Goal: Information Seeking & Learning: Learn about a topic

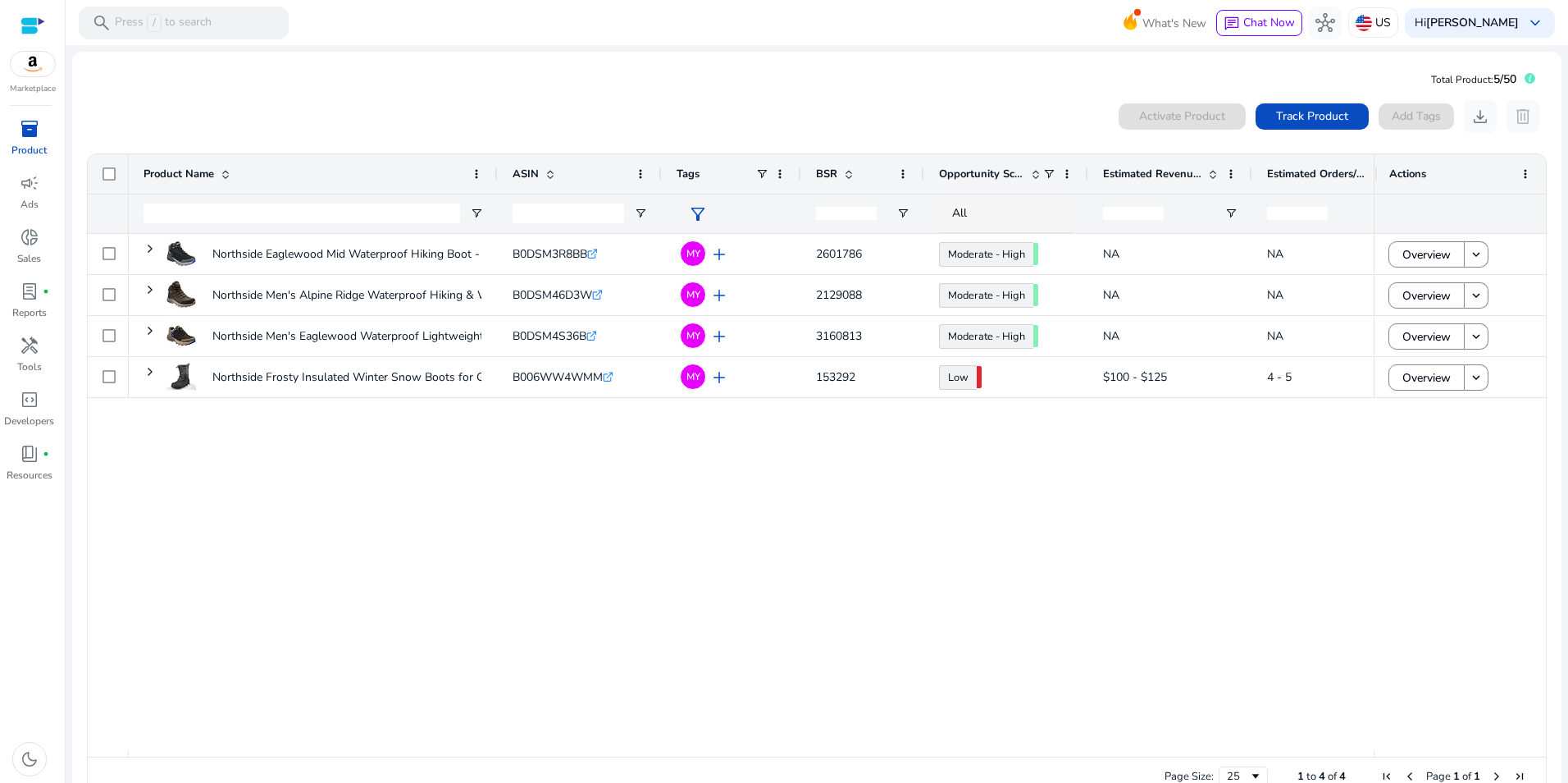
click at [29, 60] on img at bounding box center [33, 64] width 45 height 25
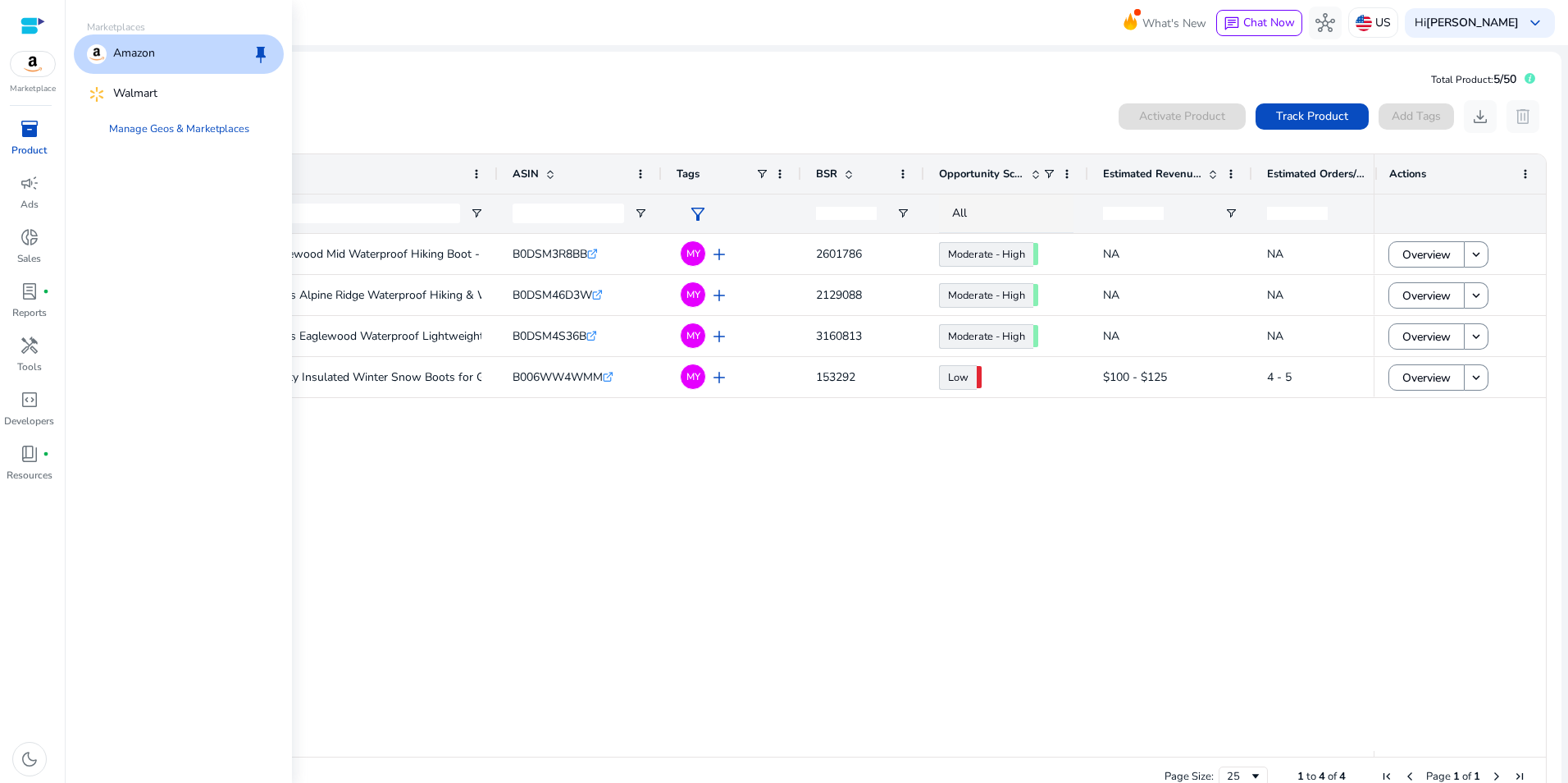
click at [125, 52] on p "Amazon" at bounding box center [134, 55] width 42 height 20
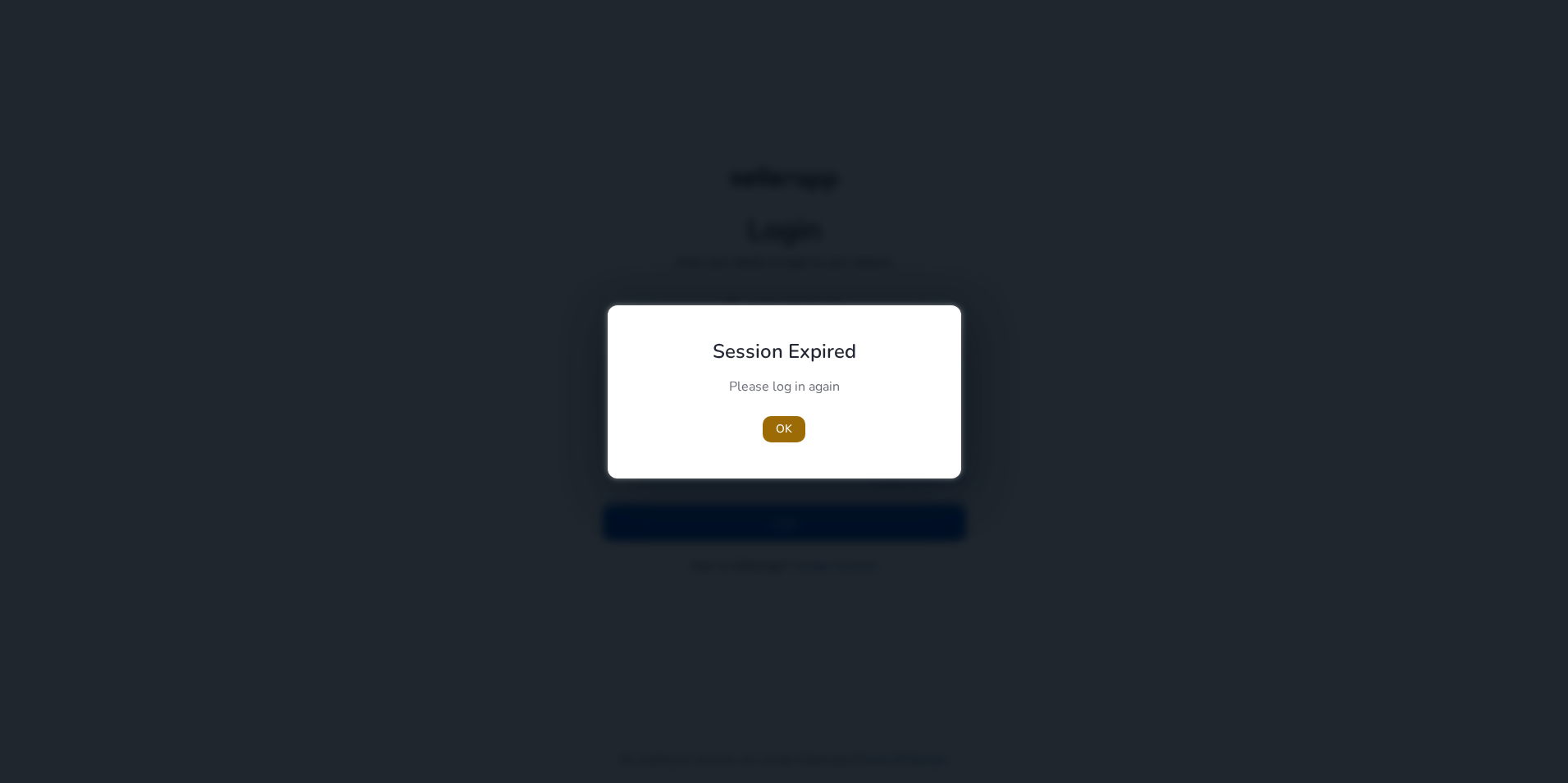
type input "**********"
click at [786, 422] on span "OK" at bounding box center [784, 429] width 16 height 17
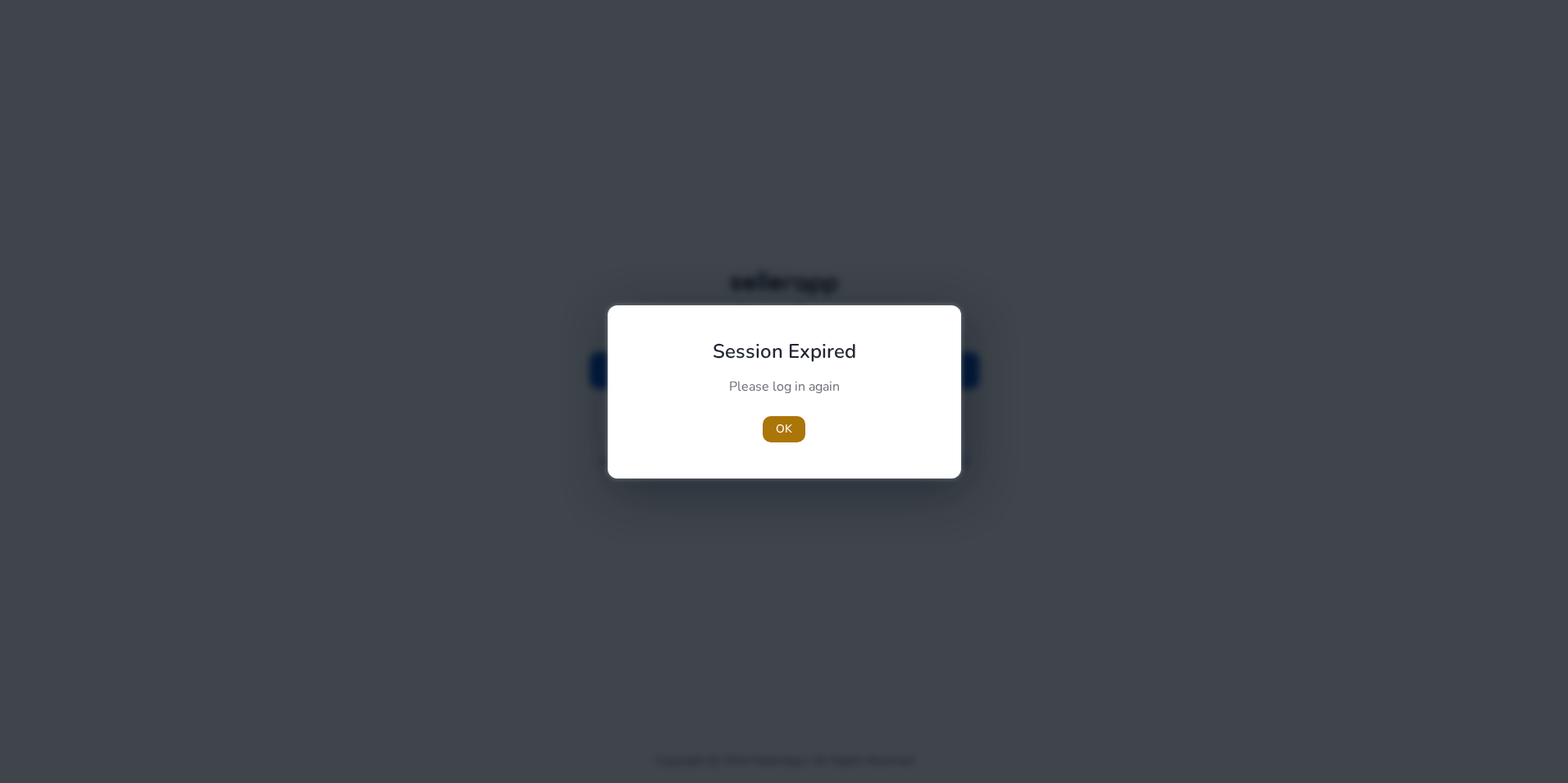
click at [795, 426] on span "button" at bounding box center [784, 429] width 43 height 39
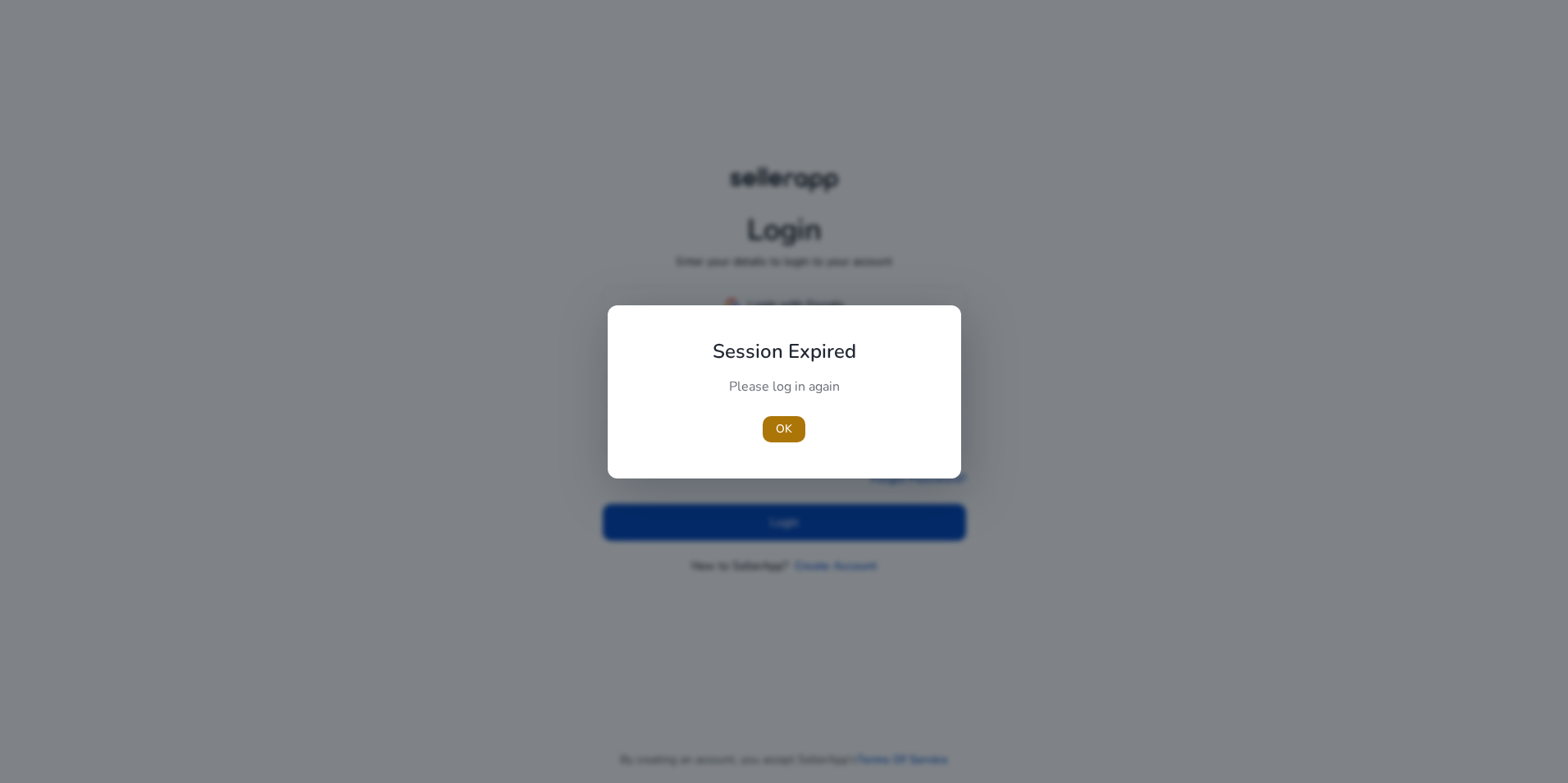
type input "**********"
click at [789, 426] on span "OK" at bounding box center [784, 429] width 16 height 17
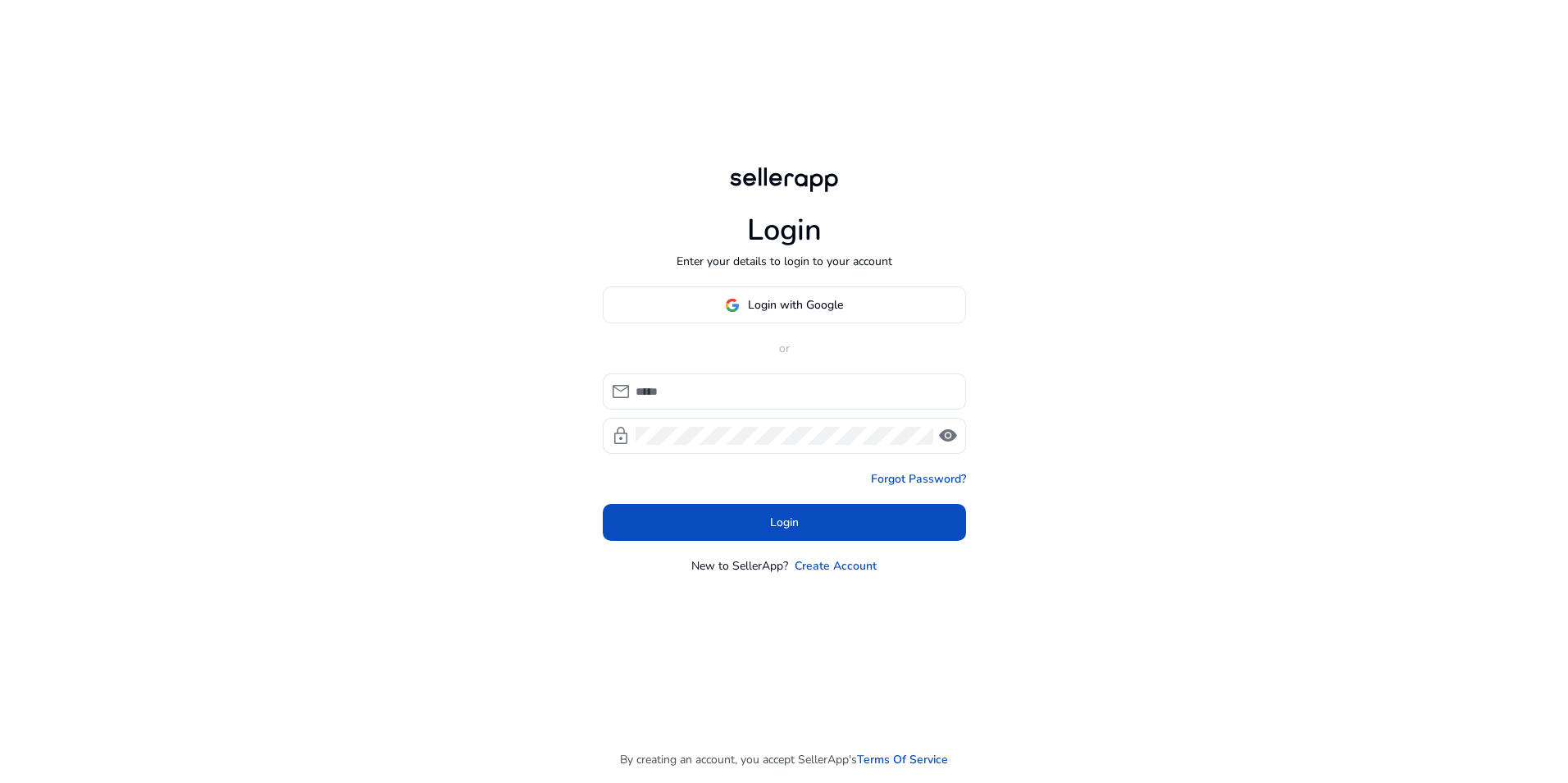
type input "**********"
click at [744, 515] on span at bounding box center [784, 523] width 363 height 39
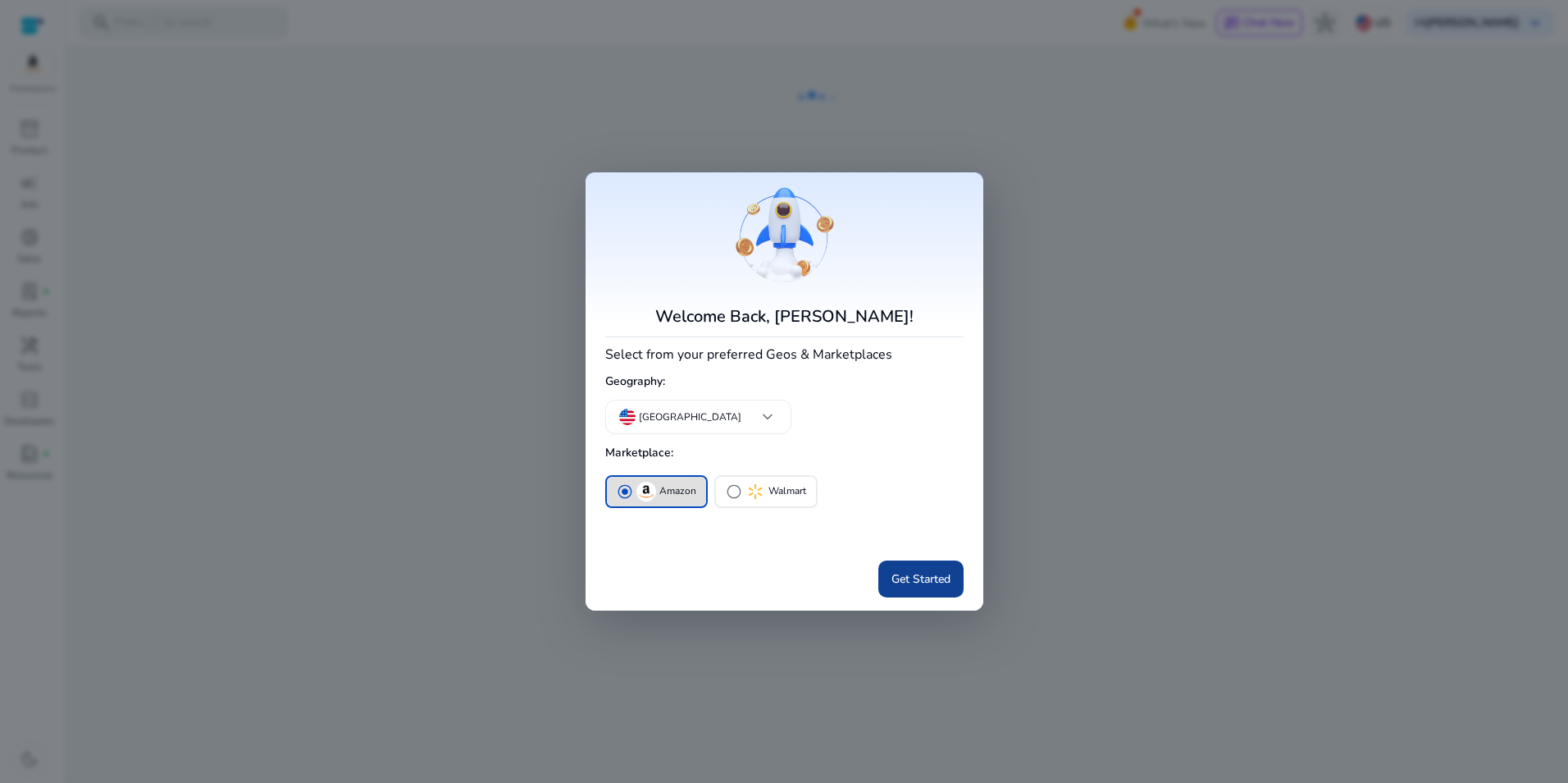
click at [918, 578] on span "Get Started" at bounding box center [921, 578] width 59 height 17
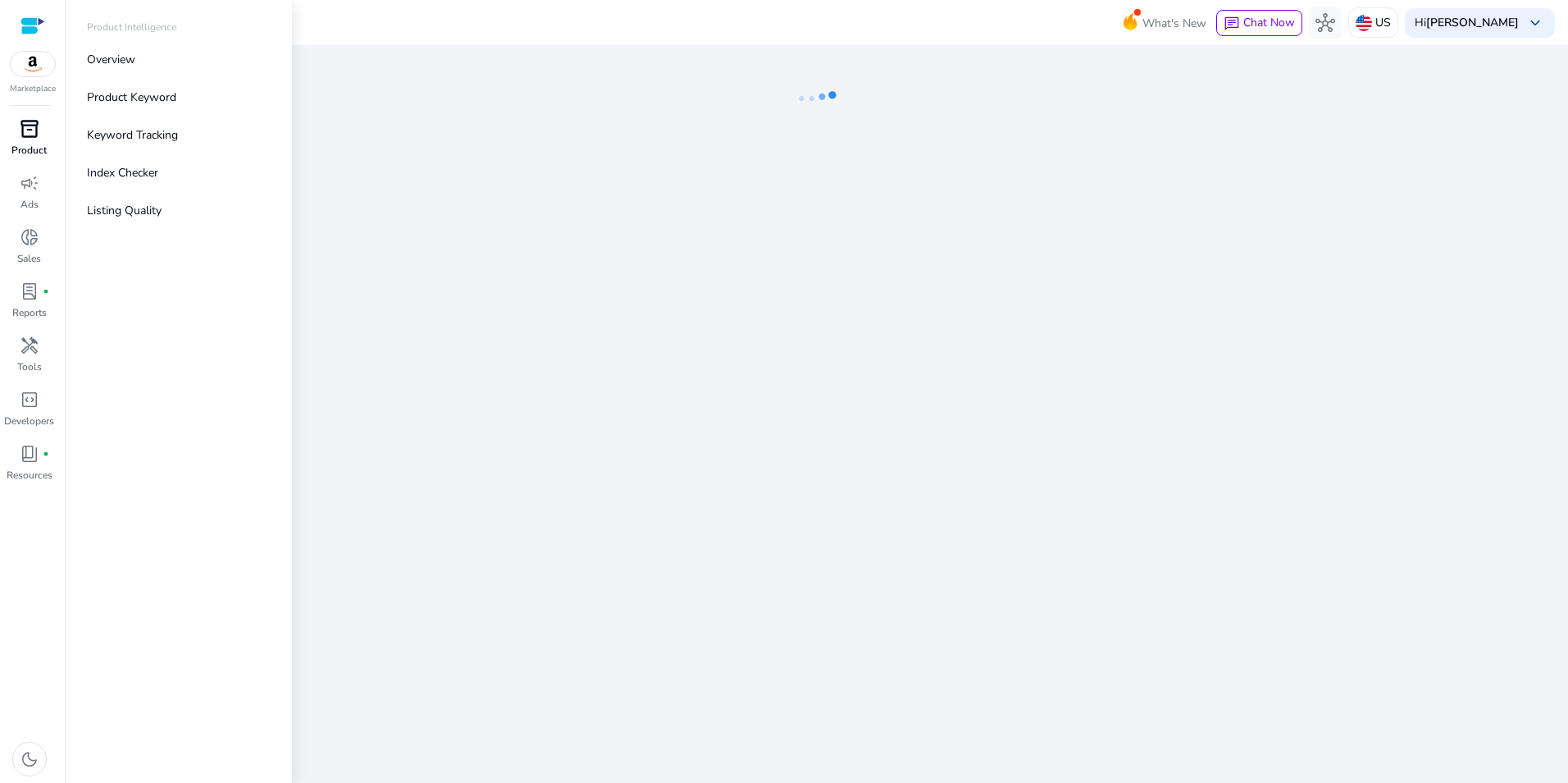
click at [25, 129] on span "inventory_2" at bounding box center [30, 129] width 20 height 20
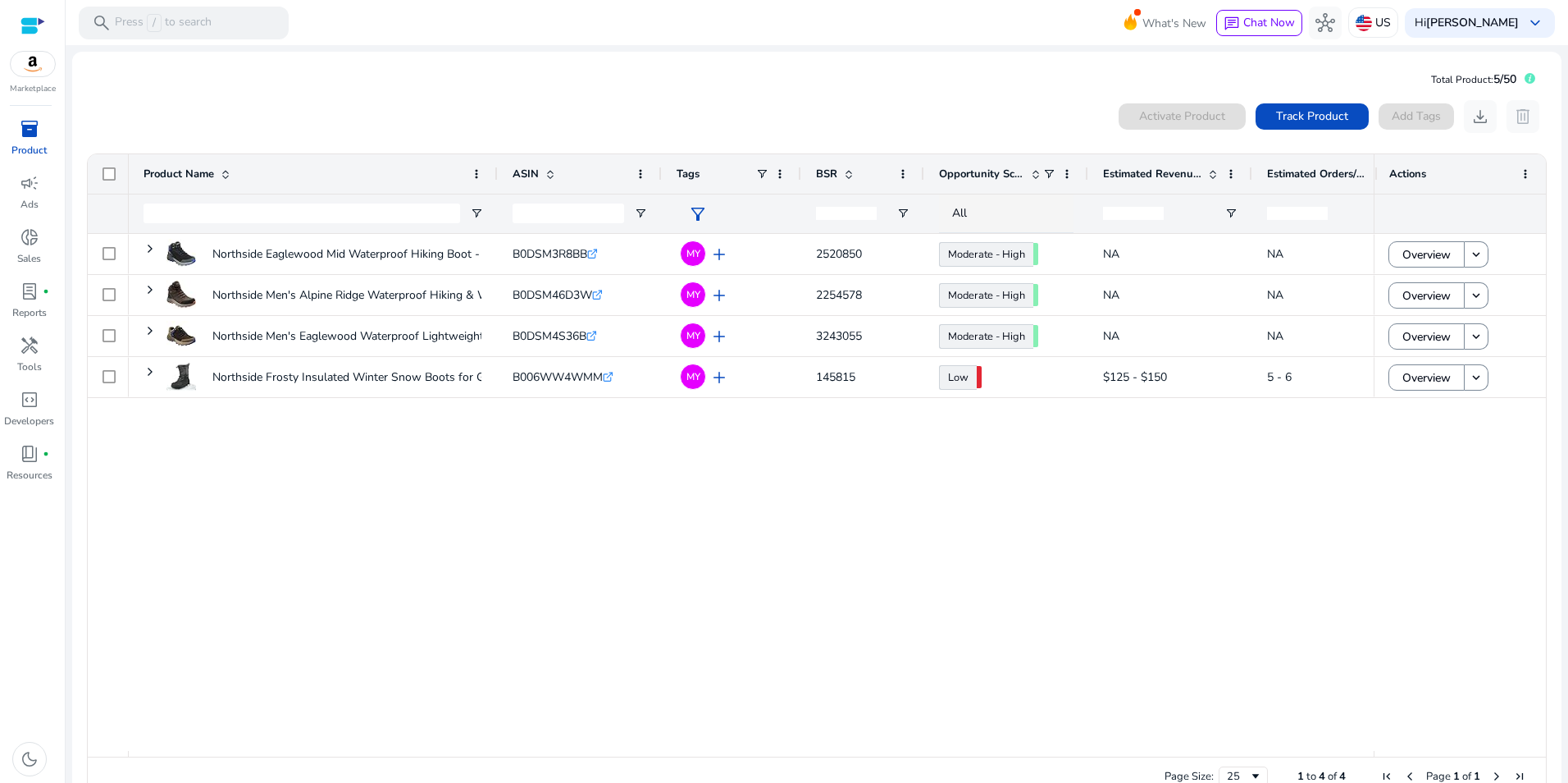
click at [512, 692] on div "Northside Eaglewood Mid Waterproof Hiking Boot - Men's Lightweight,... B0DSM3R8…" at bounding box center [752, 493] width 1245 height 517
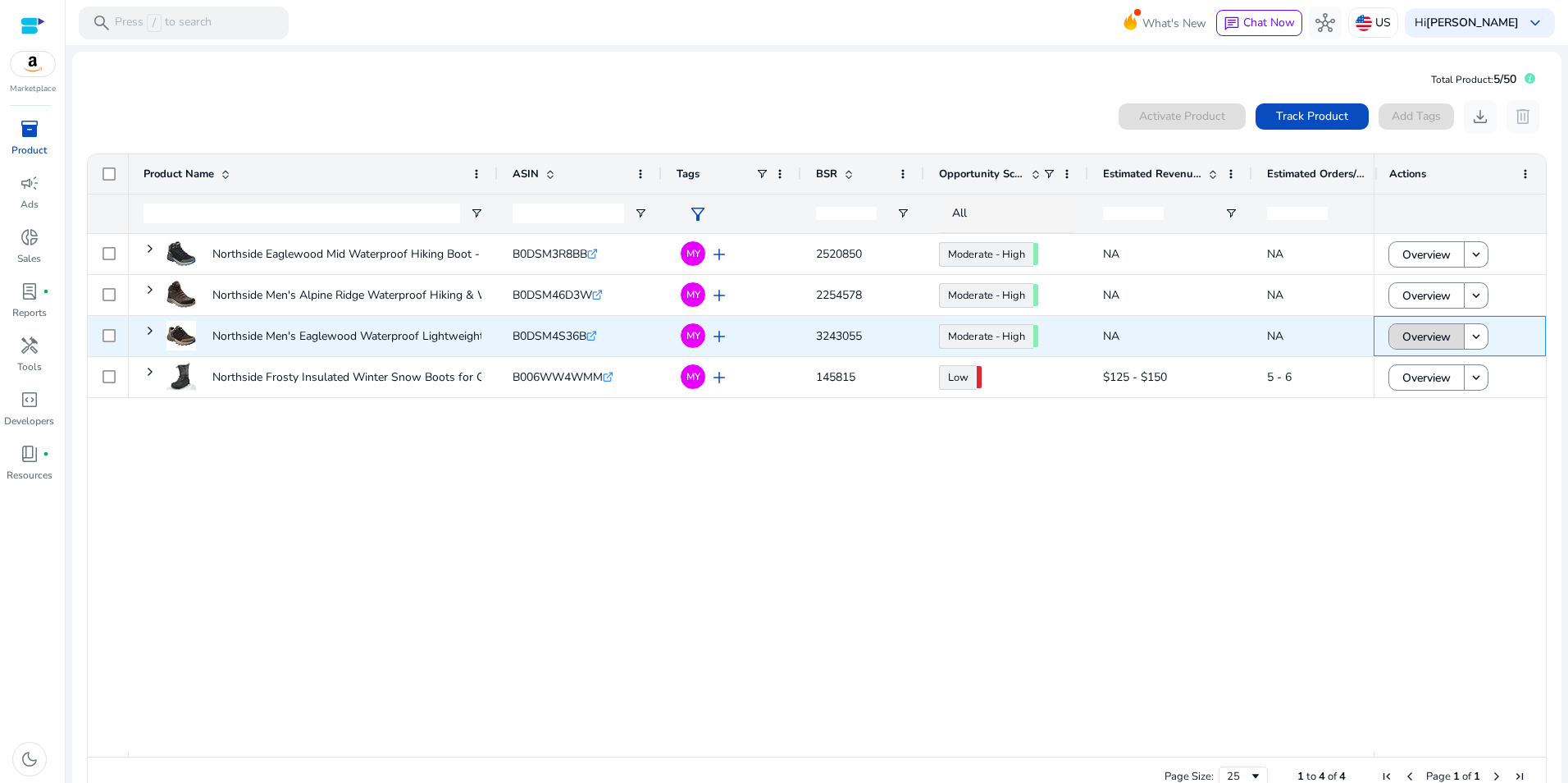
click at [1444, 337] on span "Overview" at bounding box center [1426, 337] width 48 height 34
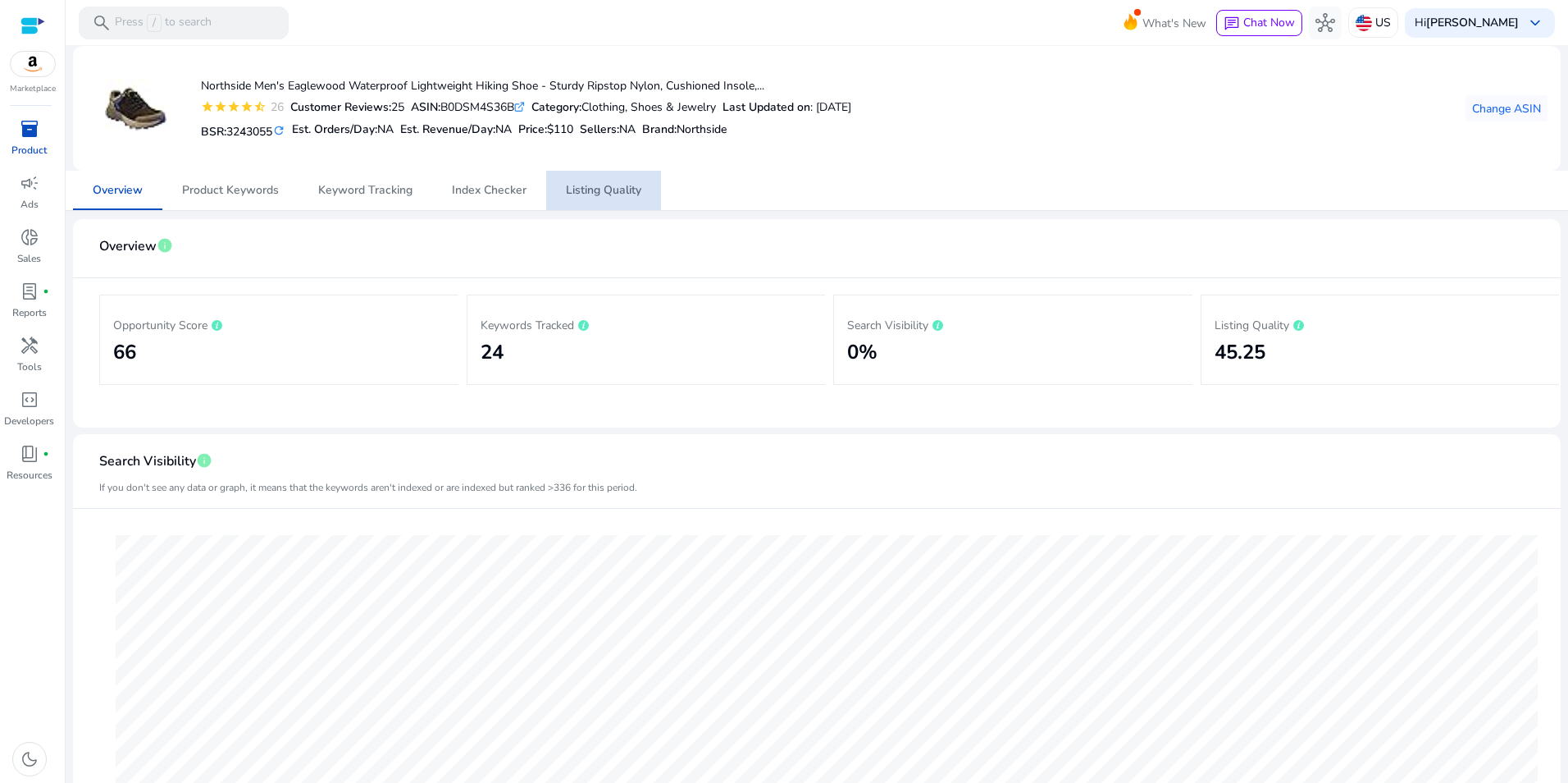
click at [628, 189] on span "Listing Quality" at bounding box center [603, 190] width 76 height 12
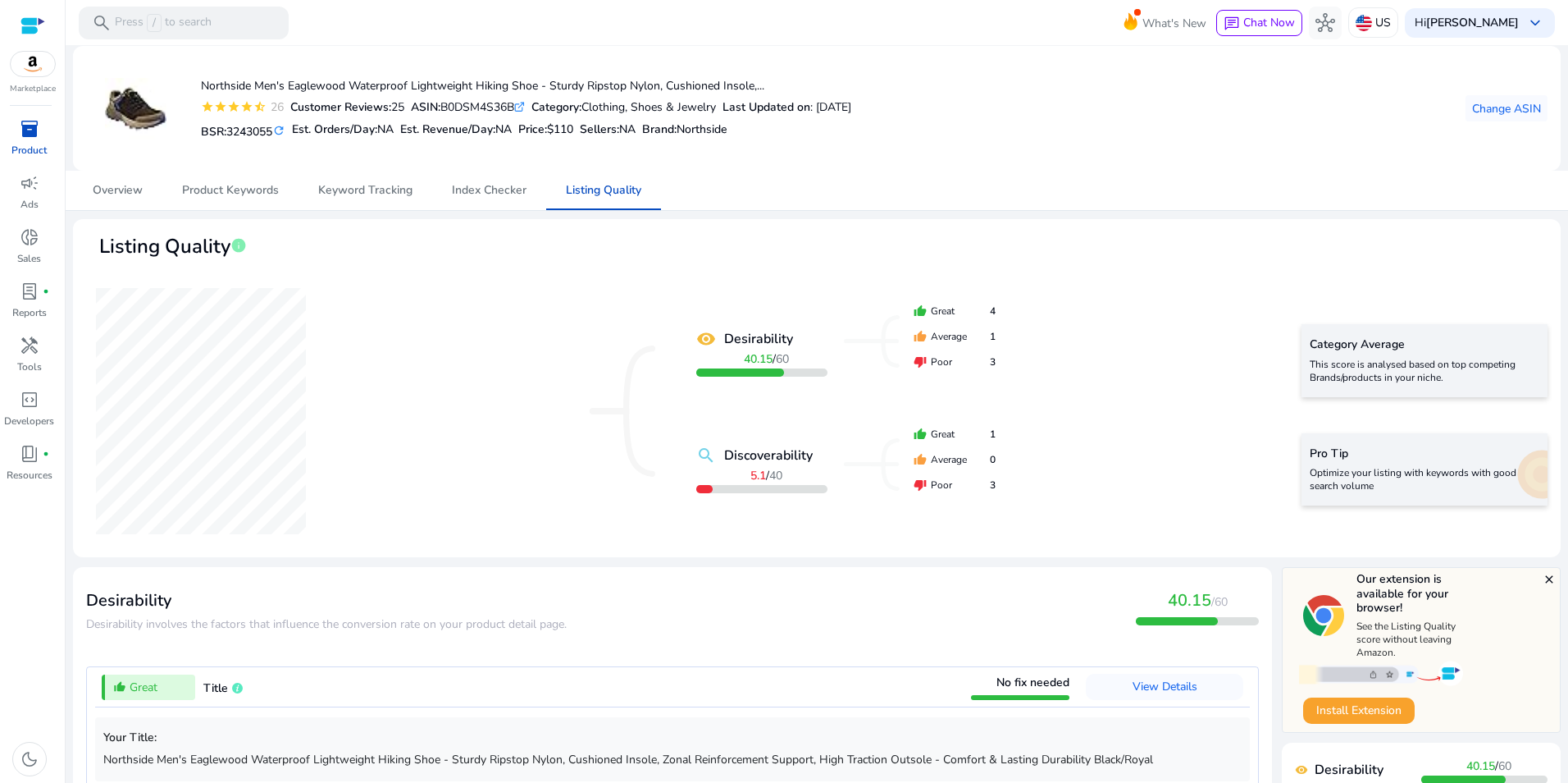
click at [1546, 585] on mat-icon "close" at bounding box center [1550, 579] width 13 height 13
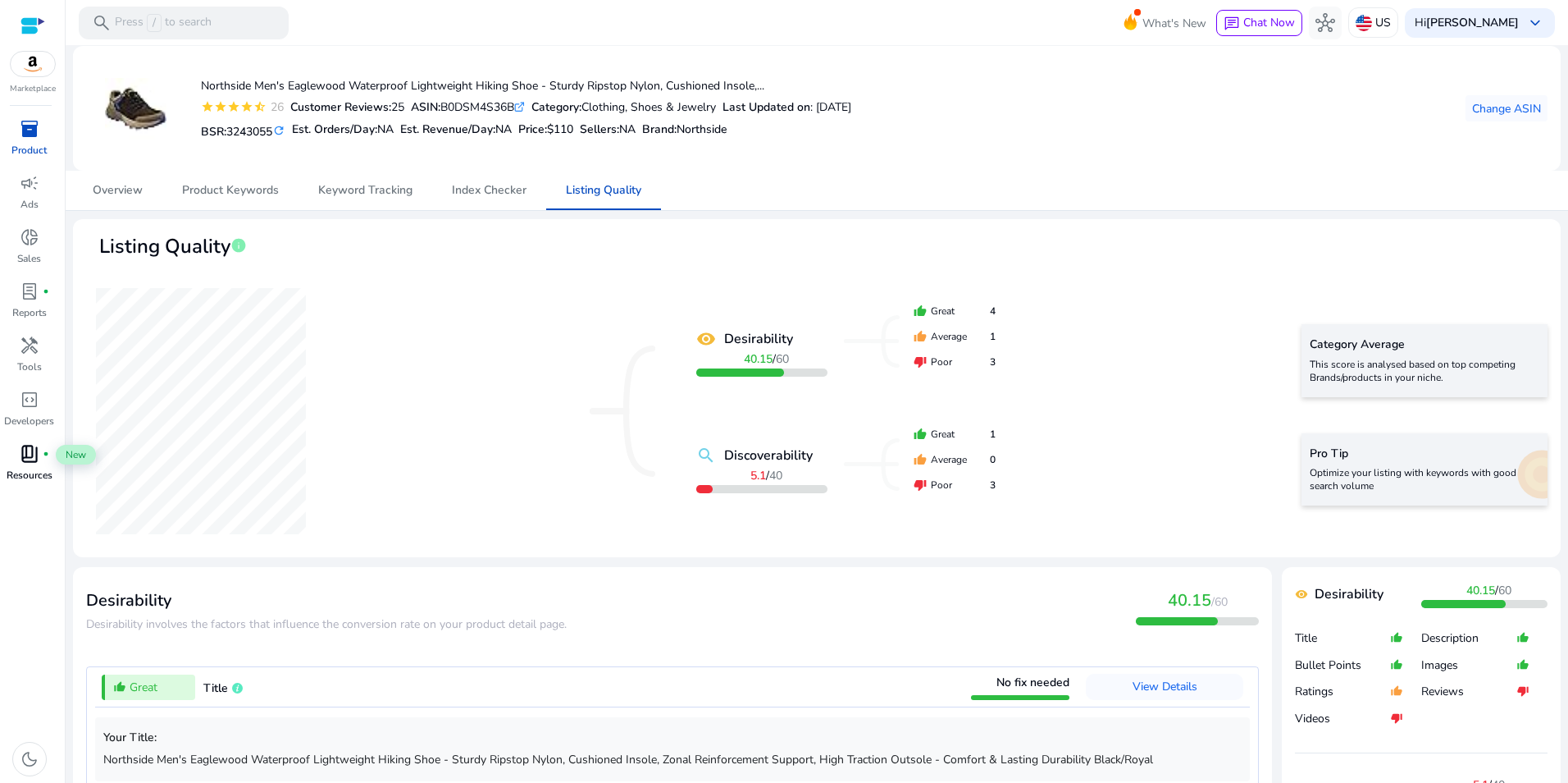
click at [35, 462] on span "book_4" at bounding box center [30, 454] width 20 height 20
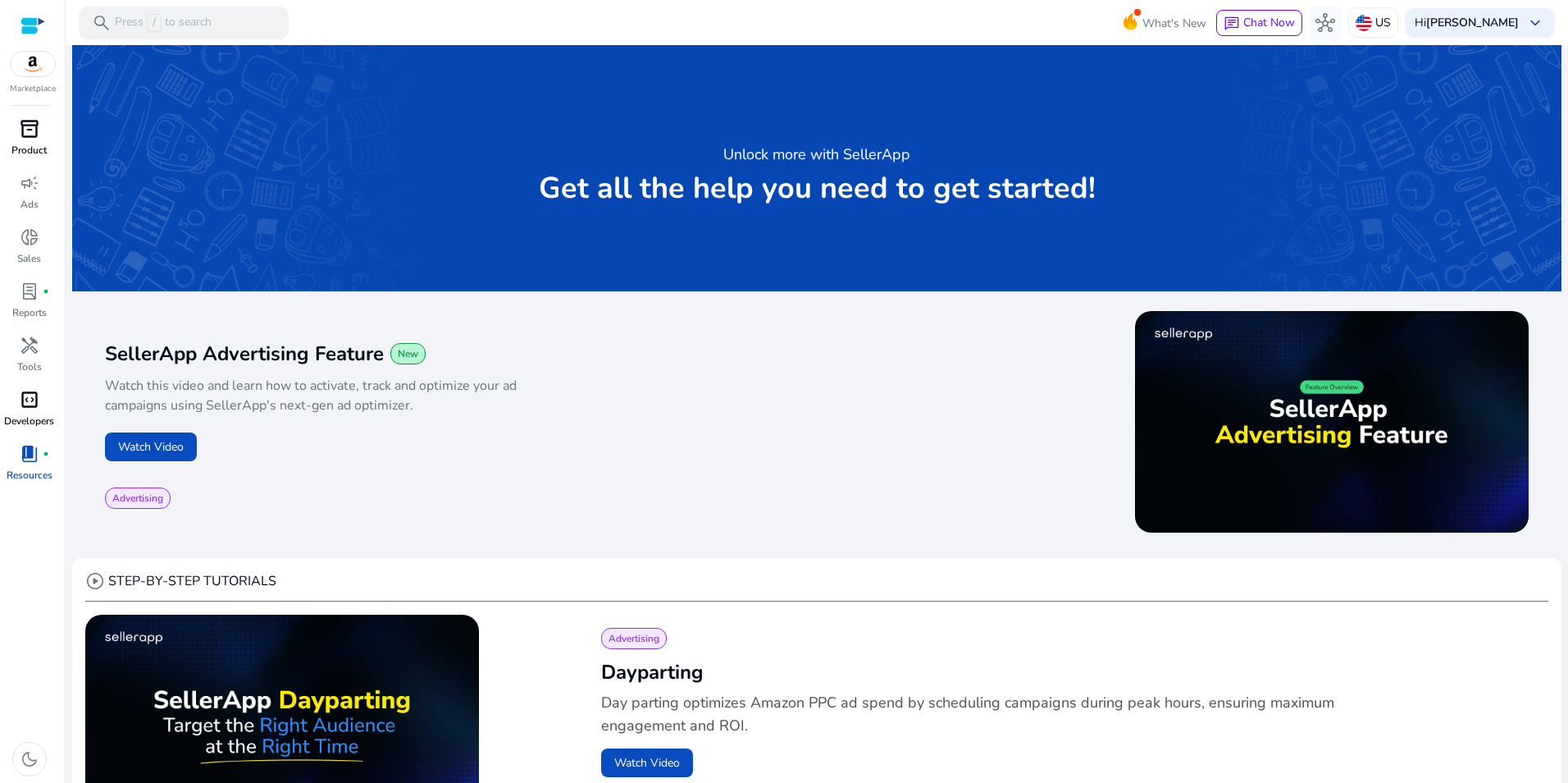
click at [21, 395] on span "code_blocks" at bounding box center [30, 400] width 20 height 20
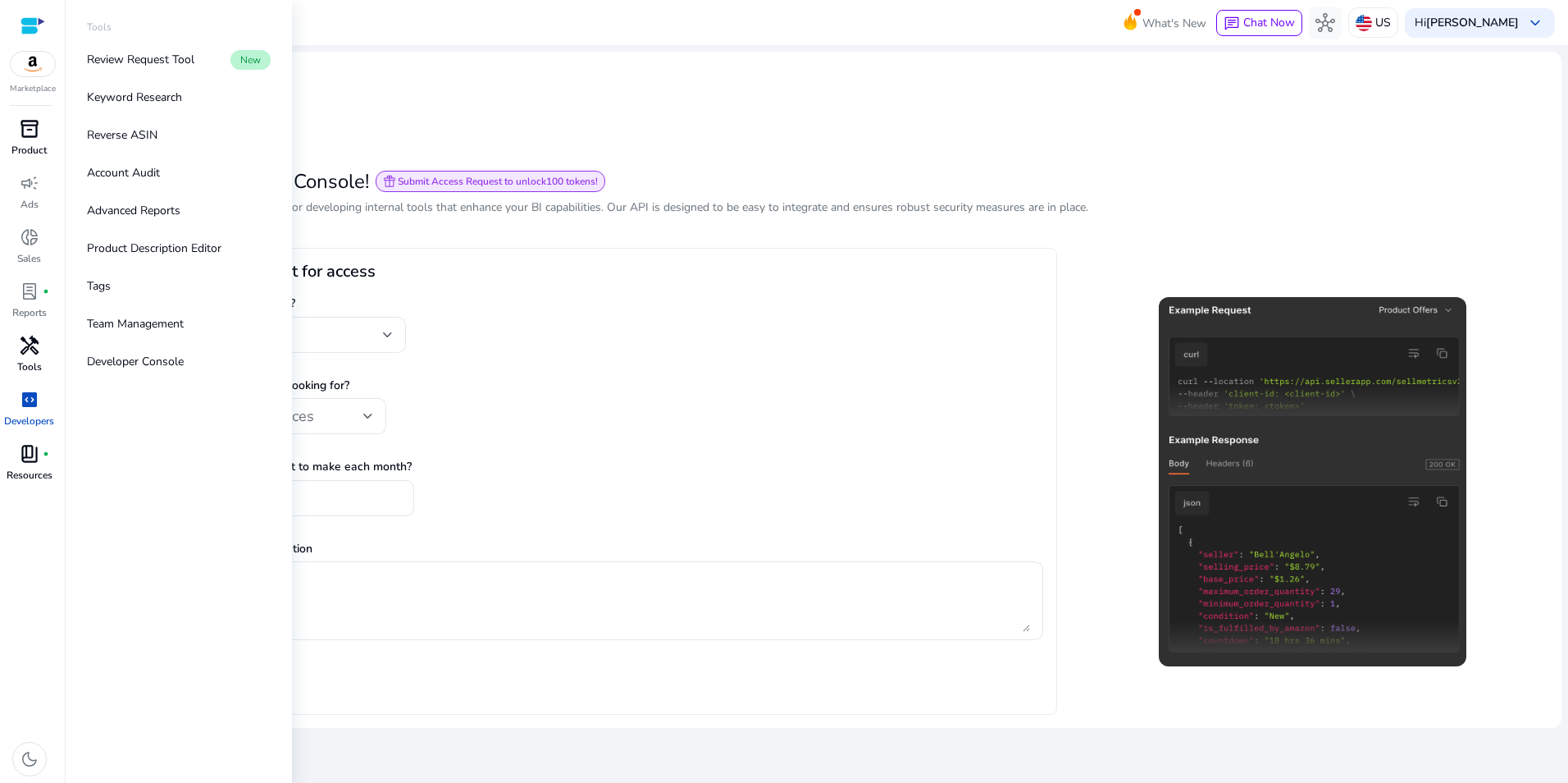
click at [16, 354] on div "handyman" at bounding box center [29, 345] width 46 height 26
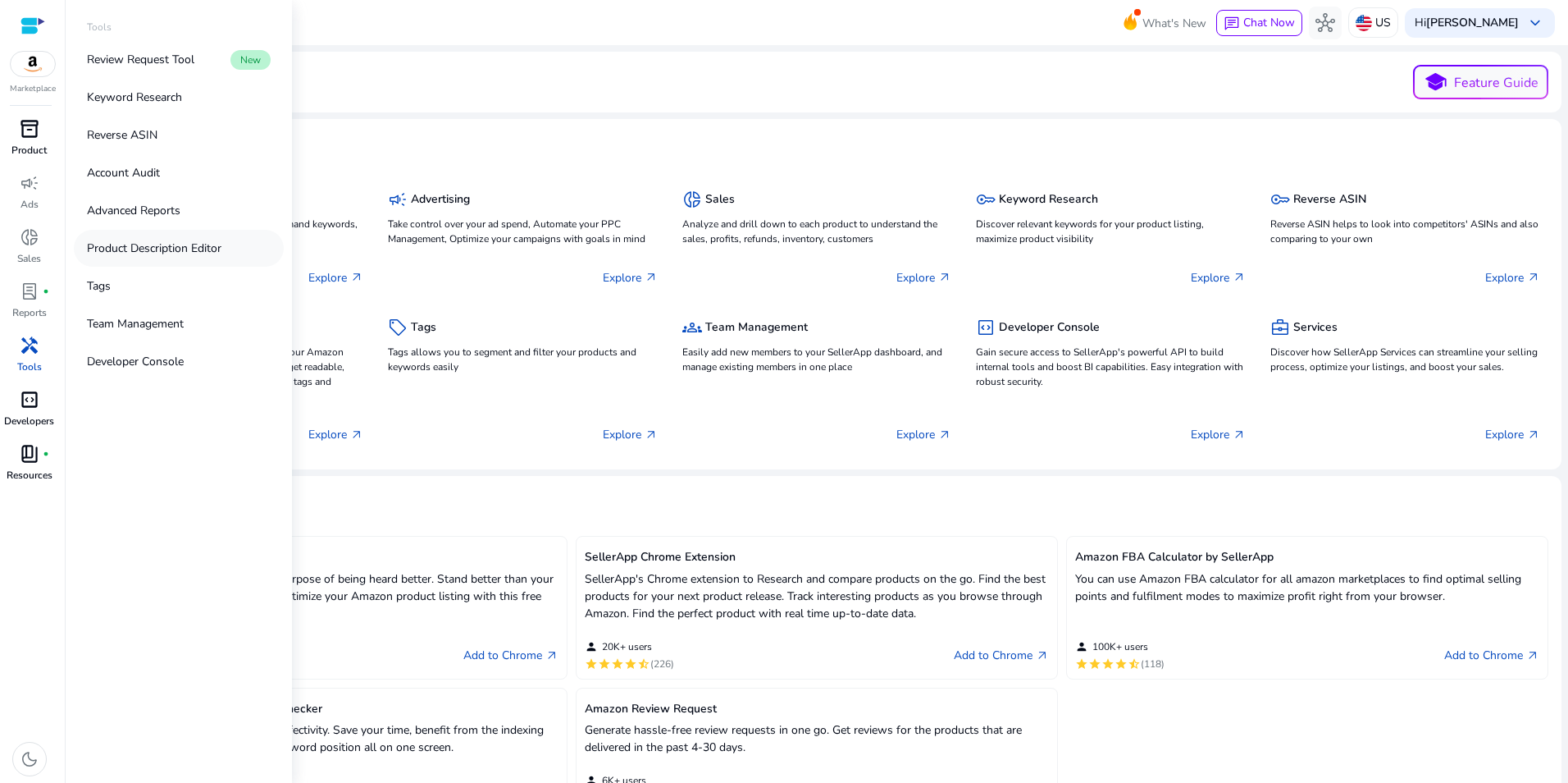
click at [176, 251] on p "Product Description Editor" at bounding box center [155, 248] width 135 height 17
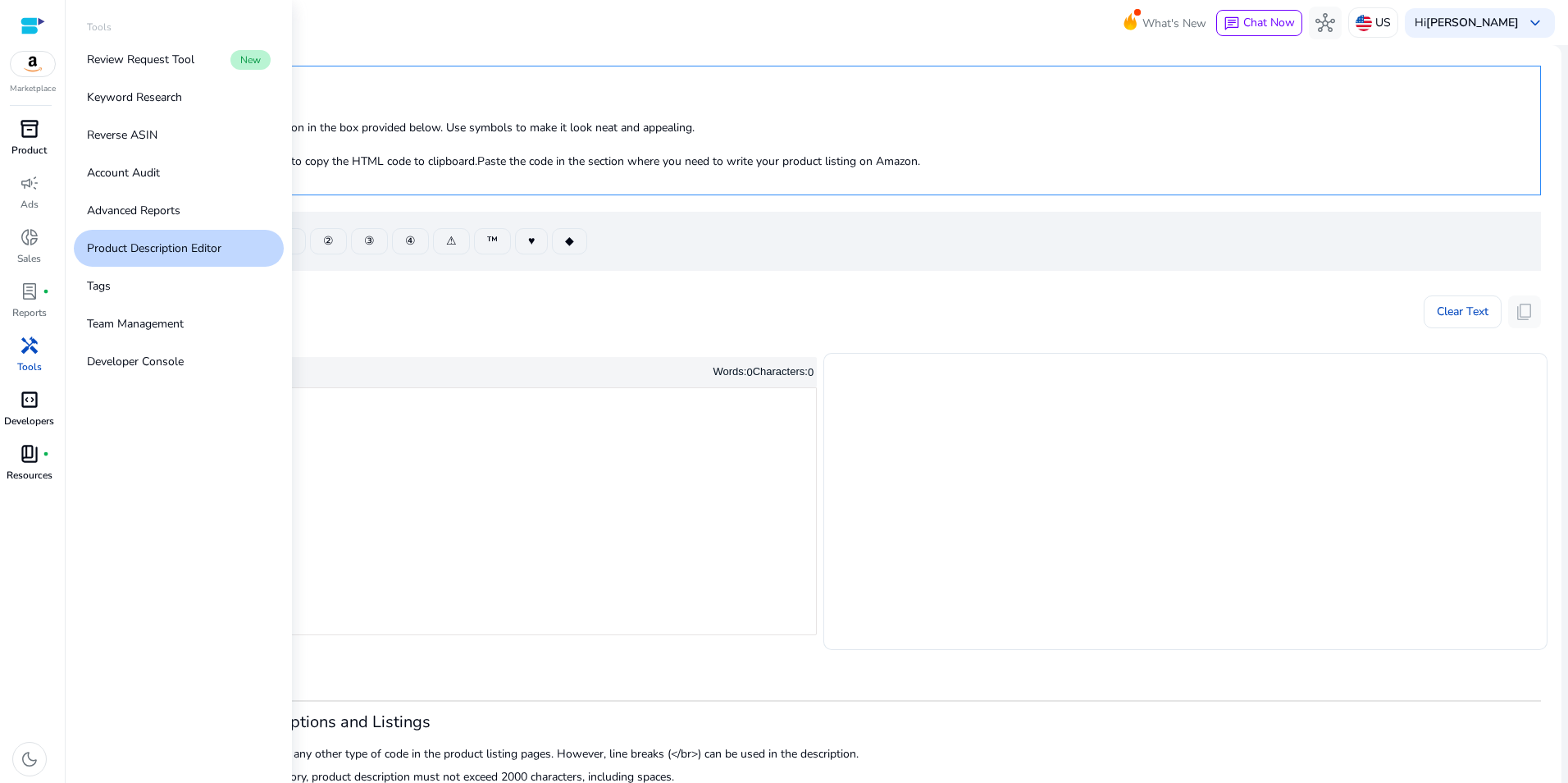
click at [28, 348] on span "handyman" at bounding box center [30, 346] width 20 height 20
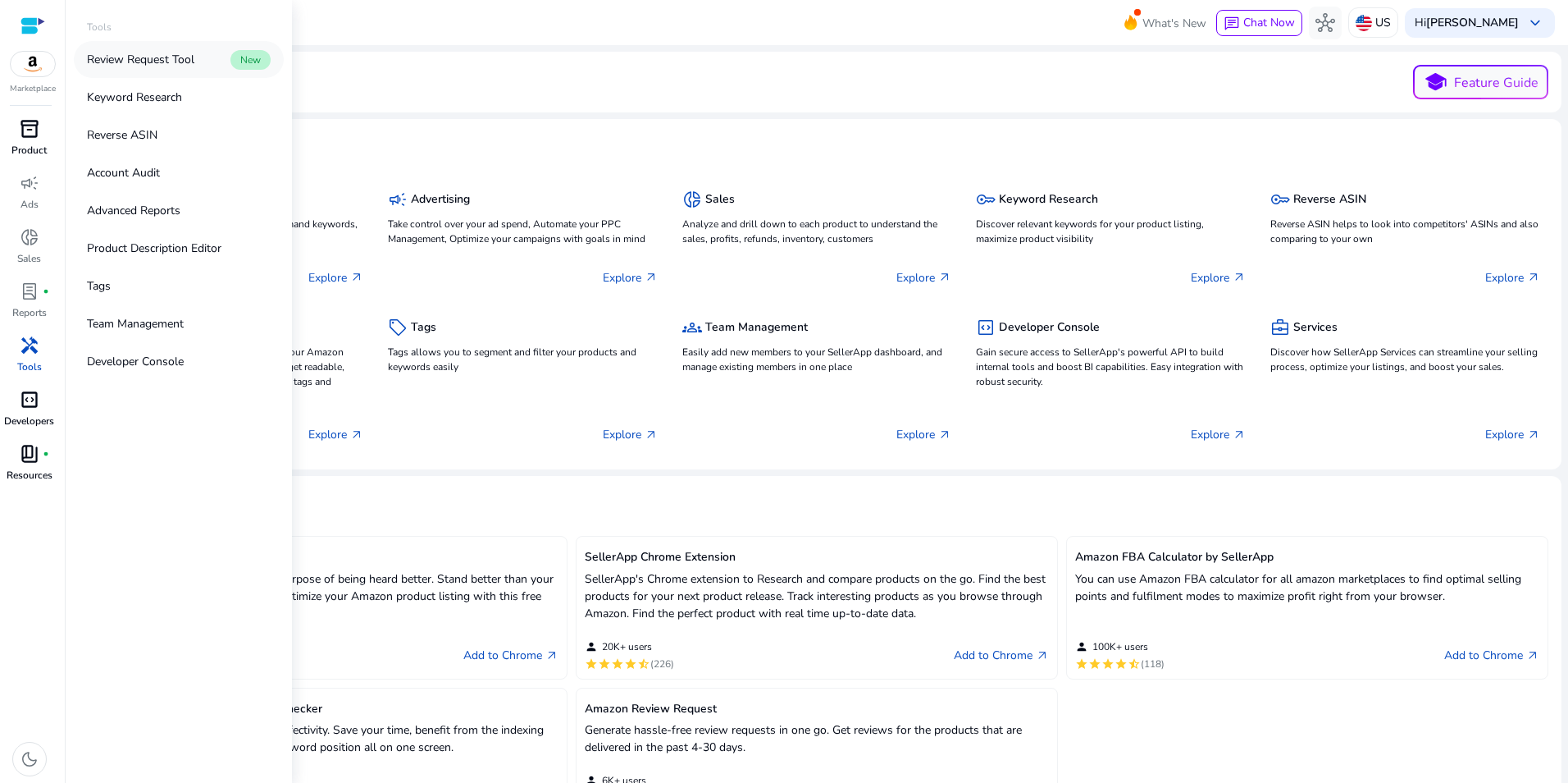
click at [124, 63] on p "Review Request Tool" at bounding box center [141, 59] width 107 height 17
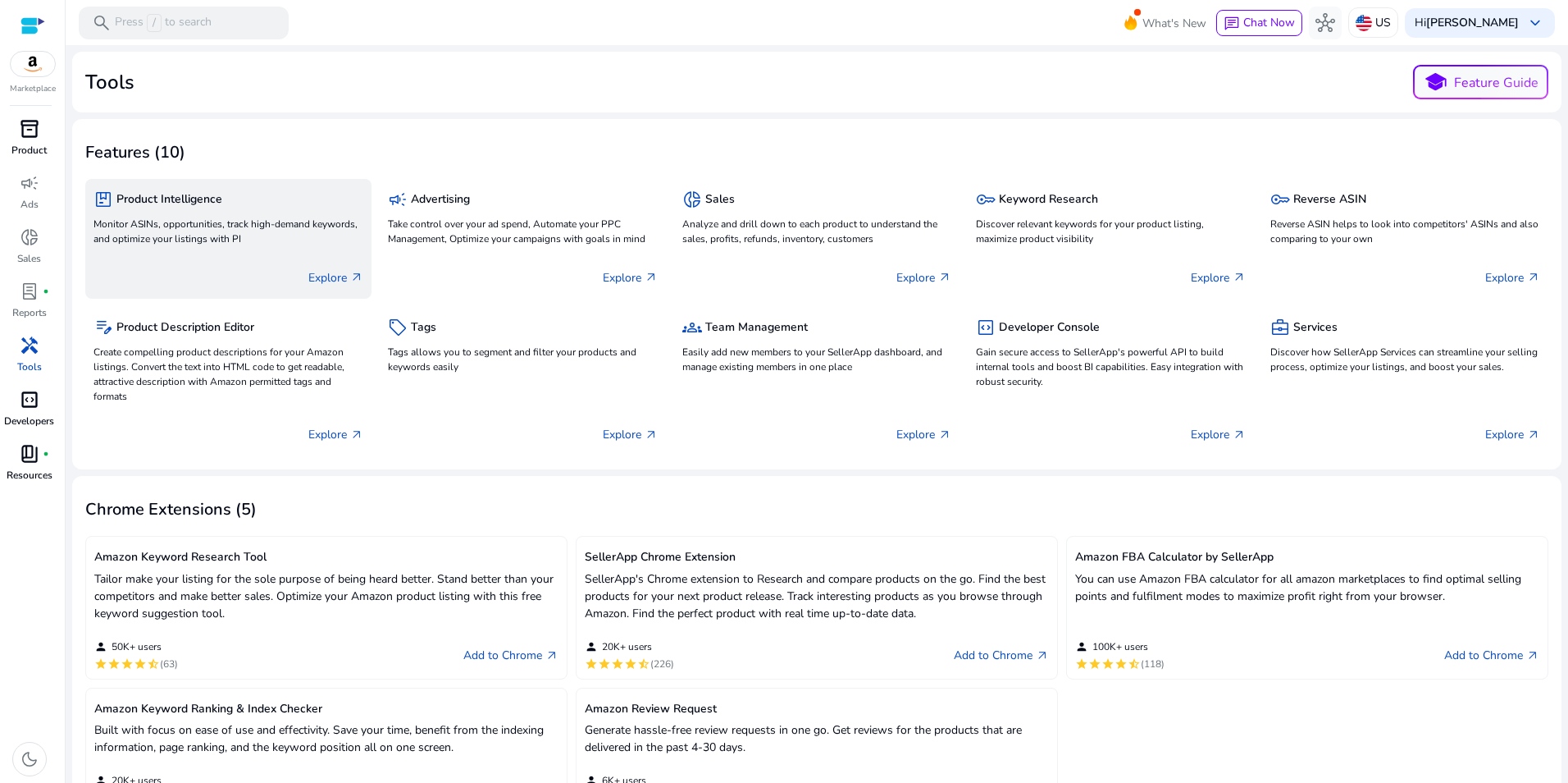
click at [150, 203] on h5 "Product Intelligence" at bounding box center [169, 199] width 106 height 14
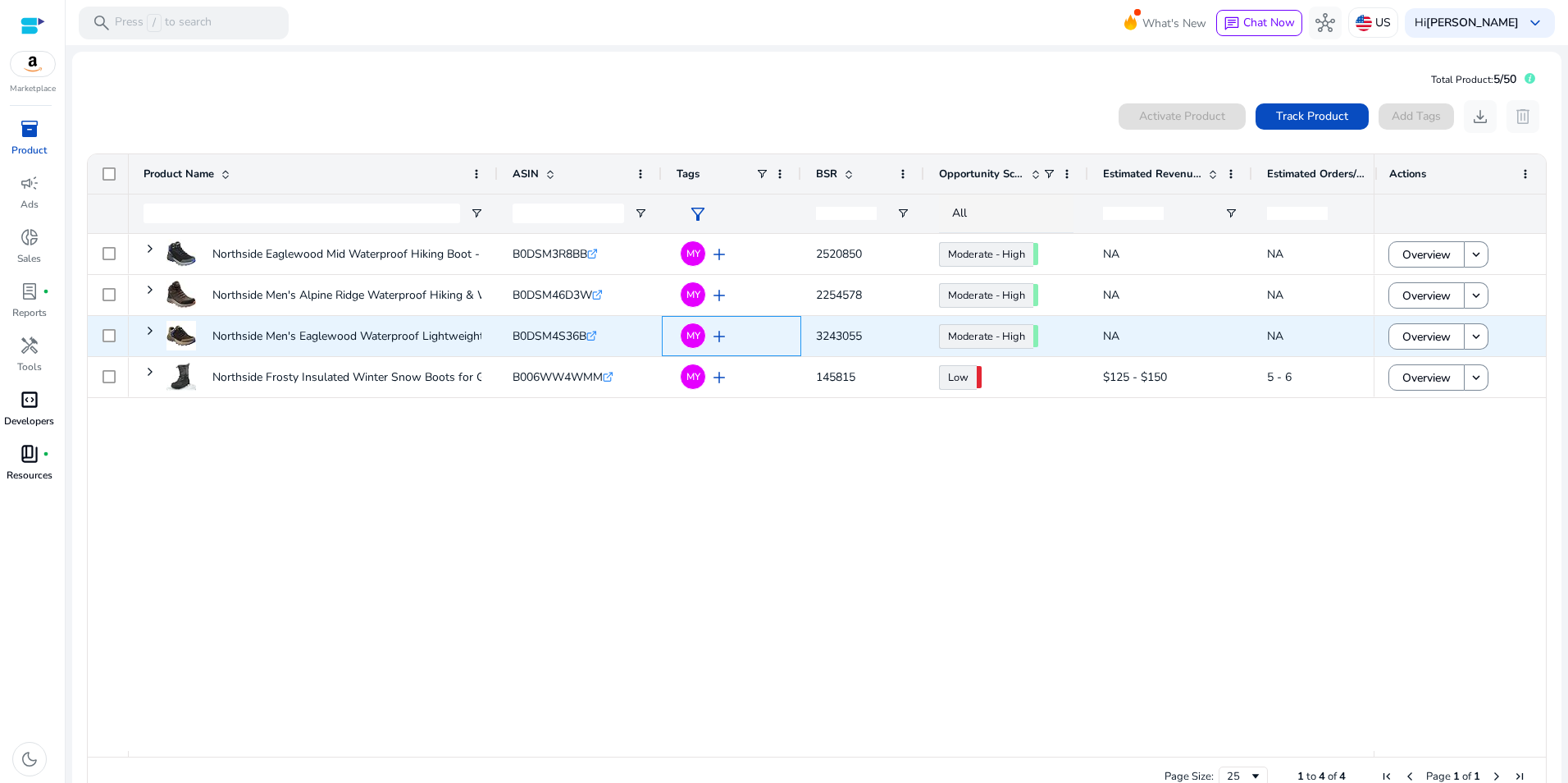
click at [719, 337] on span "add" at bounding box center [720, 337] width 20 height 20
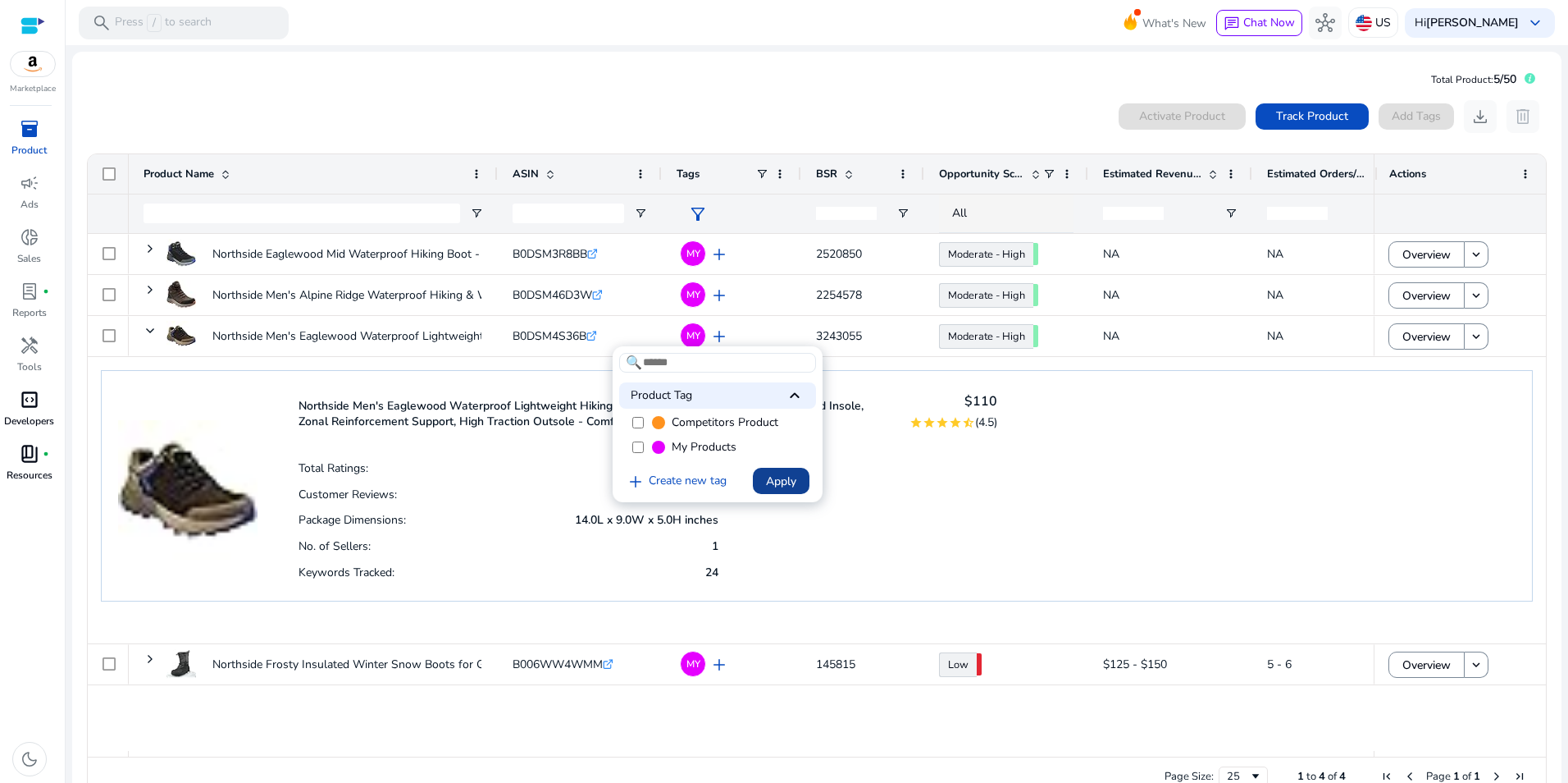
click at [786, 479] on span "Apply" at bounding box center [781, 481] width 30 height 17
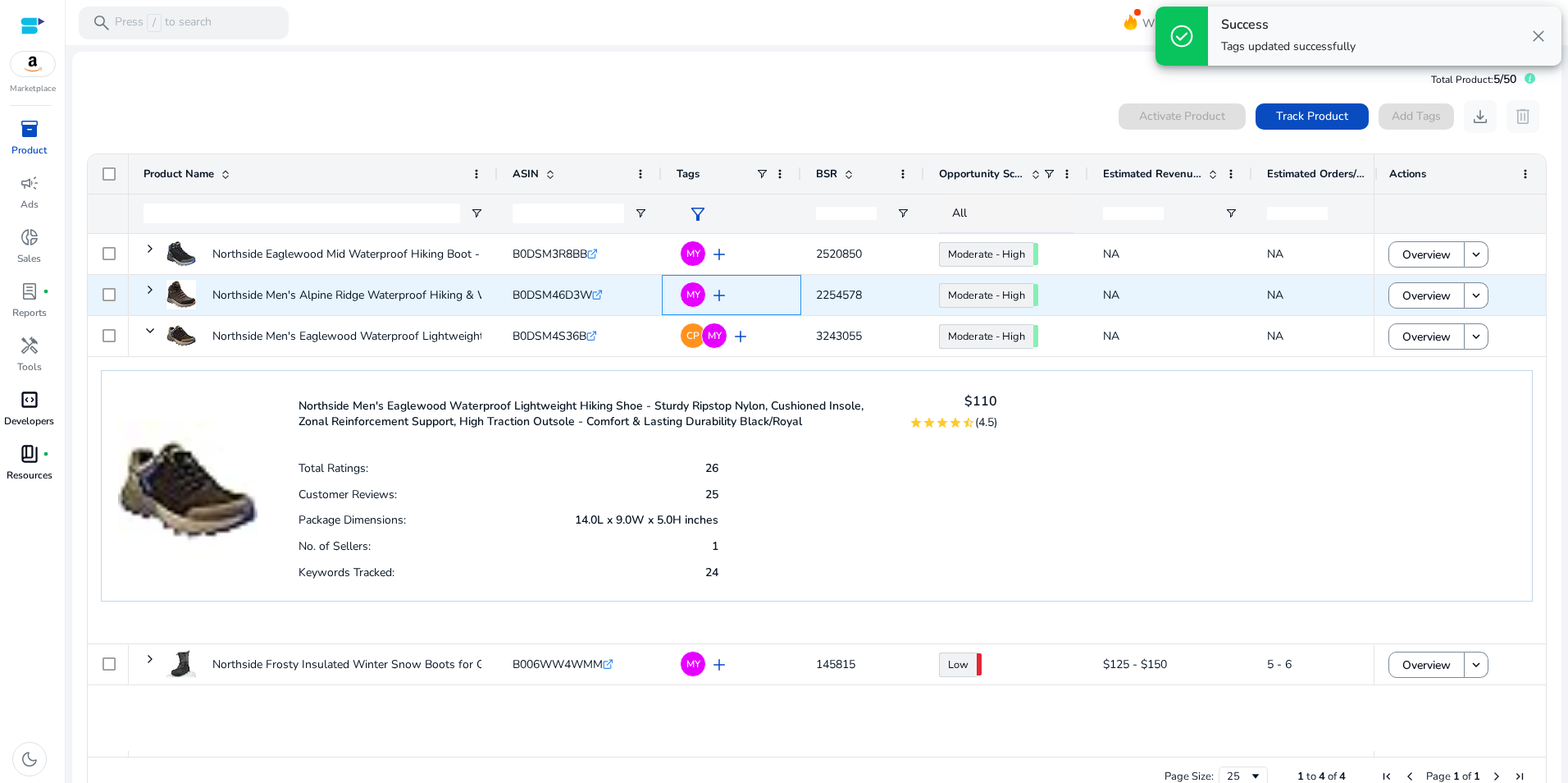
click at [725, 294] on span "add" at bounding box center [720, 296] width 20 height 20
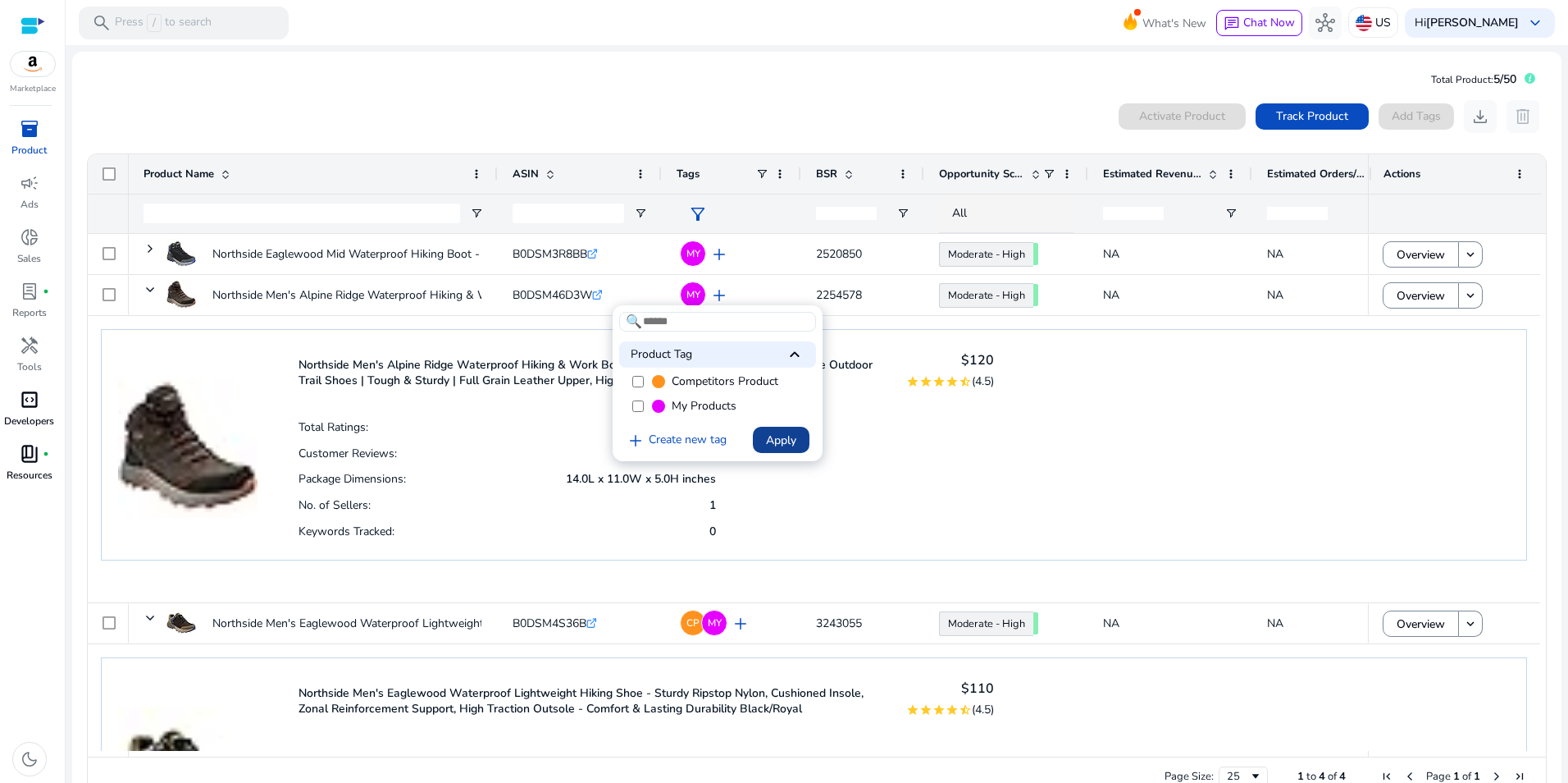
click at [775, 434] on span "Apply" at bounding box center [781, 440] width 30 height 17
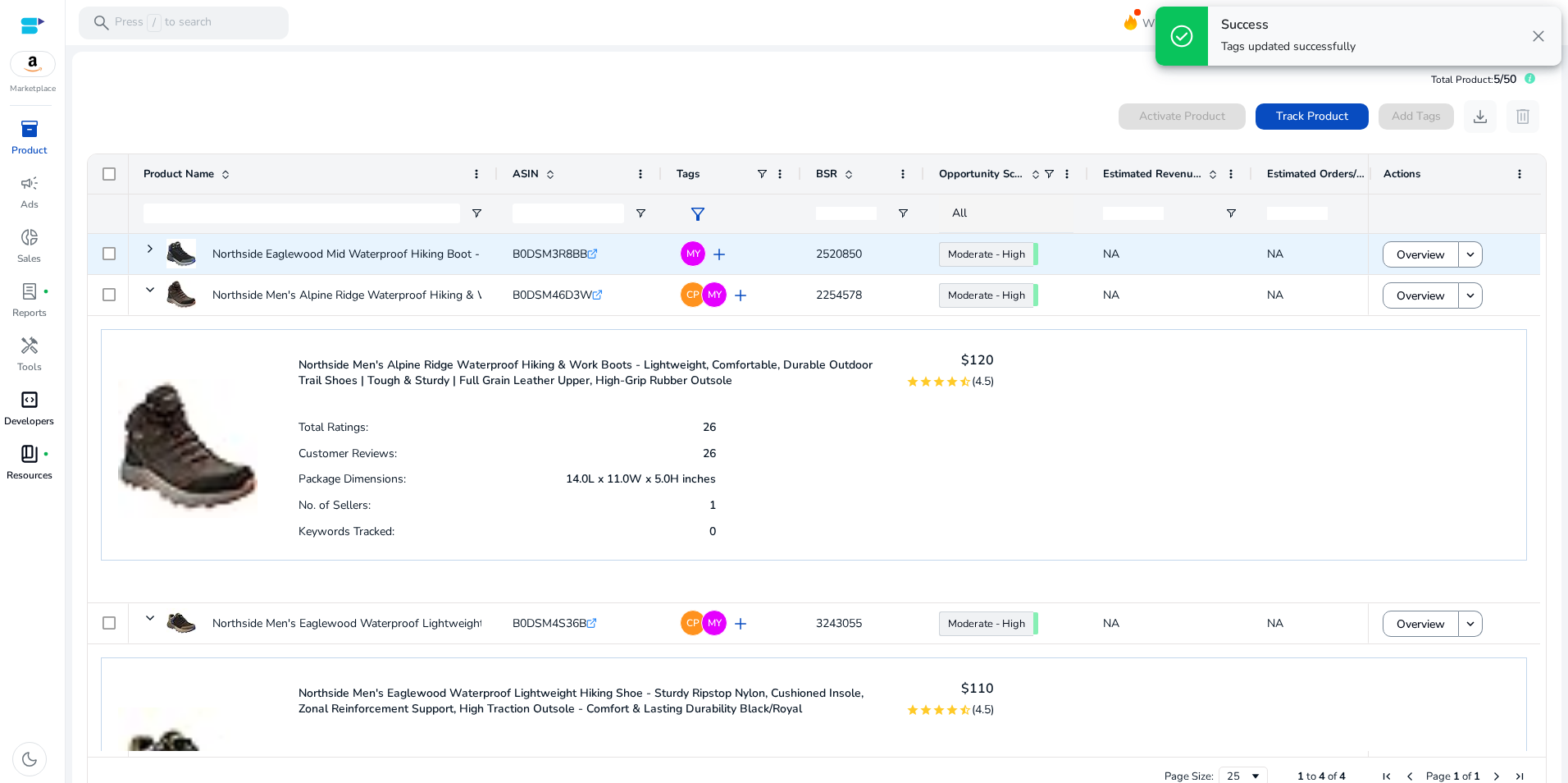
click at [715, 250] on span "add" at bounding box center [720, 255] width 20 height 20
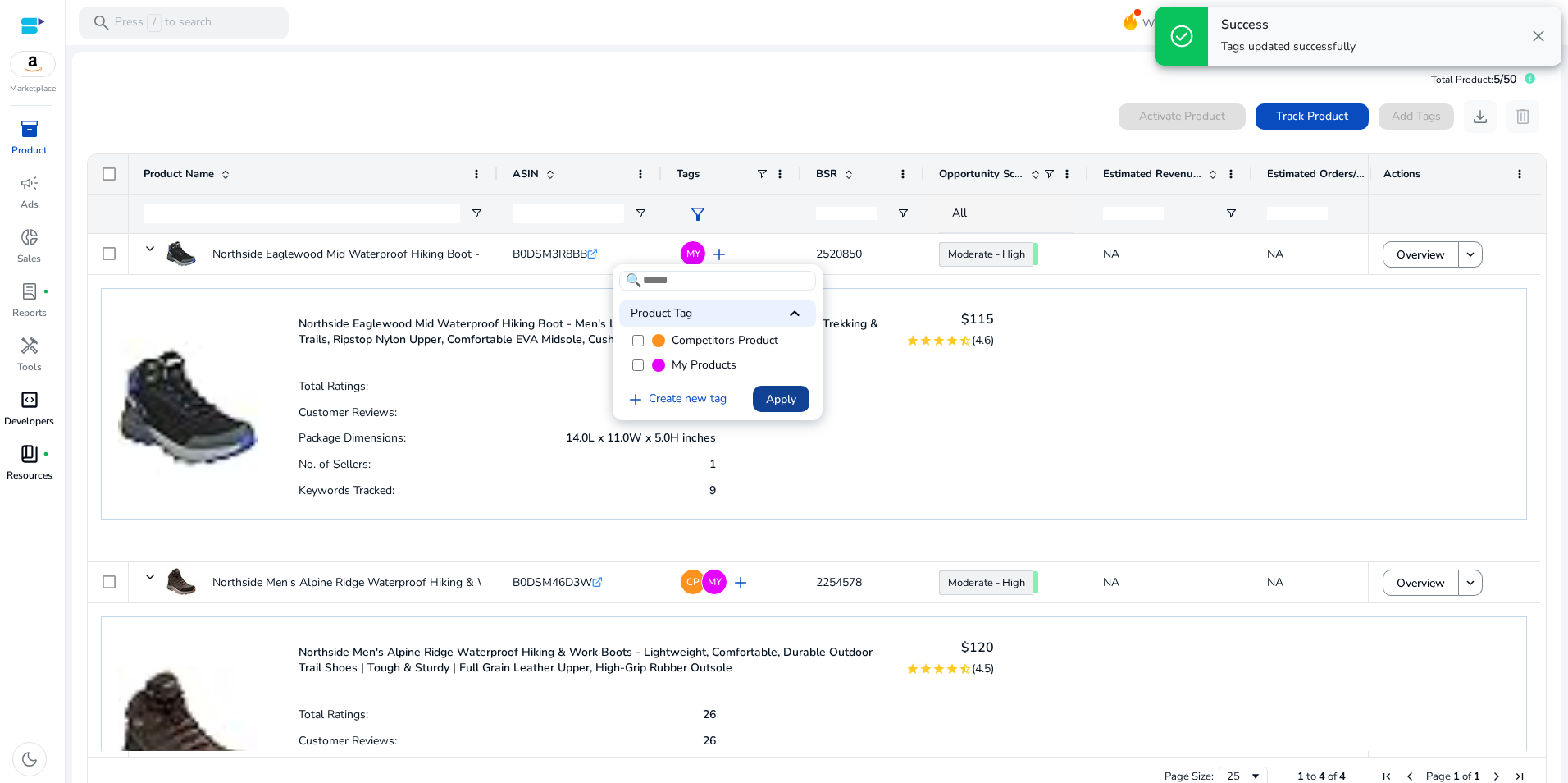
click at [784, 403] on span "Apply" at bounding box center [781, 399] width 30 height 17
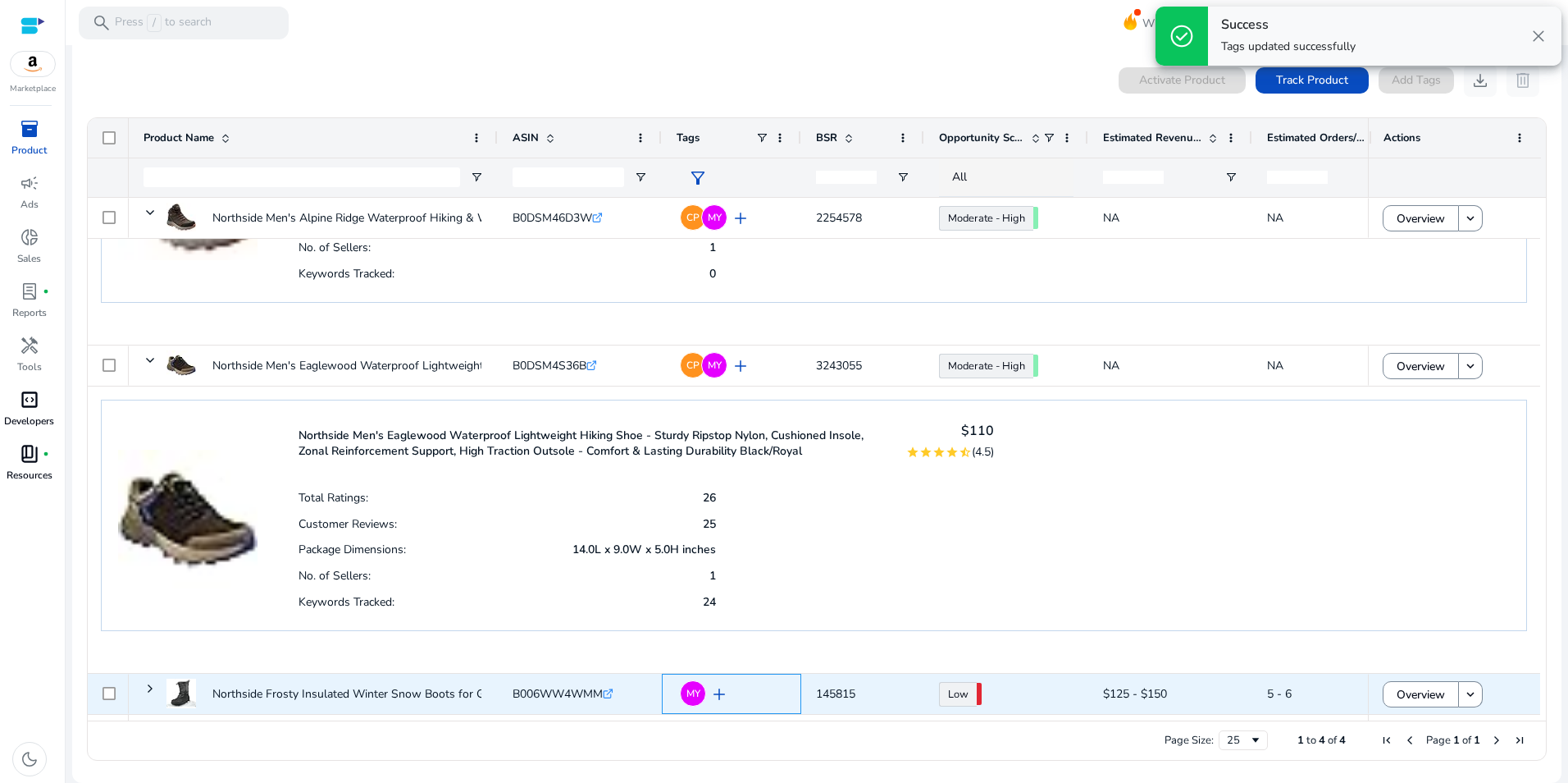
click at [718, 687] on span "add" at bounding box center [720, 695] width 20 height 20
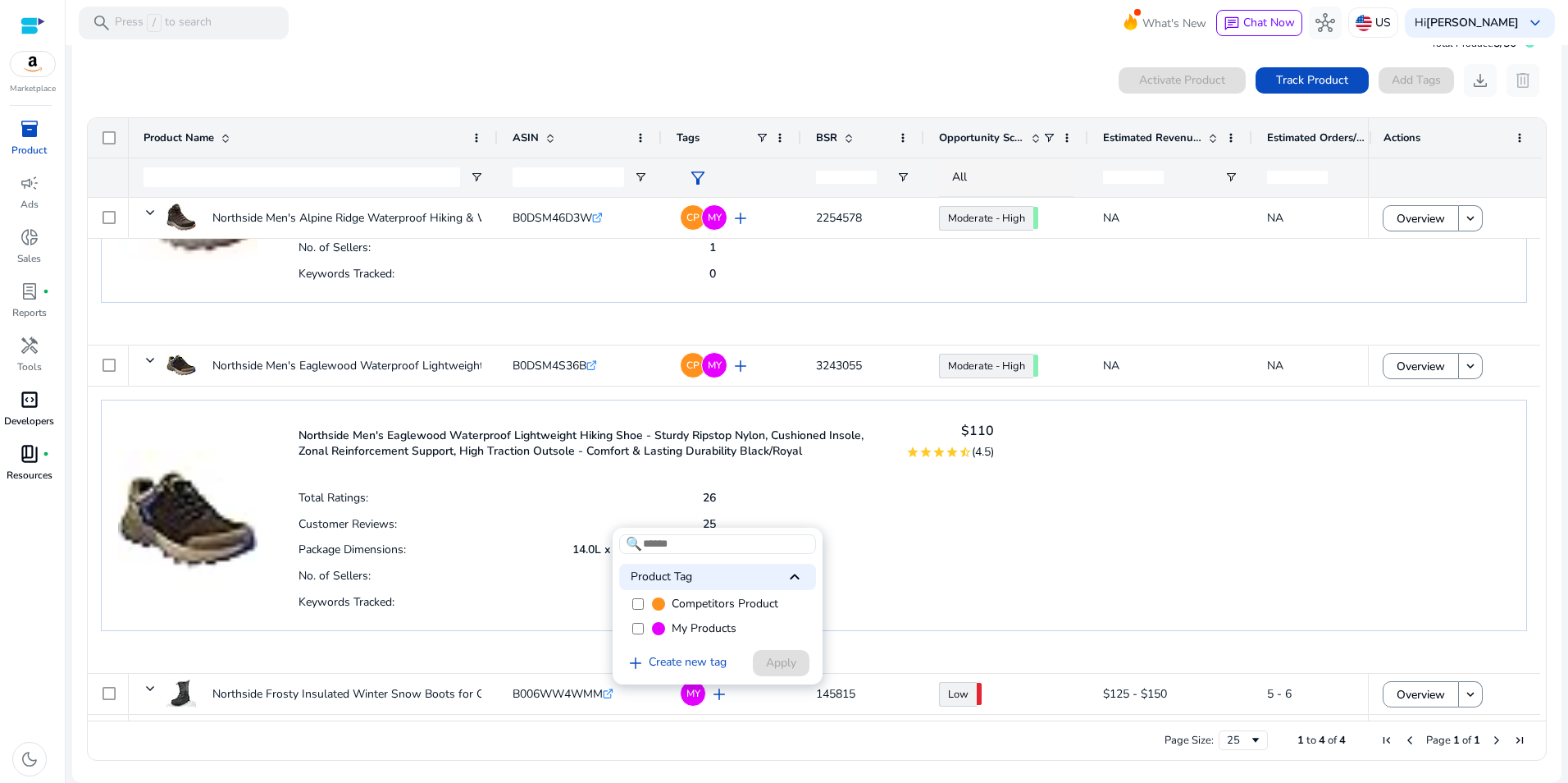
click at [635, 594] on label "Competitors Product" at bounding box center [718, 604] width 197 height 25
click at [794, 660] on span "Apply" at bounding box center [781, 662] width 30 height 17
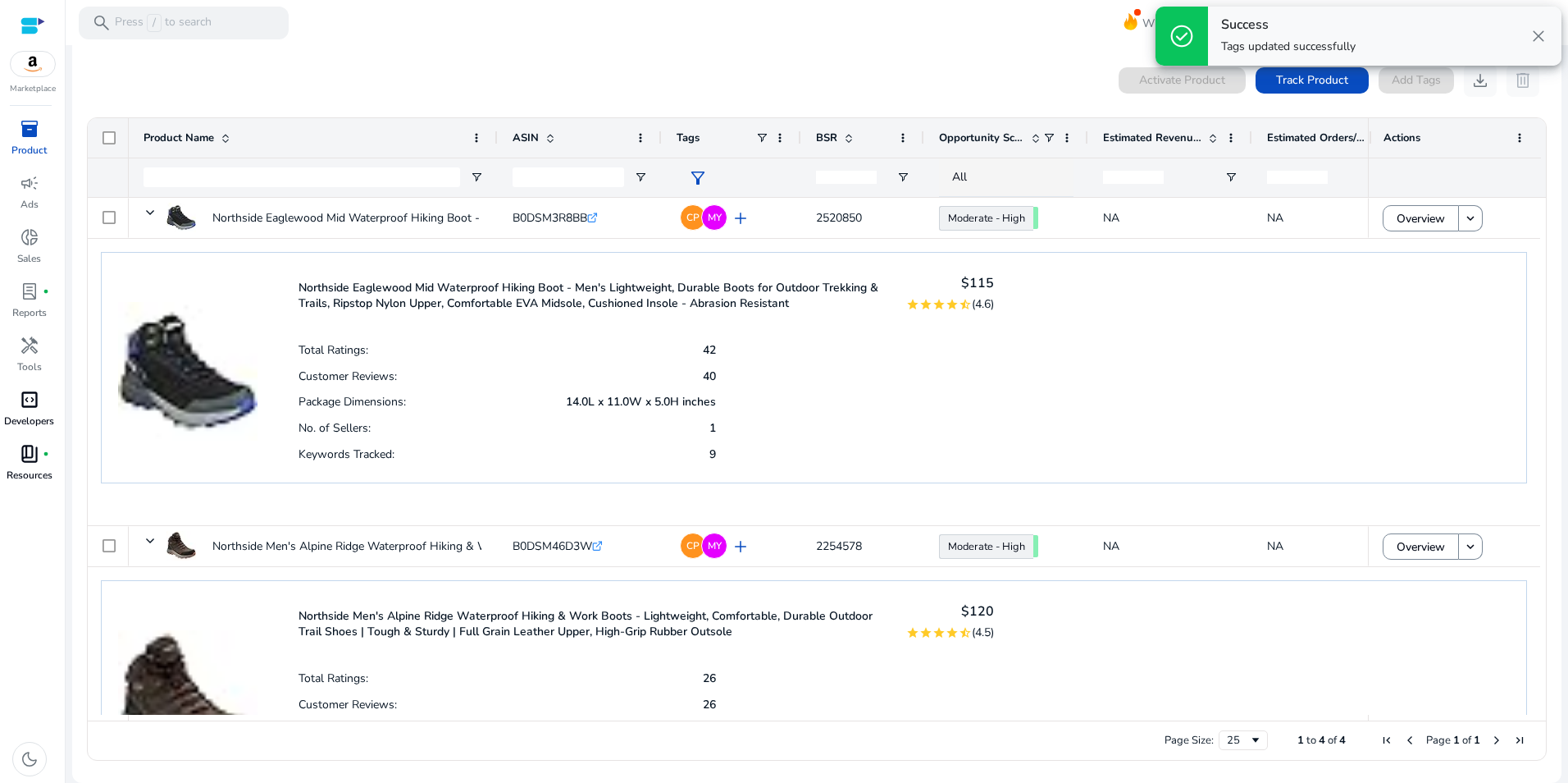
click at [1536, 32] on span "close" at bounding box center [1539, 36] width 20 height 20
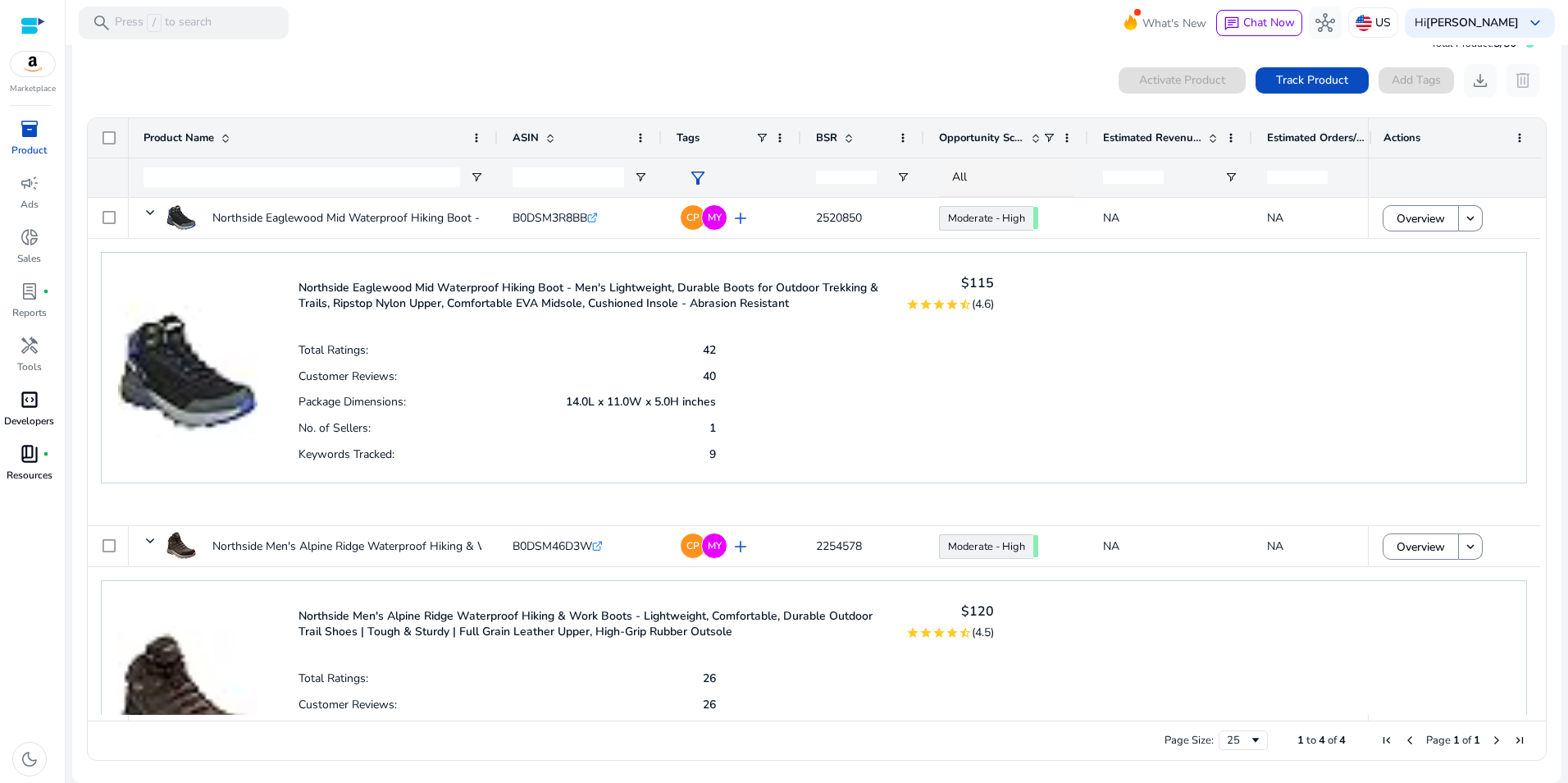
click at [741, 54] on mat-card "Total Product: 5/50 0 products selected Activate Product Track Product Add Tags…" at bounding box center [816, 399] width 1490 height 768
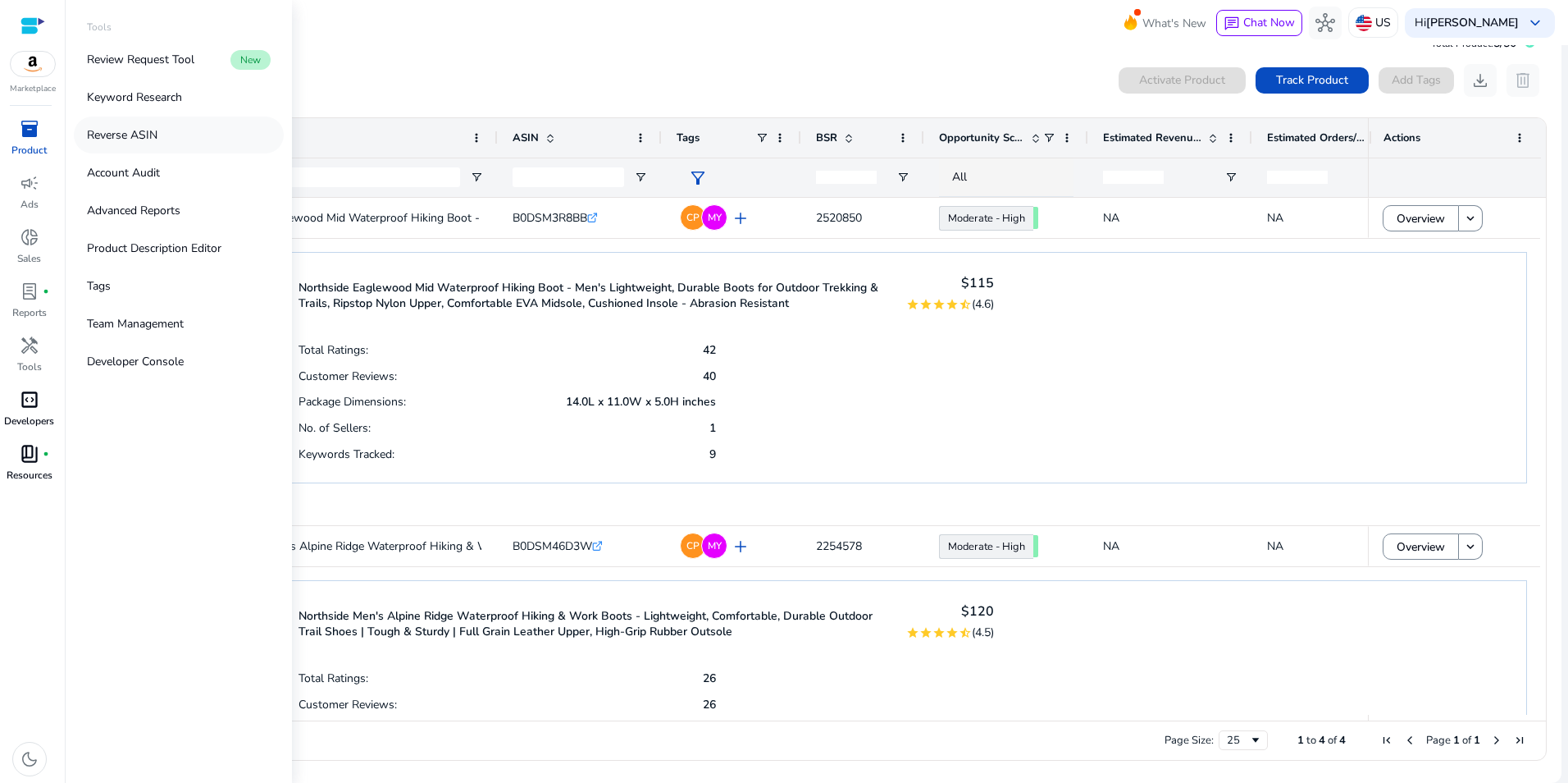
click at [148, 142] on p "Reverse ASIN" at bounding box center [123, 135] width 71 height 17
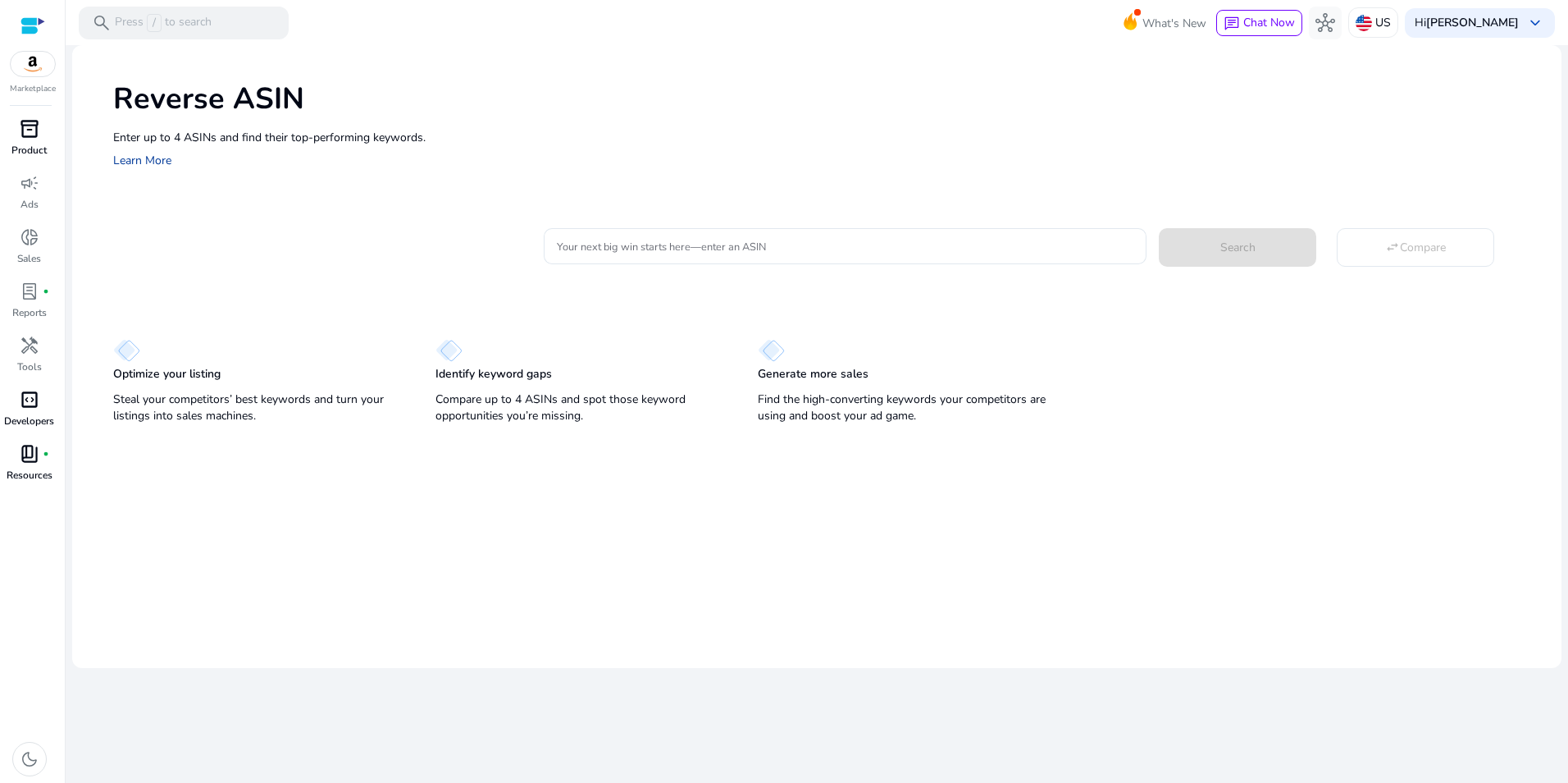
click at [147, 164] on link "Learn More" at bounding box center [142, 160] width 58 height 15
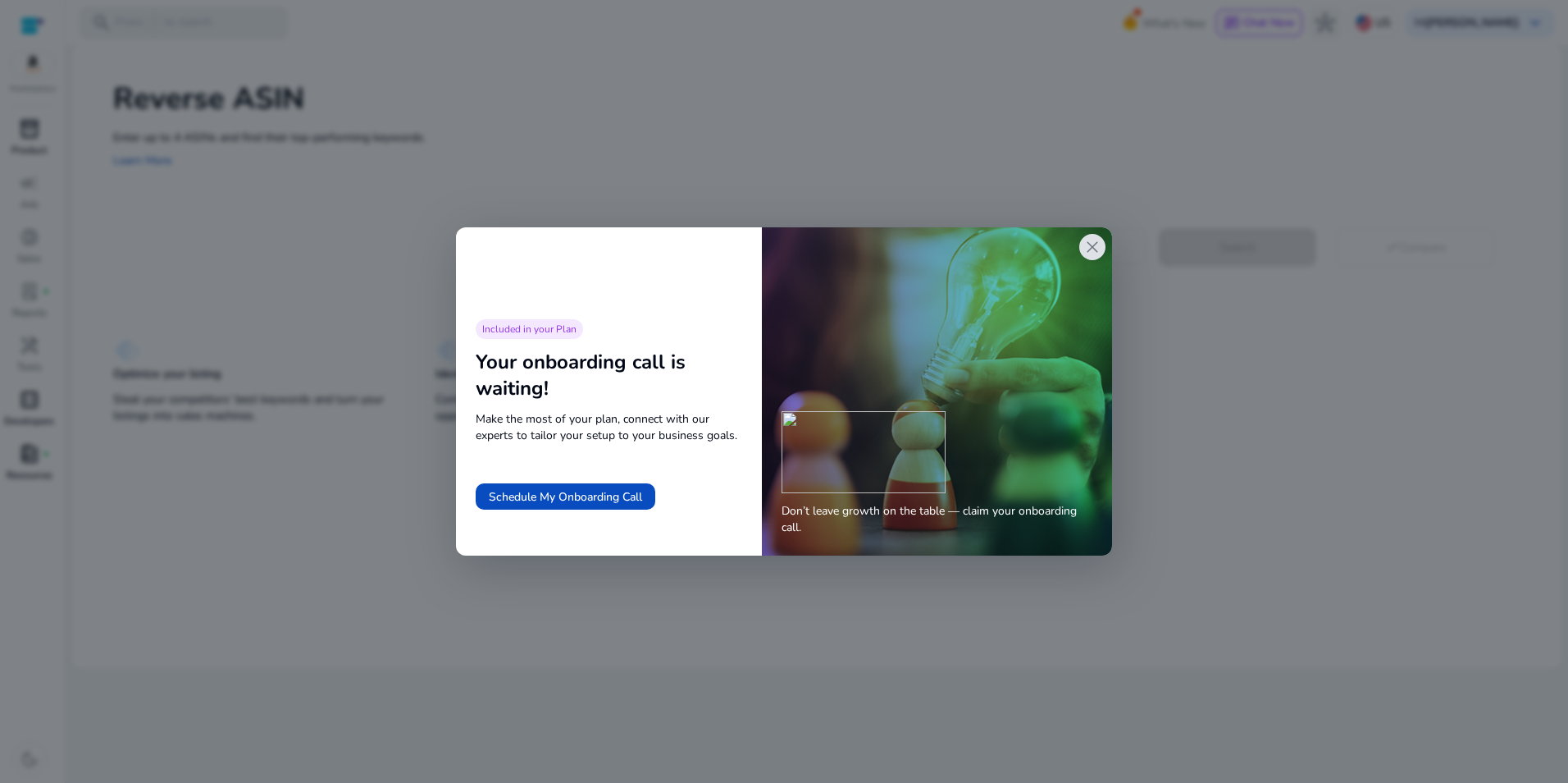
click at [1105, 249] on div "close" at bounding box center [1092, 247] width 26 height 26
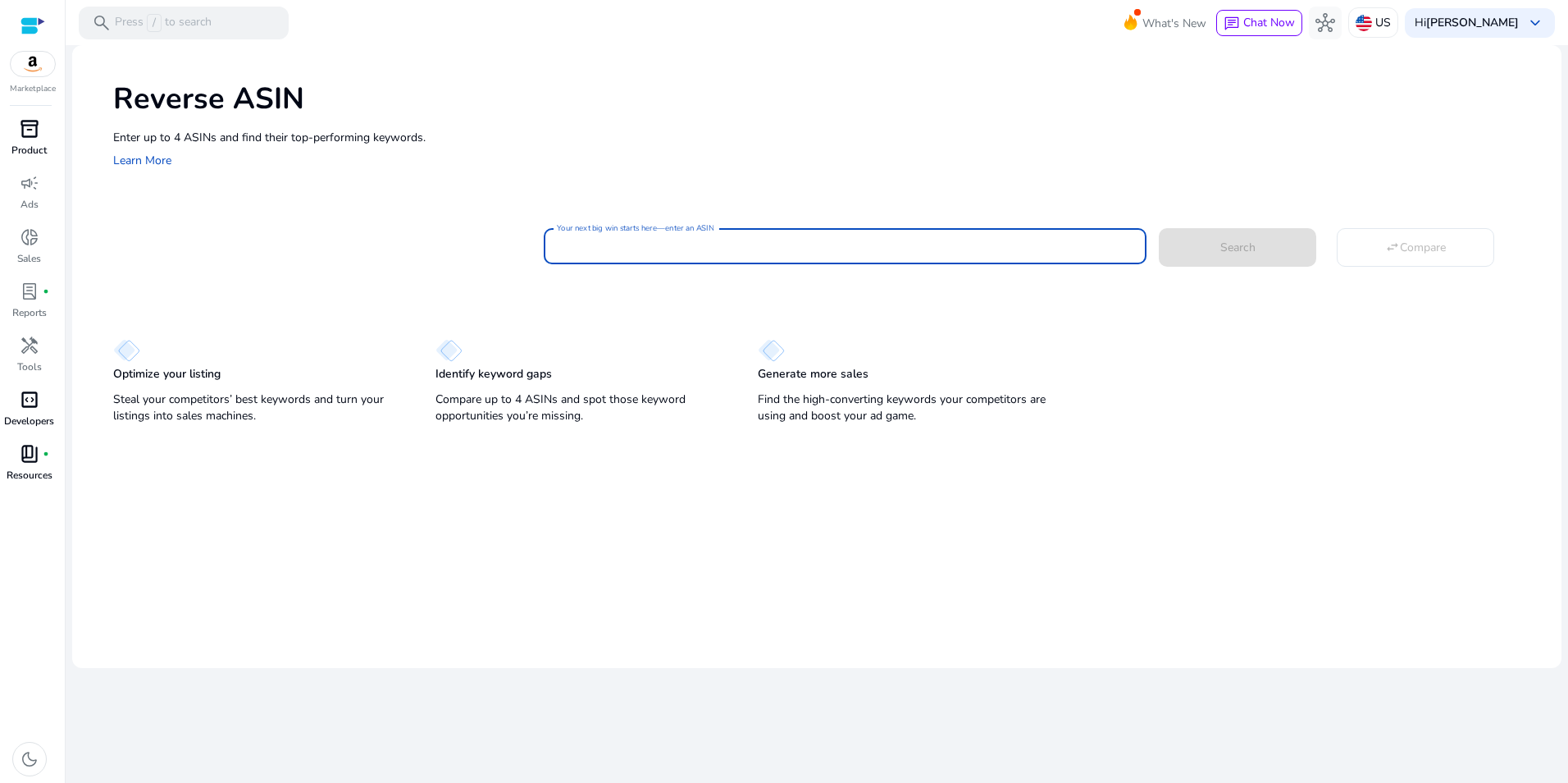
click at [887, 240] on input "Your next big win starts here—enter an ASIN" at bounding box center [845, 247] width 577 height 18
paste input "**********"
type input "**********"
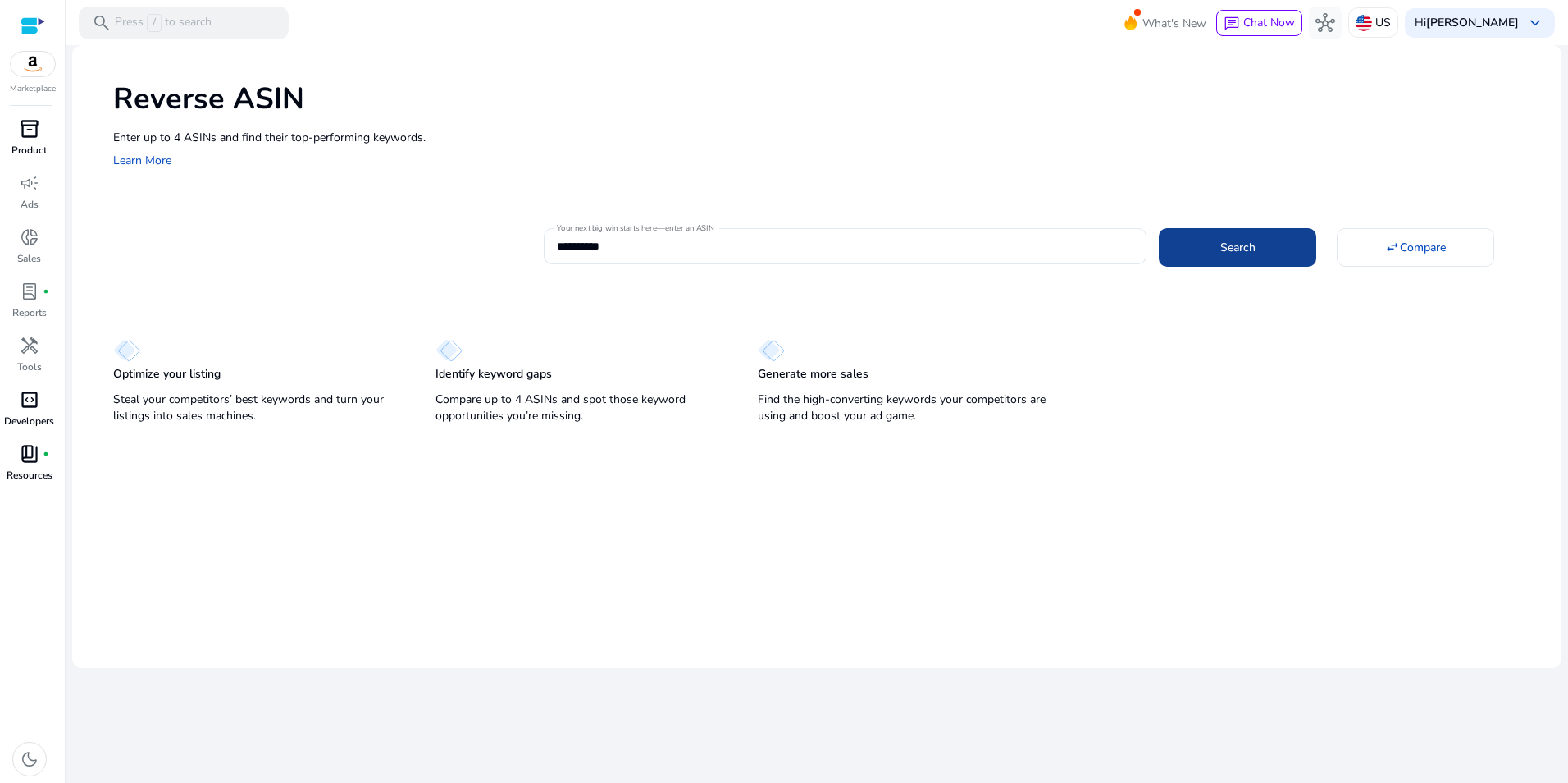
click at [1217, 238] on span at bounding box center [1238, 247] width 157 height 39
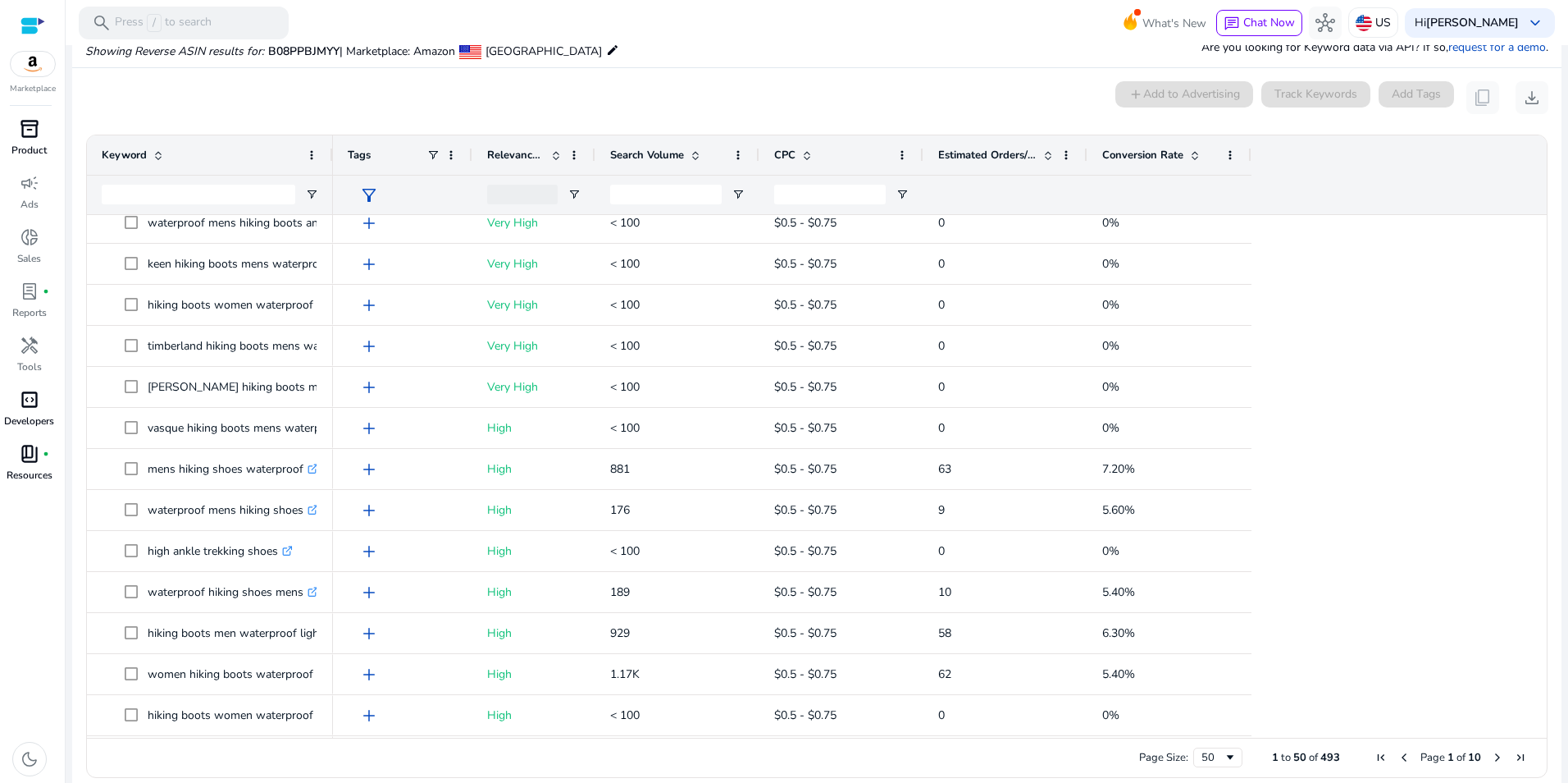
scroll to position [776, 0]
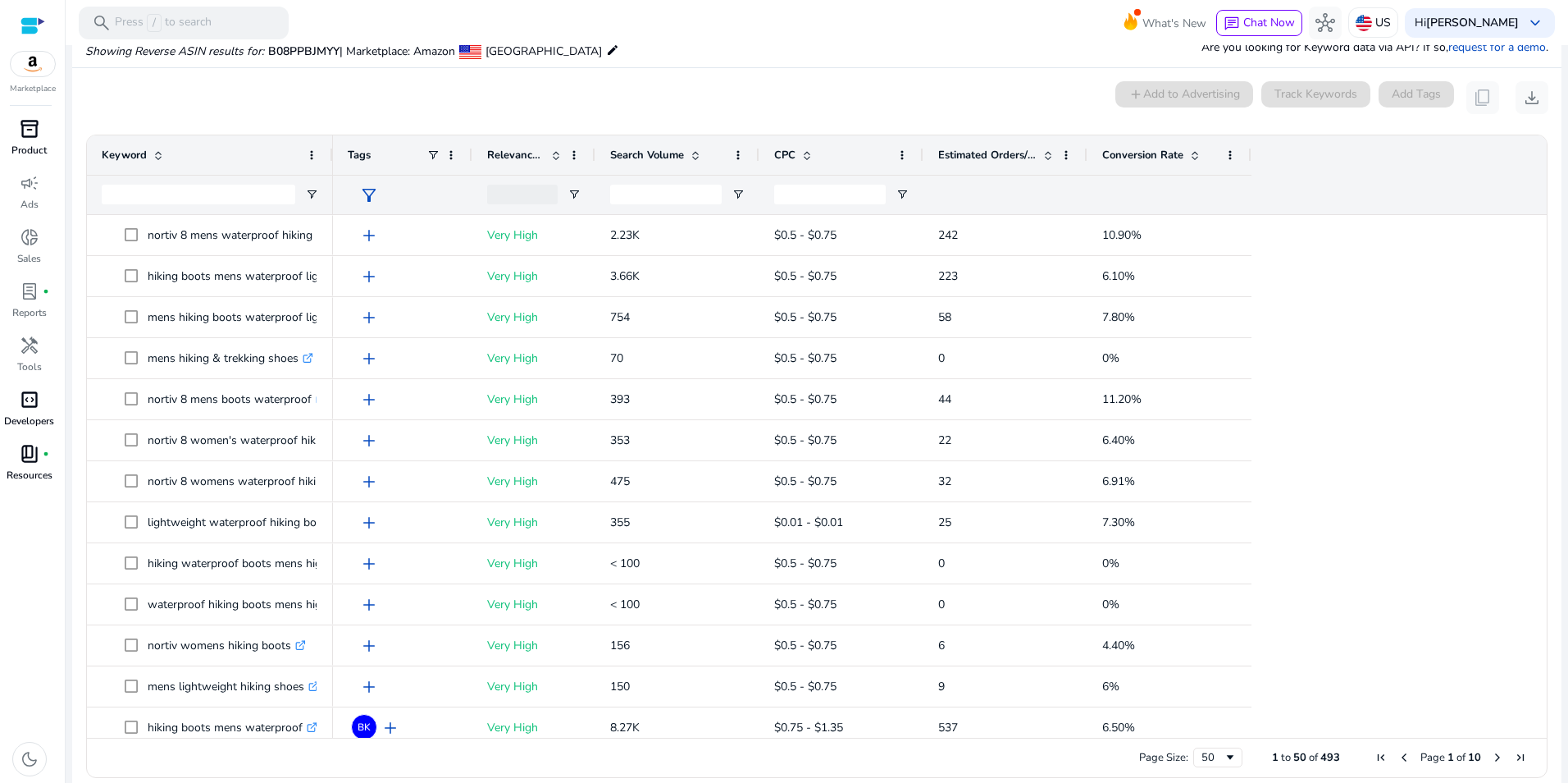
click at [693, 155] on span at bounding box center [695, 155] width 13 height 13
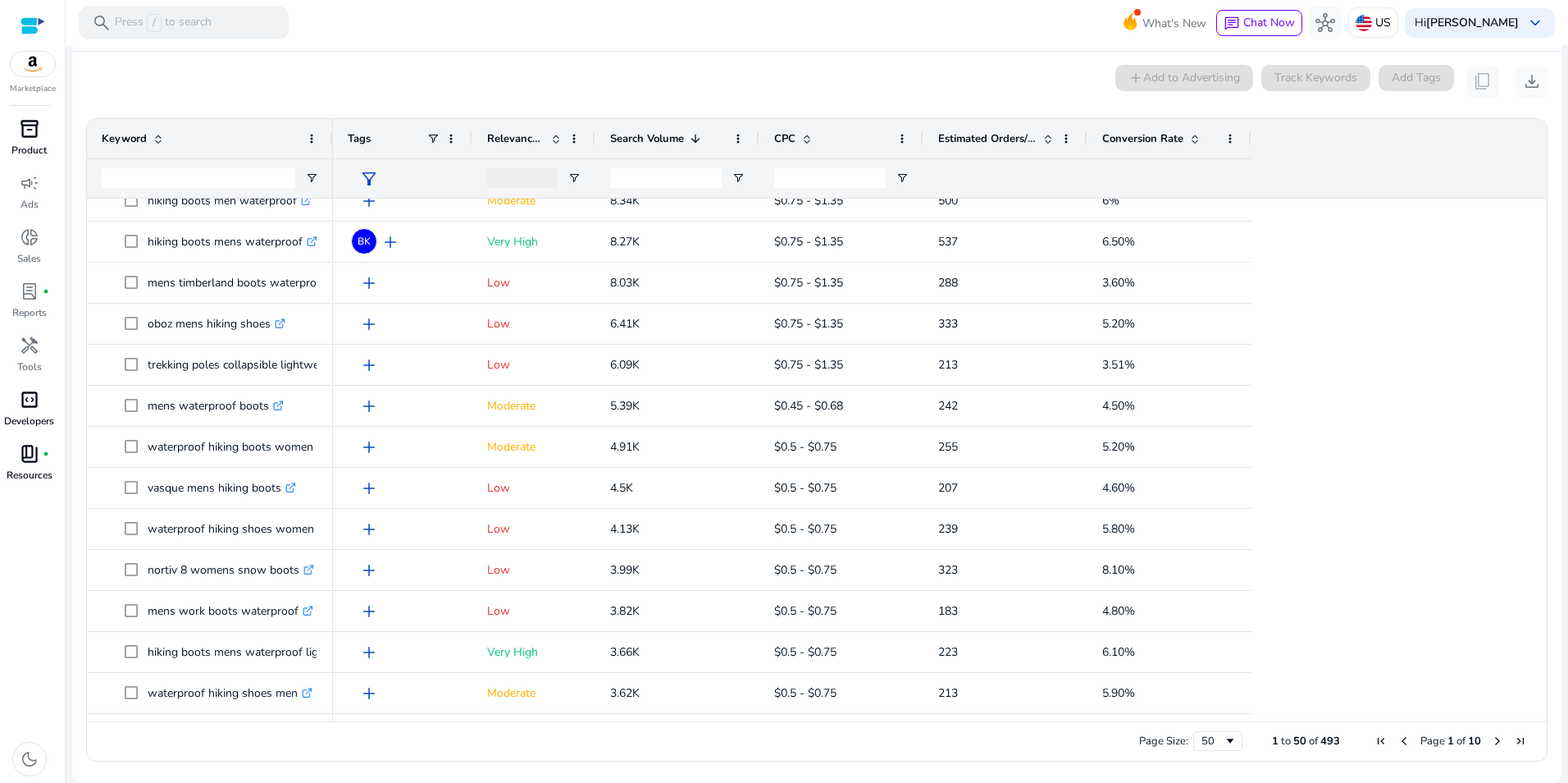
scroll to position [354, 0]
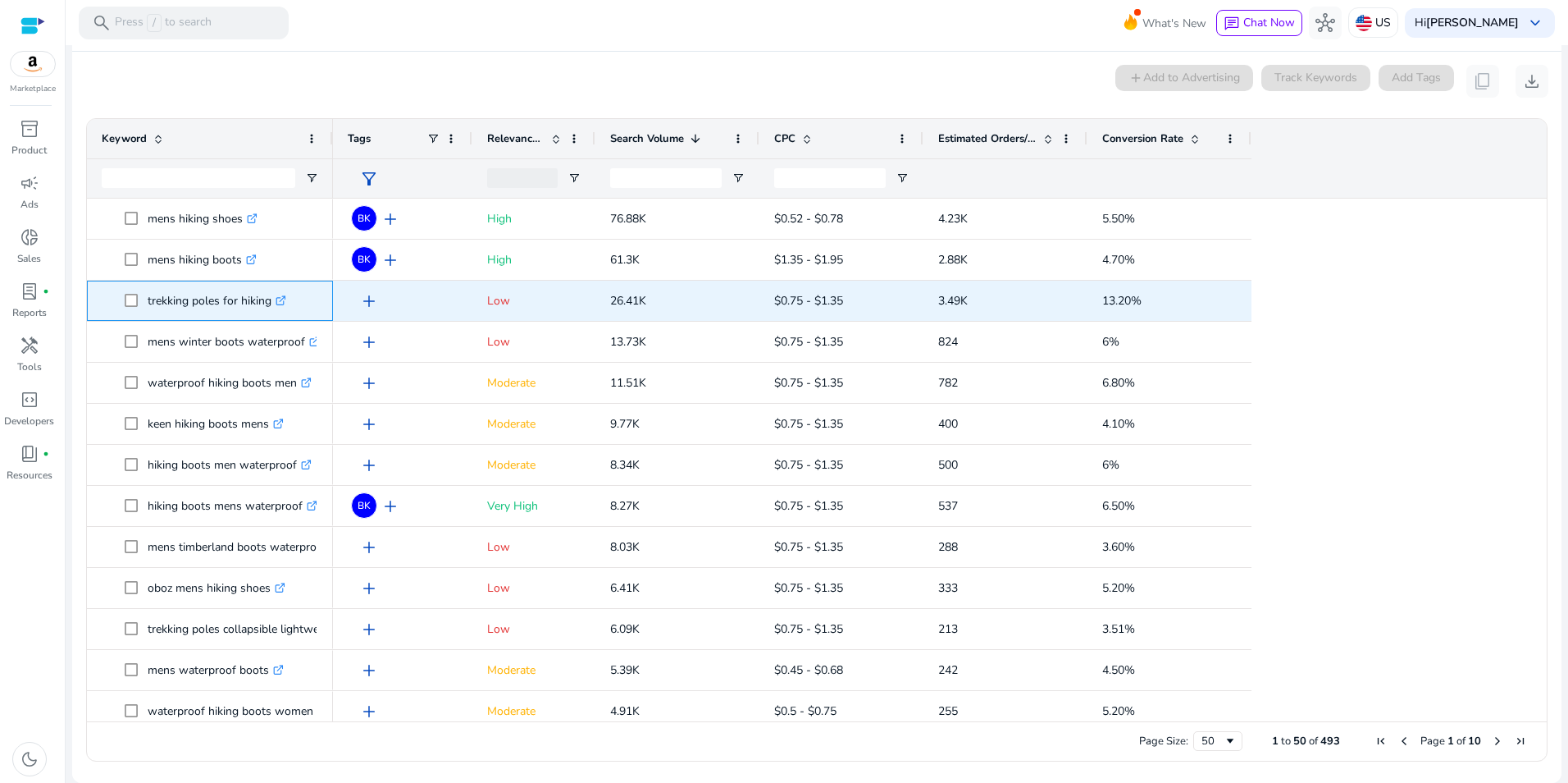
drag, startPoint x: 142, startPoint y: 301, endPoint x: 271, endPoint y: 300, distance: 129.0
click at [271, 300] on span "trekking poles for hiking .st0{fill:#2c8af8}" at bounding box center [221, 300] width 194 height 34
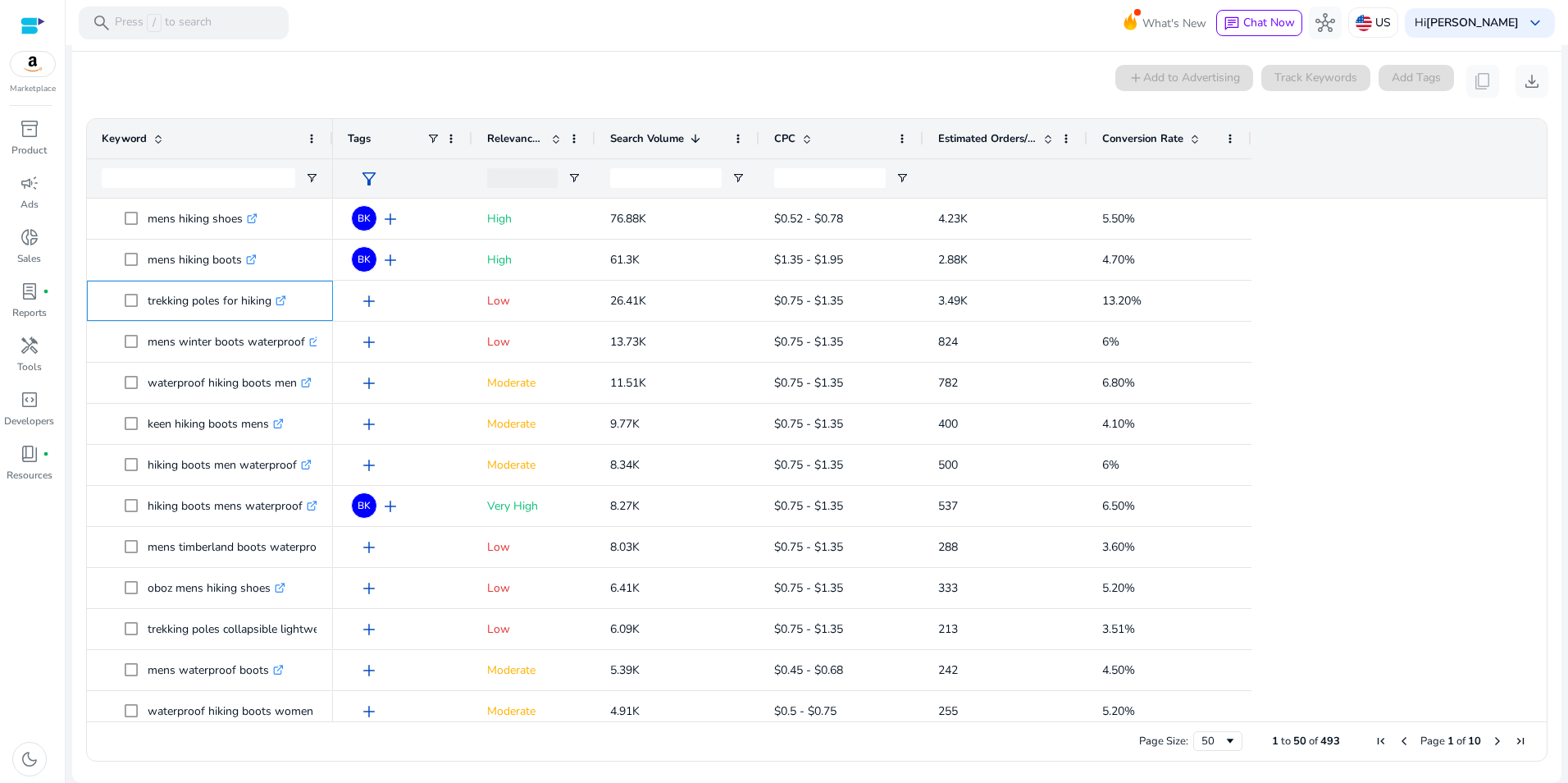
copy span "trekking poles for hiking"
click at [907, 59] on mat-card "0 keyword(s) selected add Add to Advertising Track Keywords Add Tags content_co…" at bounding box center [816, 417] width 1490 height 731
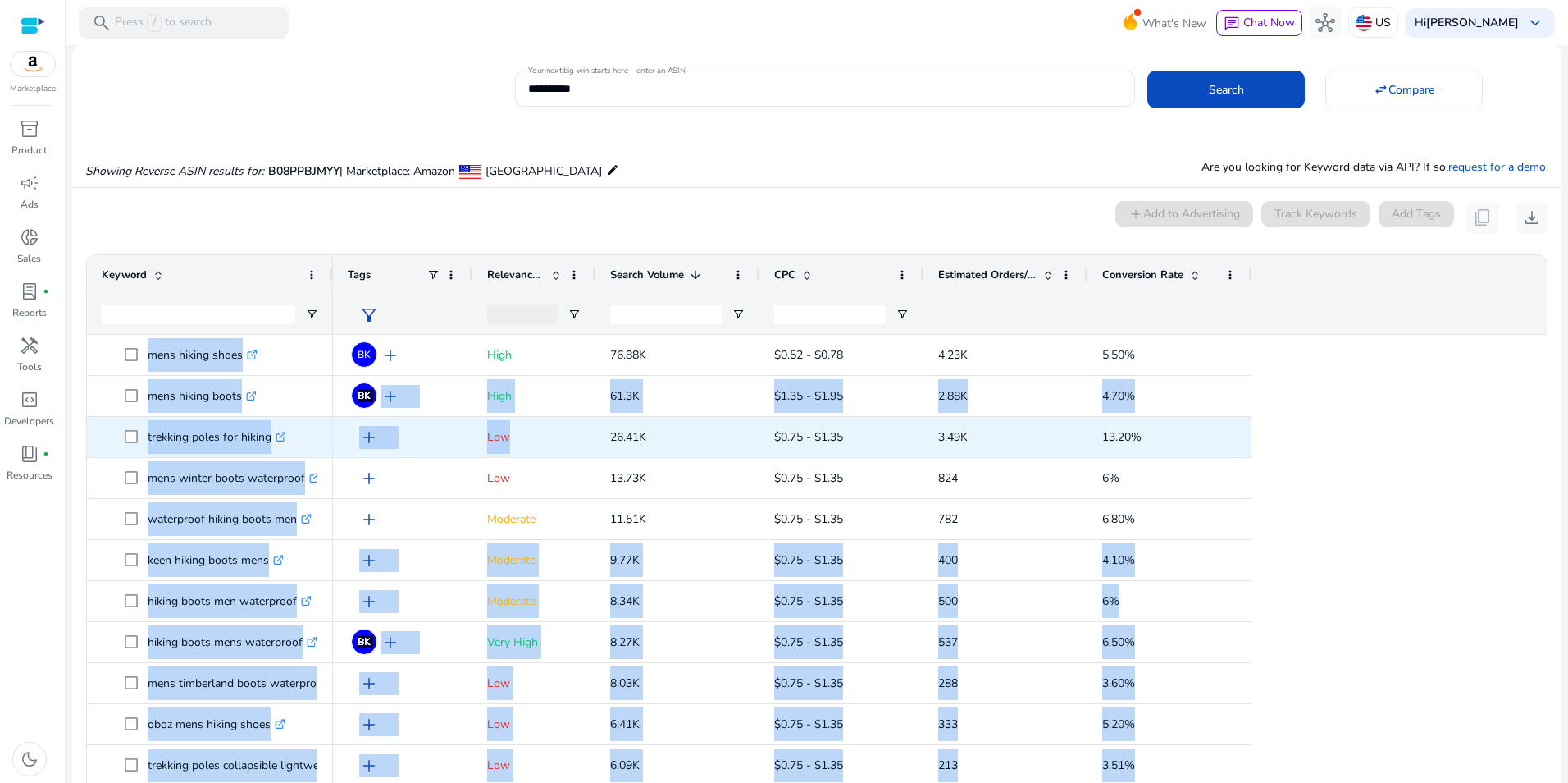
drag, startPoint x: 82, startPoint y: 356, endPoint x: 580, endPoint y: 453, distance: 507.4
click at [580, 453] on ag-grid-angular "Press SPACE to select this row. Drag here to set row groups Drag here to set co…" at bounding box center [816, 575] width 1488 height 660
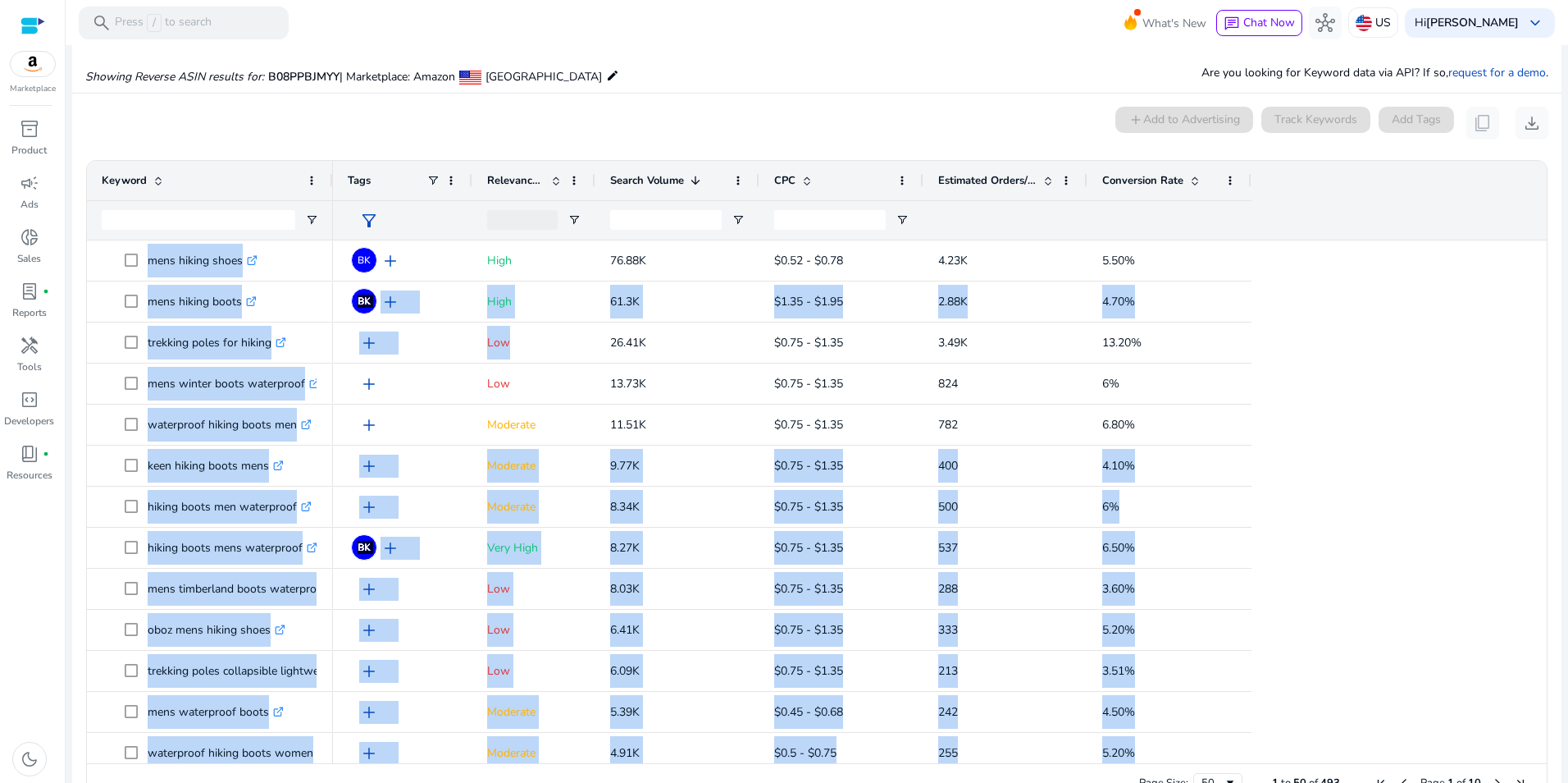
scroll to position [137, 0]
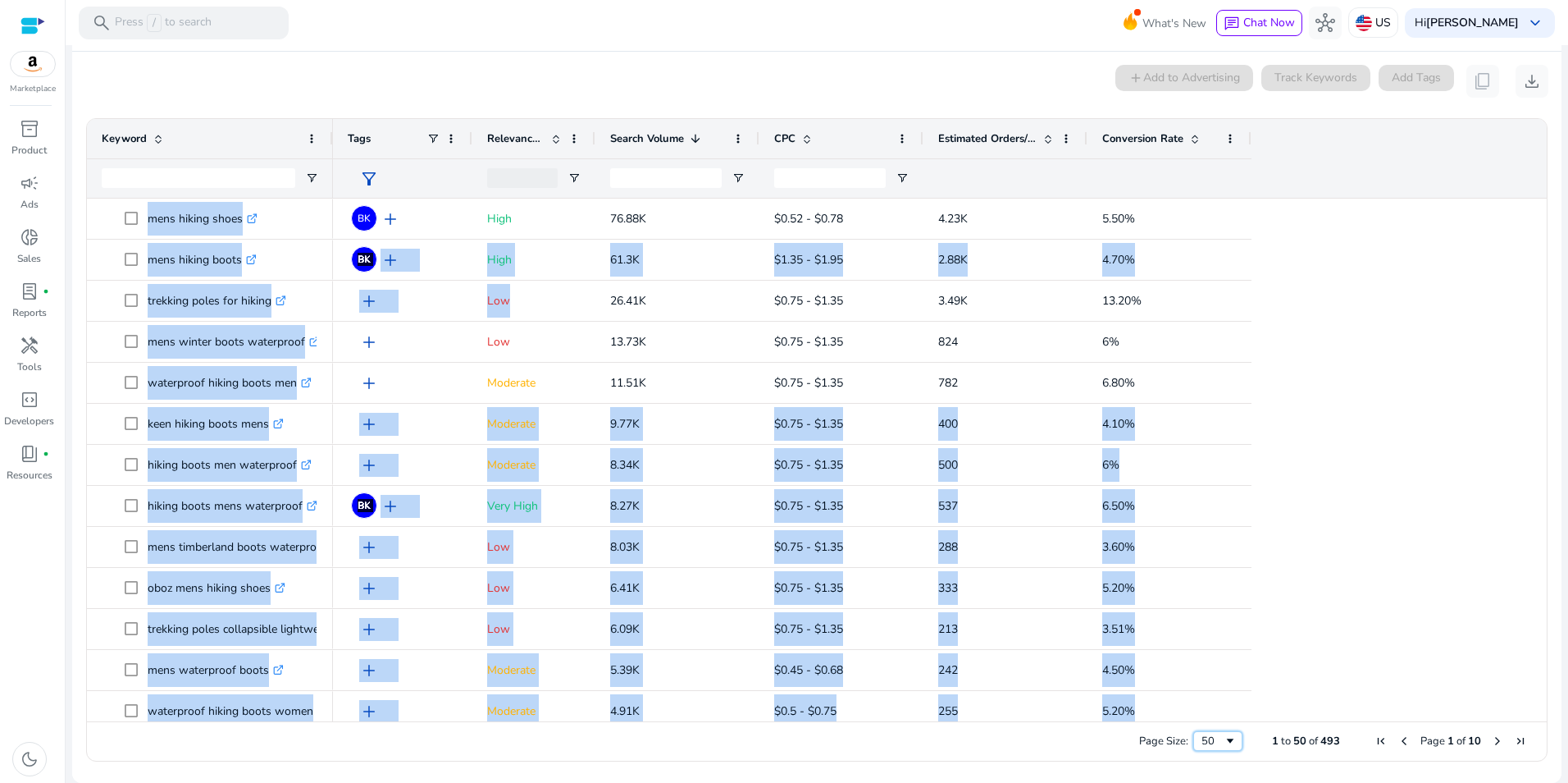
click at [1229, 745] on span "Page Size" at bounding box center [1230, 741] width 13 height 13
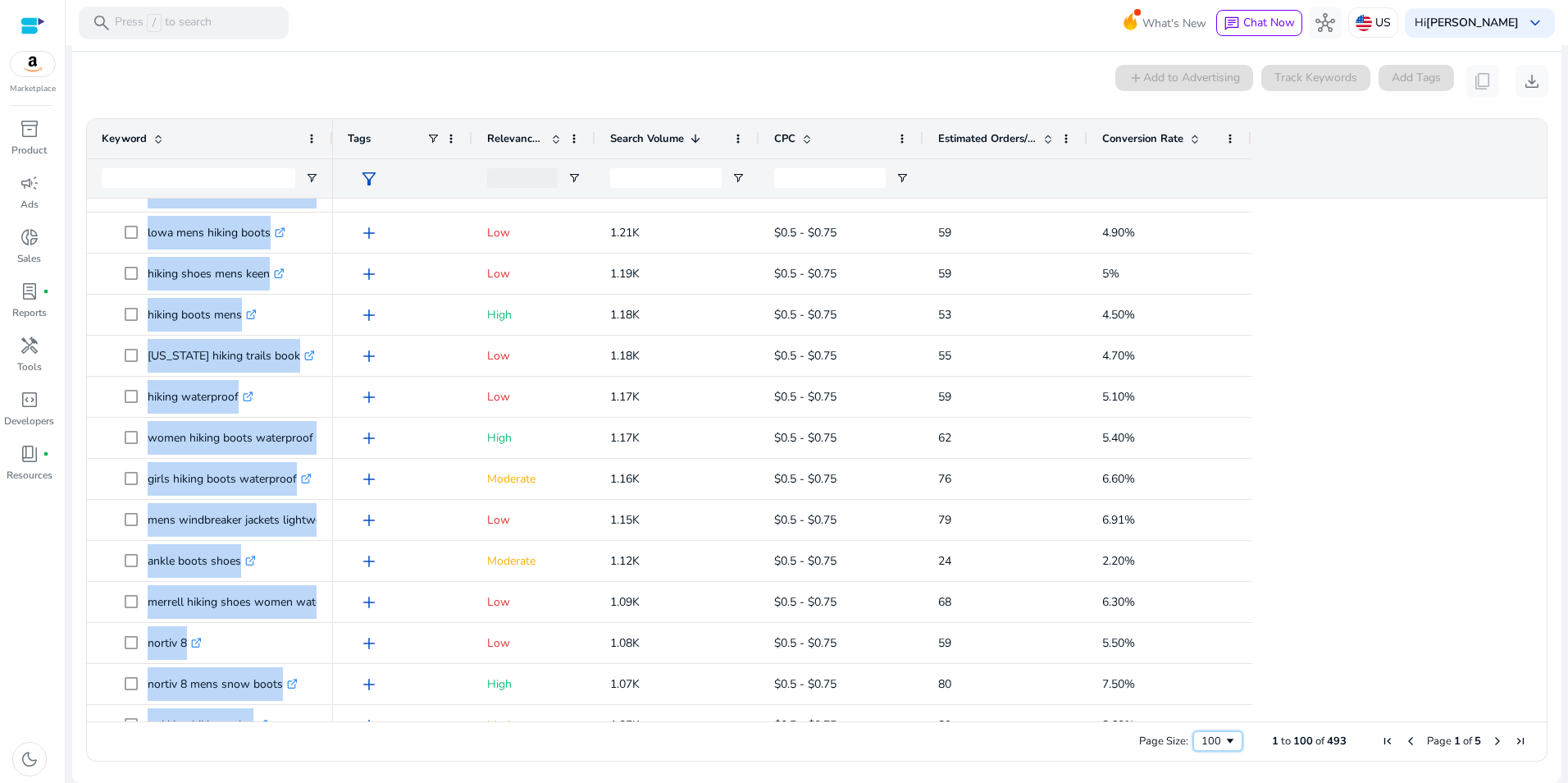
scroll to position [3581, 0]
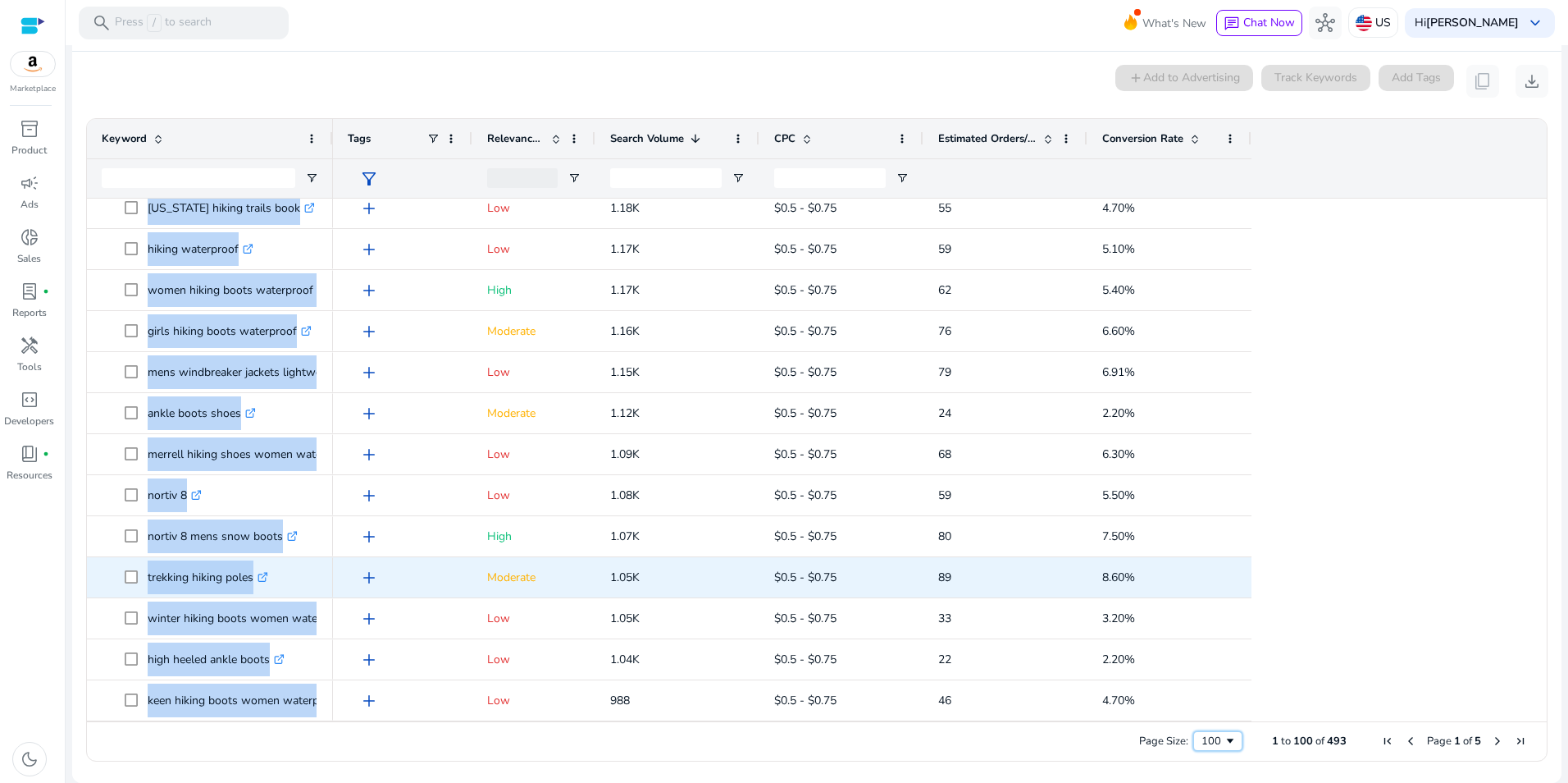
copy div "hiking boots mens waterproof lightweight .st0{fill:#2c8af8} waterproof hiking s…"
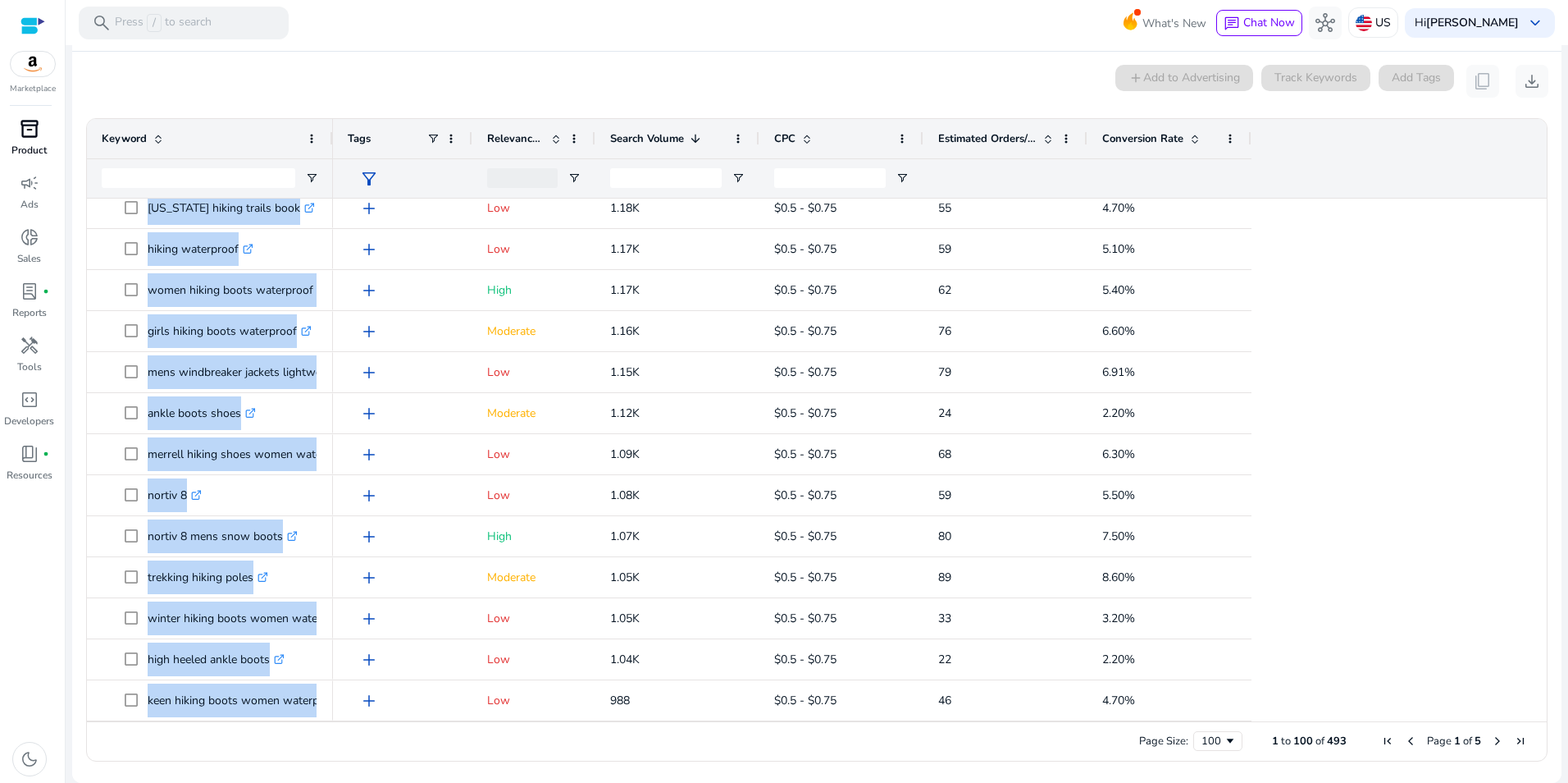
click at [32, 140] on div "inventory_2" at bounding box center [29, 128] width 46 height 26
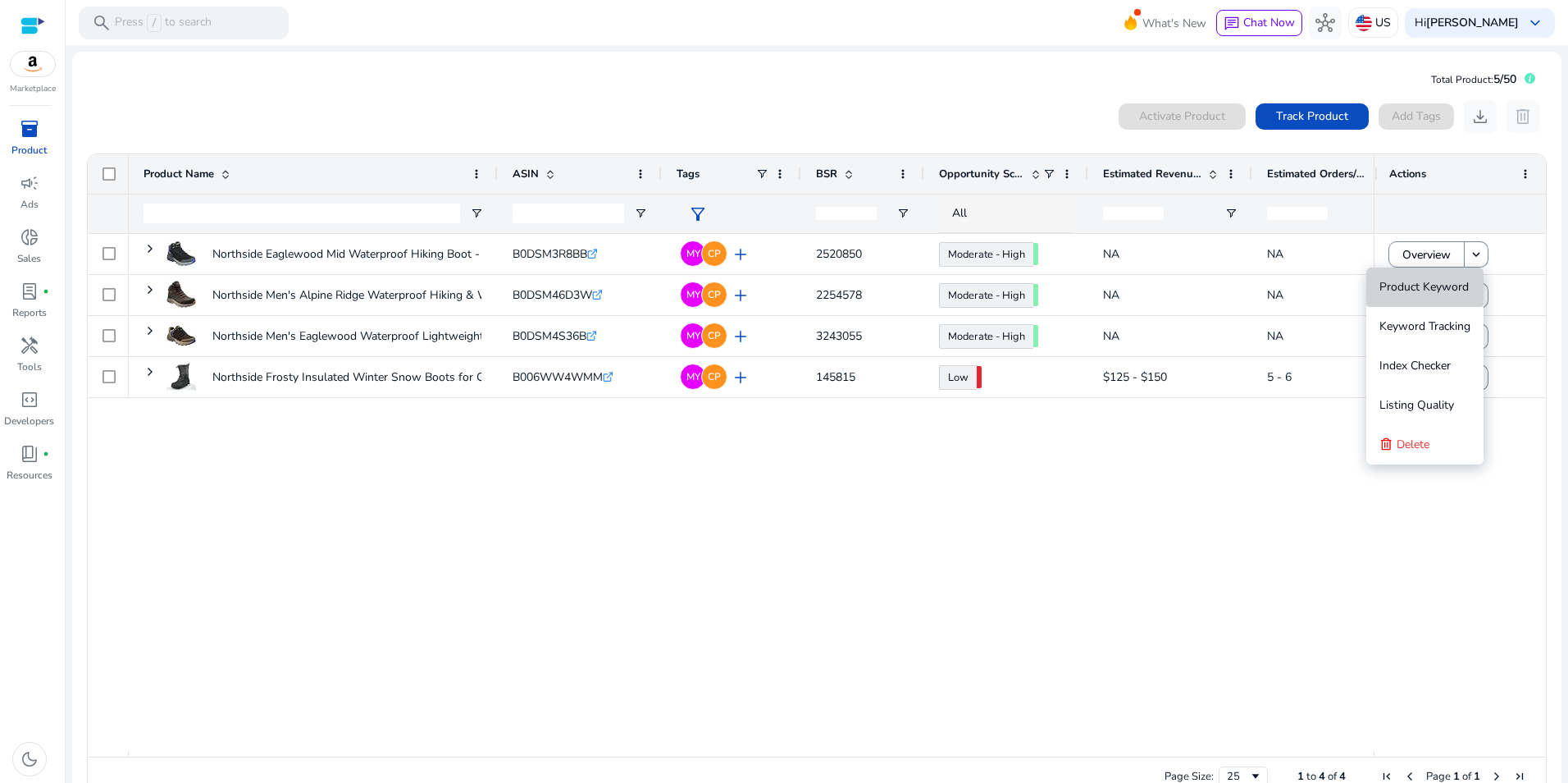
click at [1438, 284] on span "Product Keyword" at bounding box center [1424, 286] width 89 height 15
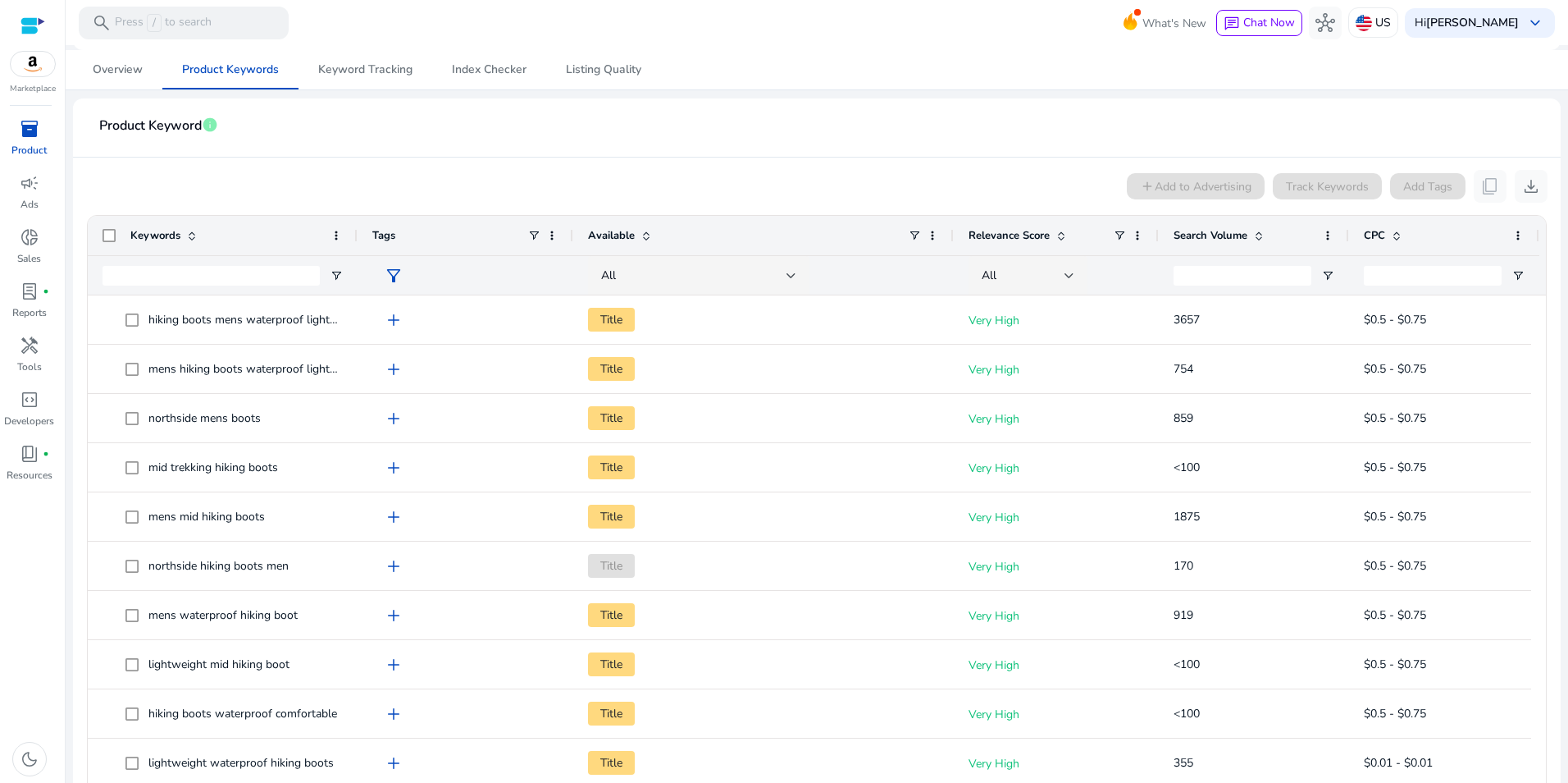
scroll to position [106, 0]
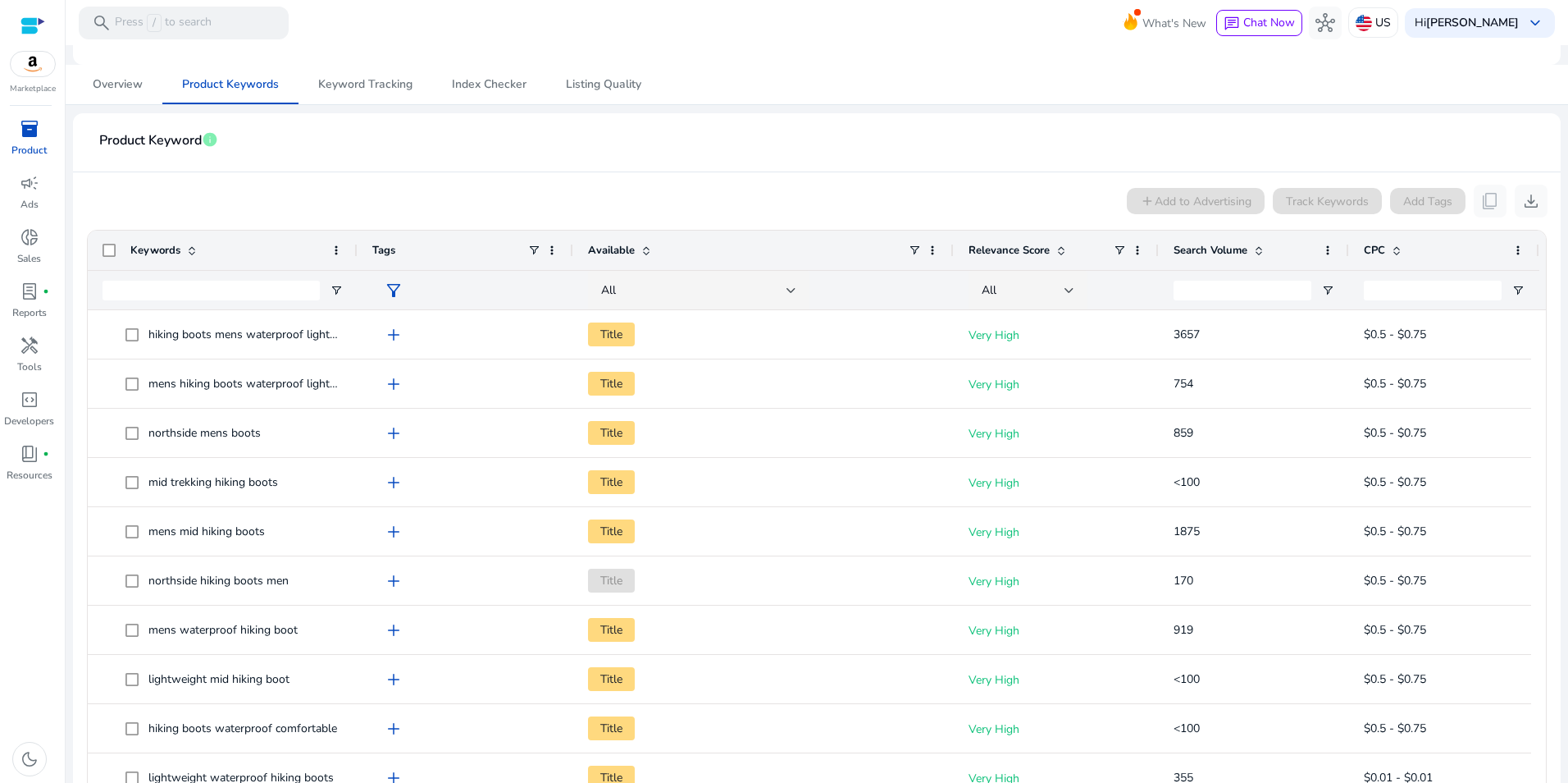
click at [1258, 248] on span at bounding box center [1259, 250] width 13 height 13
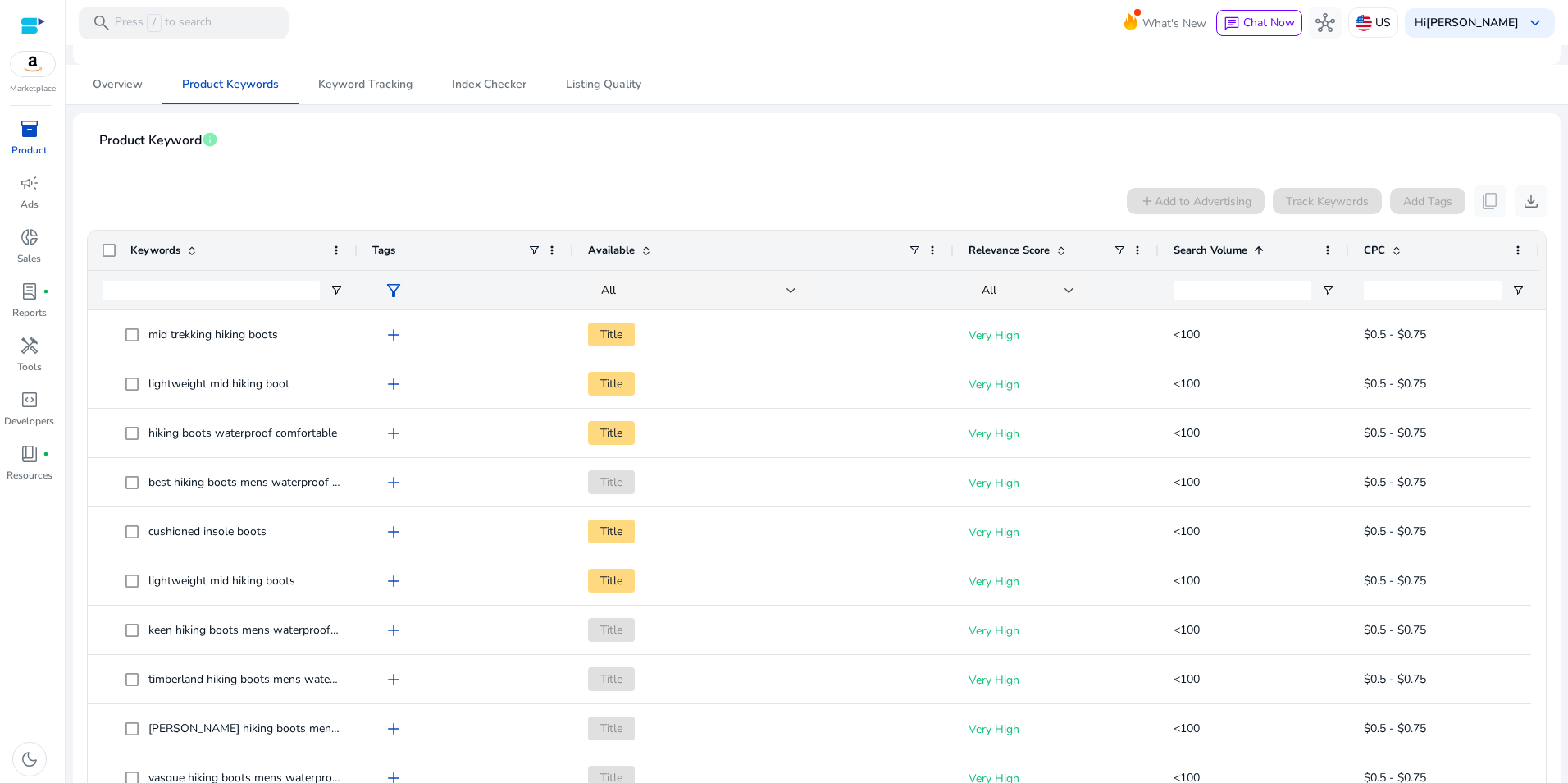
click at [1258, 248] on span at bounding box center [1259, 250] width 13 height 13
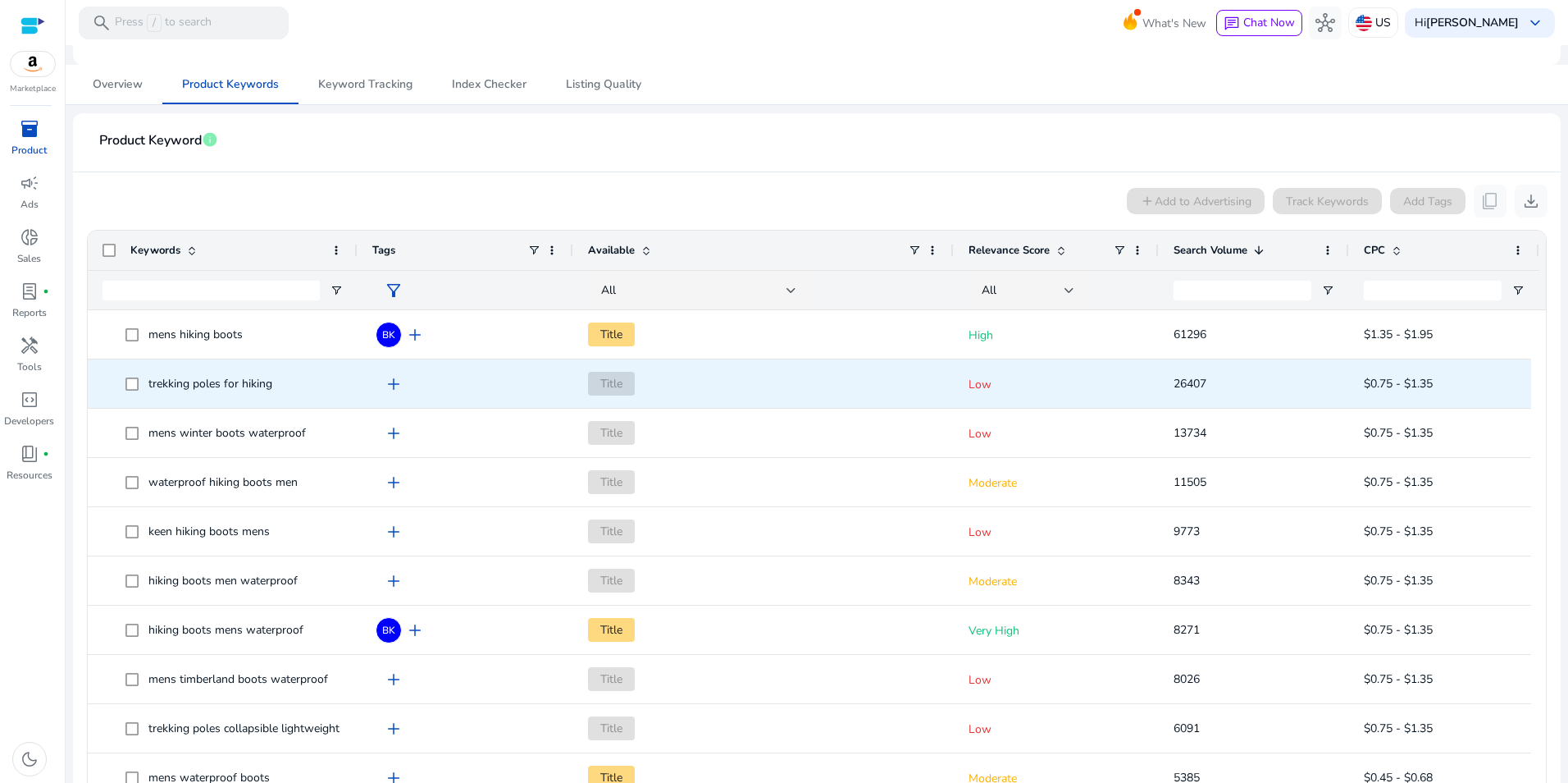
click at [392, 386] on span "add" at bounding box center [394, 384] width 20 height 20
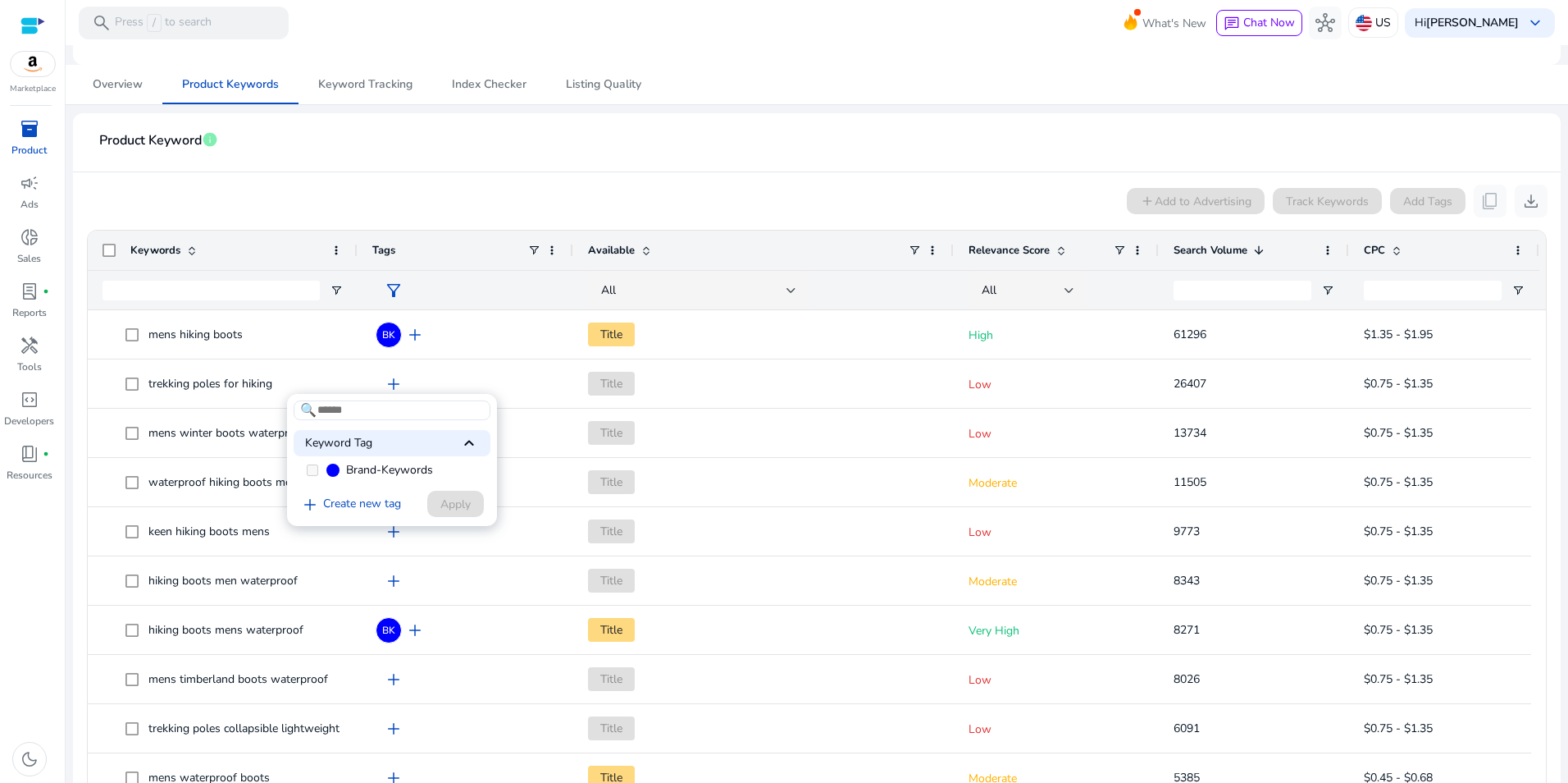
click at [440, 437] on div "Keyword Tag keyboard_arrow_up" at bounding box center [392, 442] width 197 height 26
click at [343, 474] on link "add Create new tag" at bounding box center [350, 479] width 114 height 20
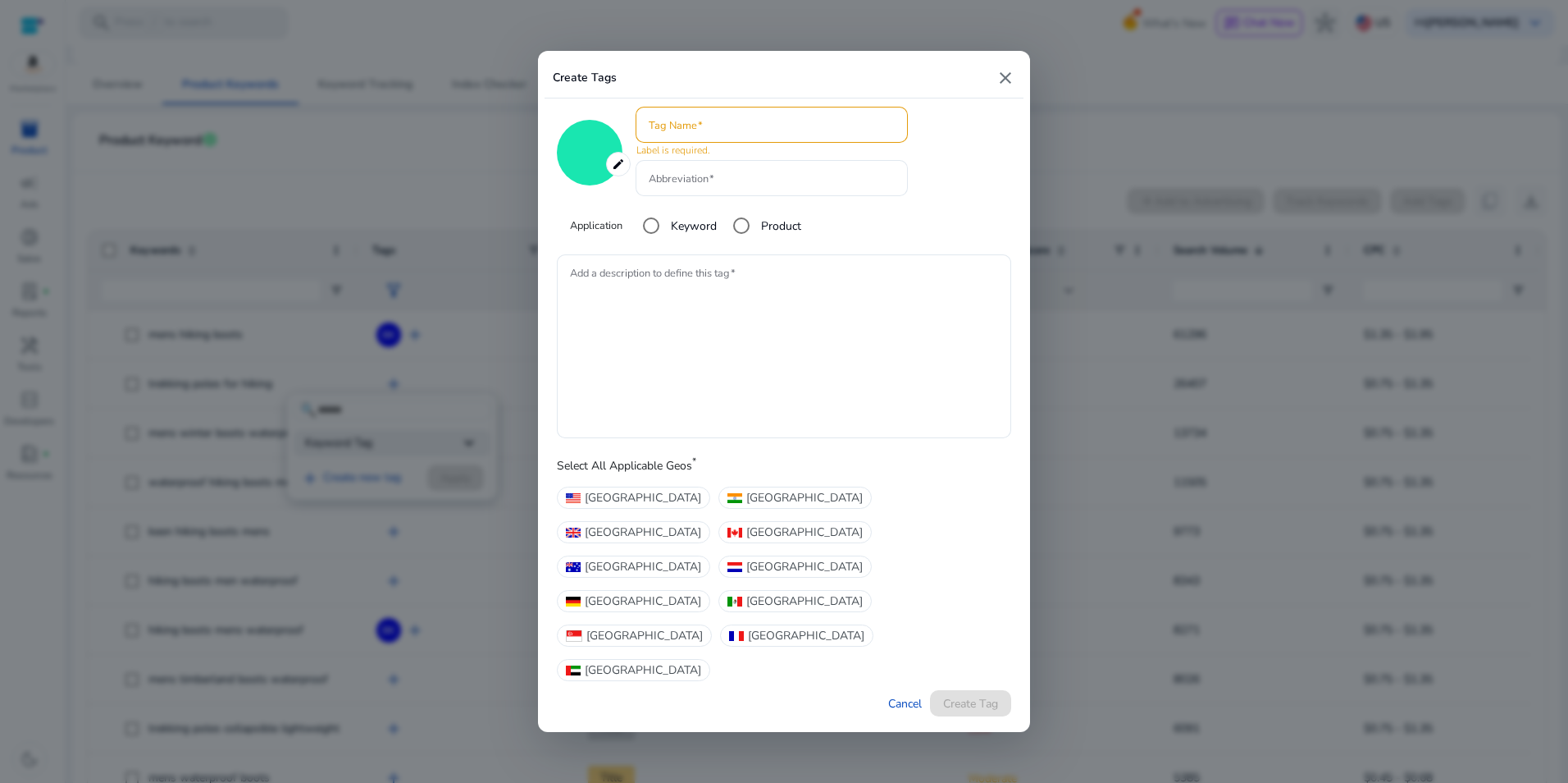
click at [1010, 87] on mat-icon "close" at bounding box center [1006, 78] width 20 height 20
type input "*******"
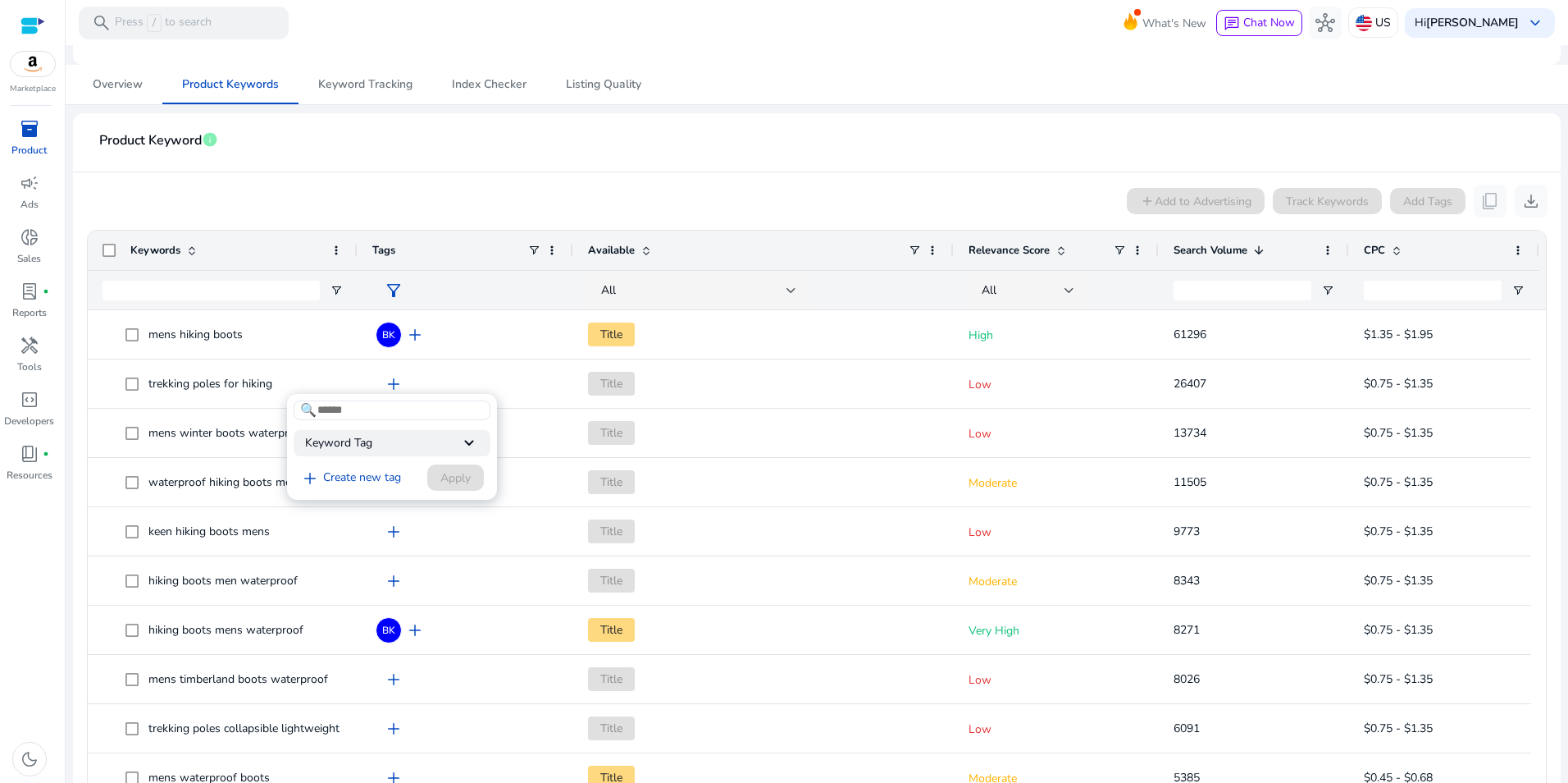
drag, startPoint x: 303, startPoint y: 387, endPoint x: 269, endPoint y: 387, distance: 34.0
click at [269, 387] on div at bounding box center [784, 392] width 1568 height 783
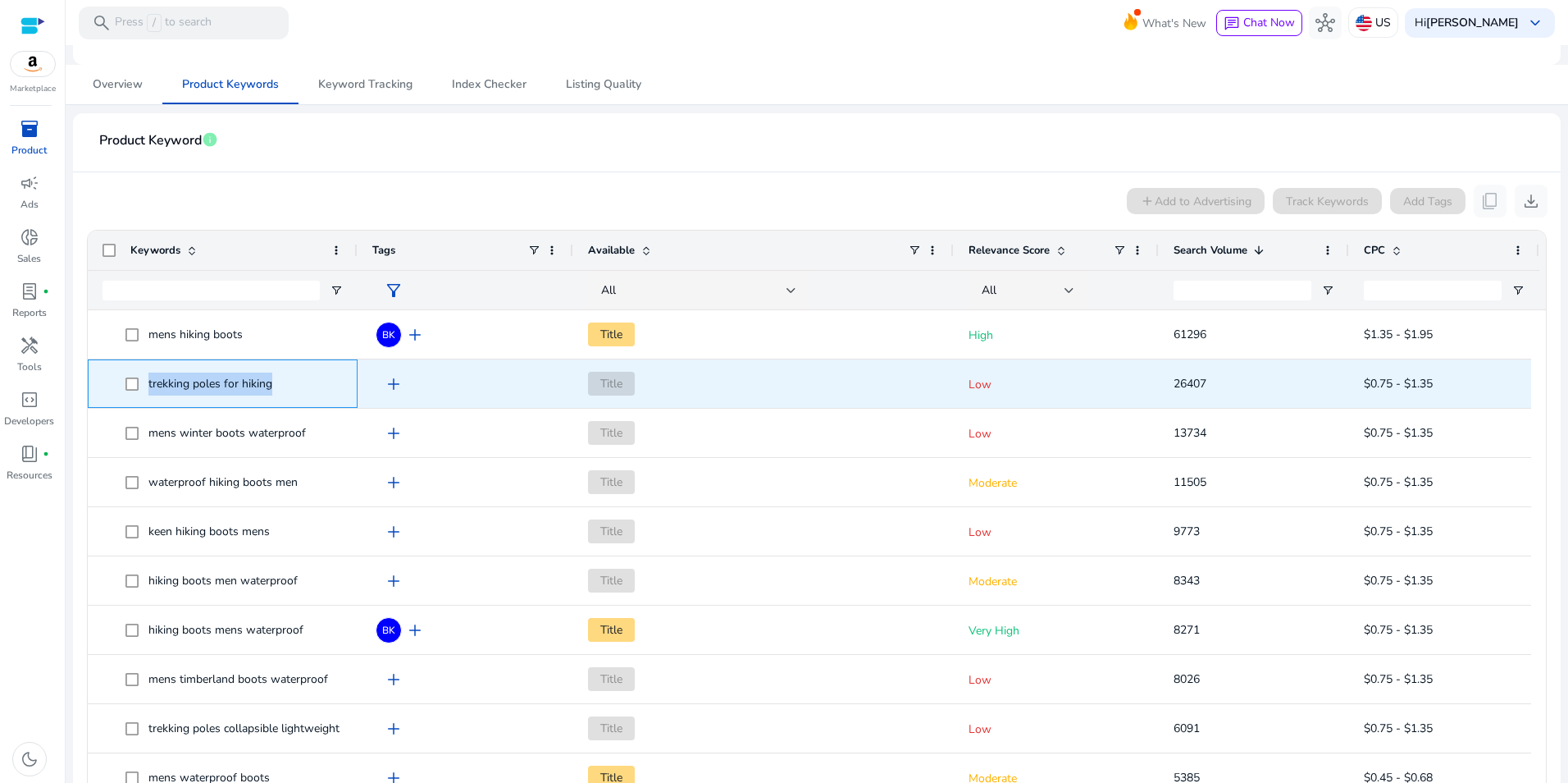
drag, startPoint x: 293, startPoint y: 385, endPoint x: 143, endPoint y: 382, distance: 150.0
click at [143, 382] on span "trekking poles for hiking" at bounding box center [234, 383] width 217 height 34
copy span "trekking poles for hiking"
click at [400, 384] on span "add" at bounding box center [394, 384] width 20 height 20
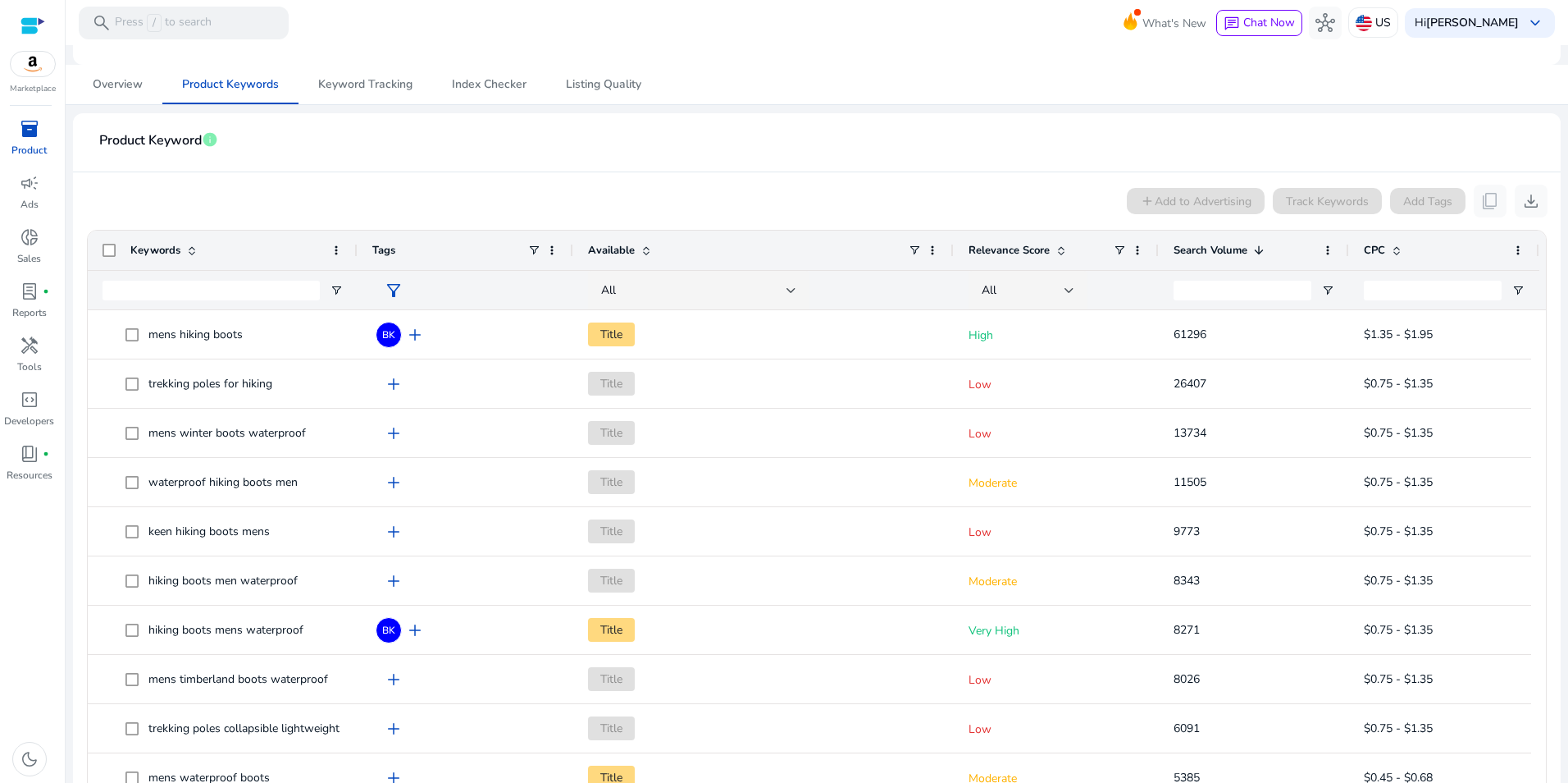
click at [129, 381] on div at bounding box center [784, 392] width 1568 height 783
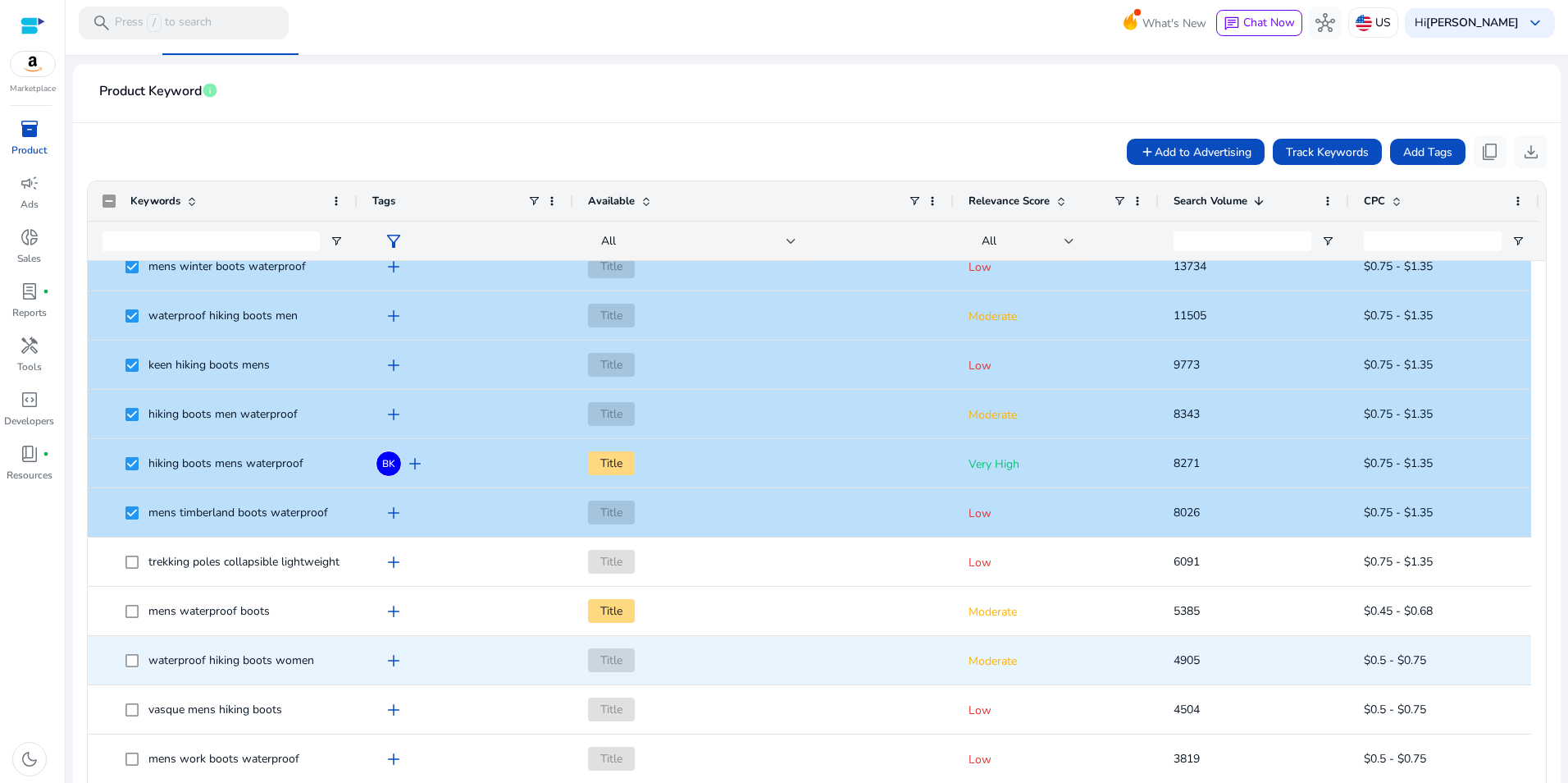
scroll to position [167, 0]
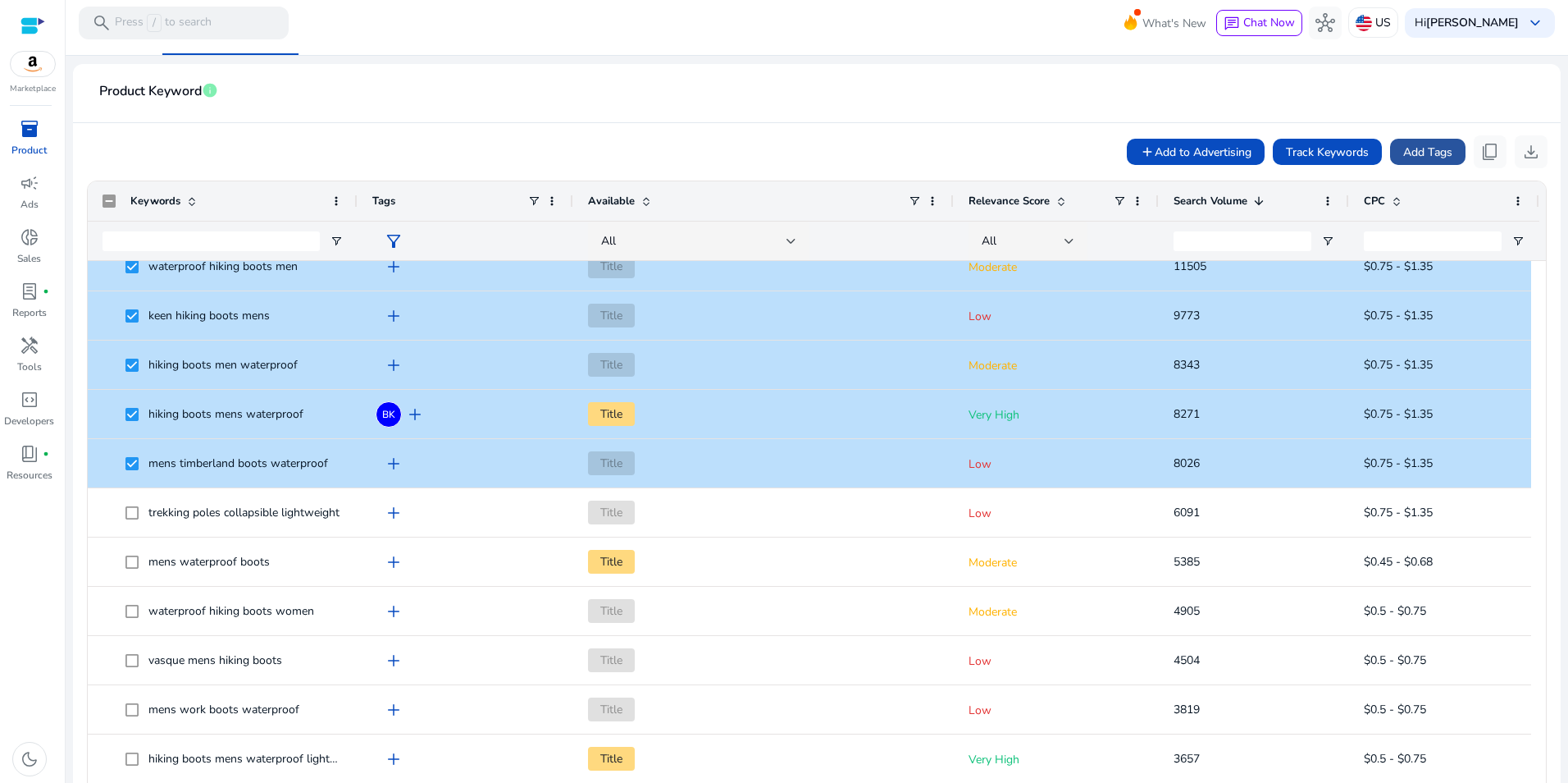
click at [1429, 158] on span "Add Tags" at bounding box center [1428, 152] width 49 height 17
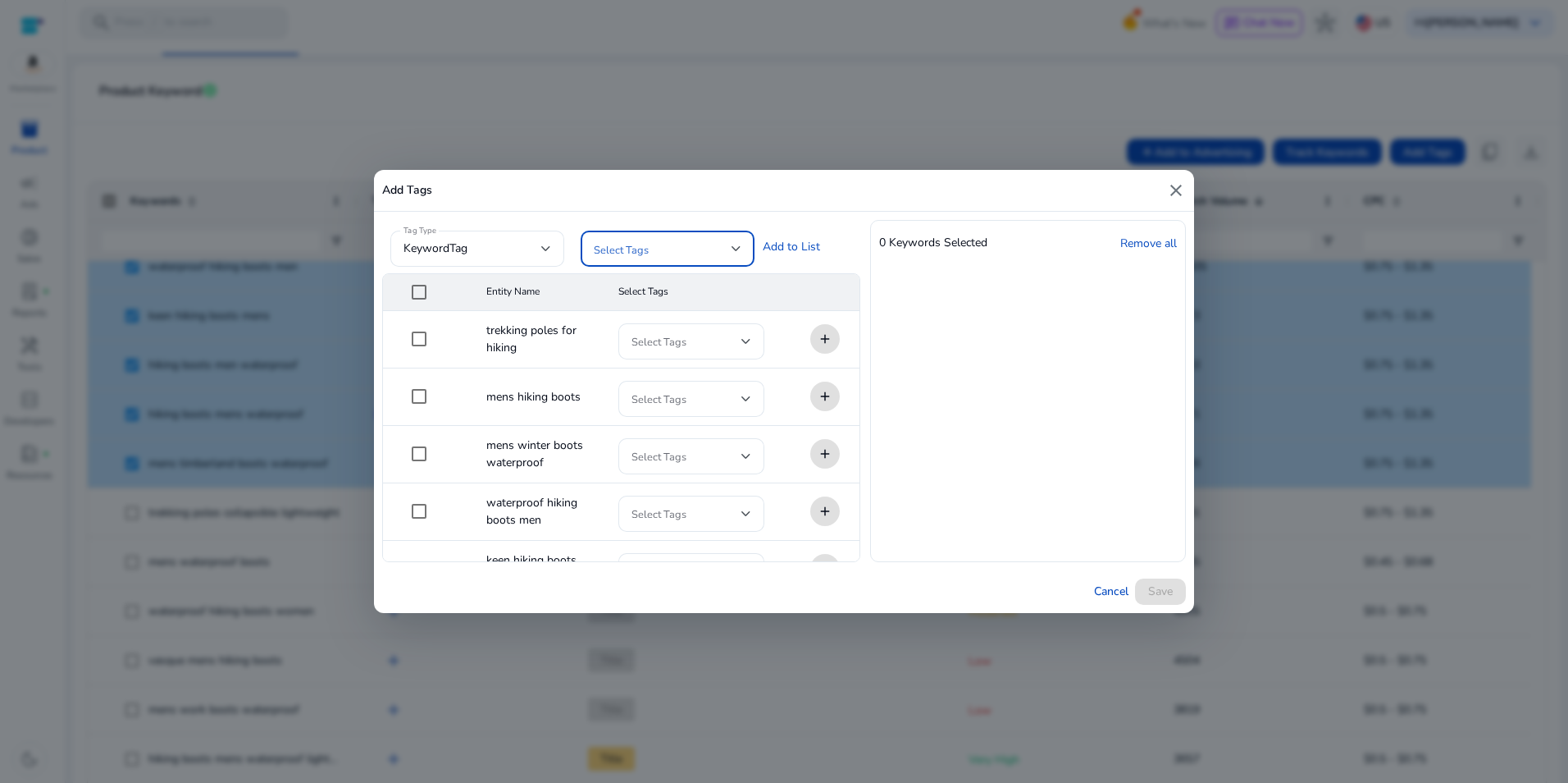
click at [739, 246] on div at bounding box center [736, 249] width 10 height 6
click at [686, 196] on div at bounding box center [784, 392] width 1568 height 783
click at [794, 242] on div "Tag Type keywordTag Select Tags Add to List" at bounding box center [609, 247] width 454 height 54
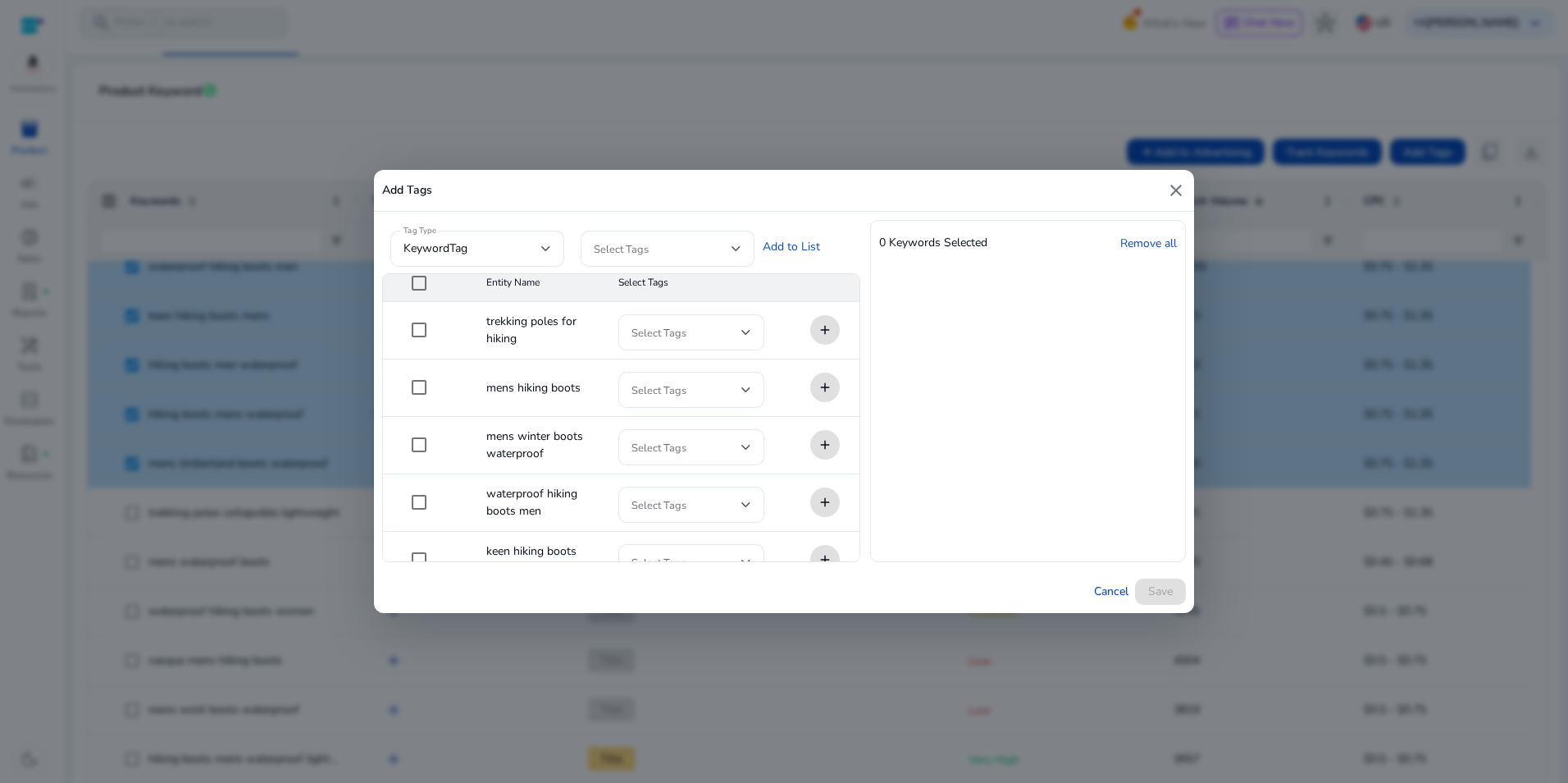
scroll to position [0, 0]
click at [747, 345] on div "Select Tags" at bounding box center [692, 341] width 146 height 36
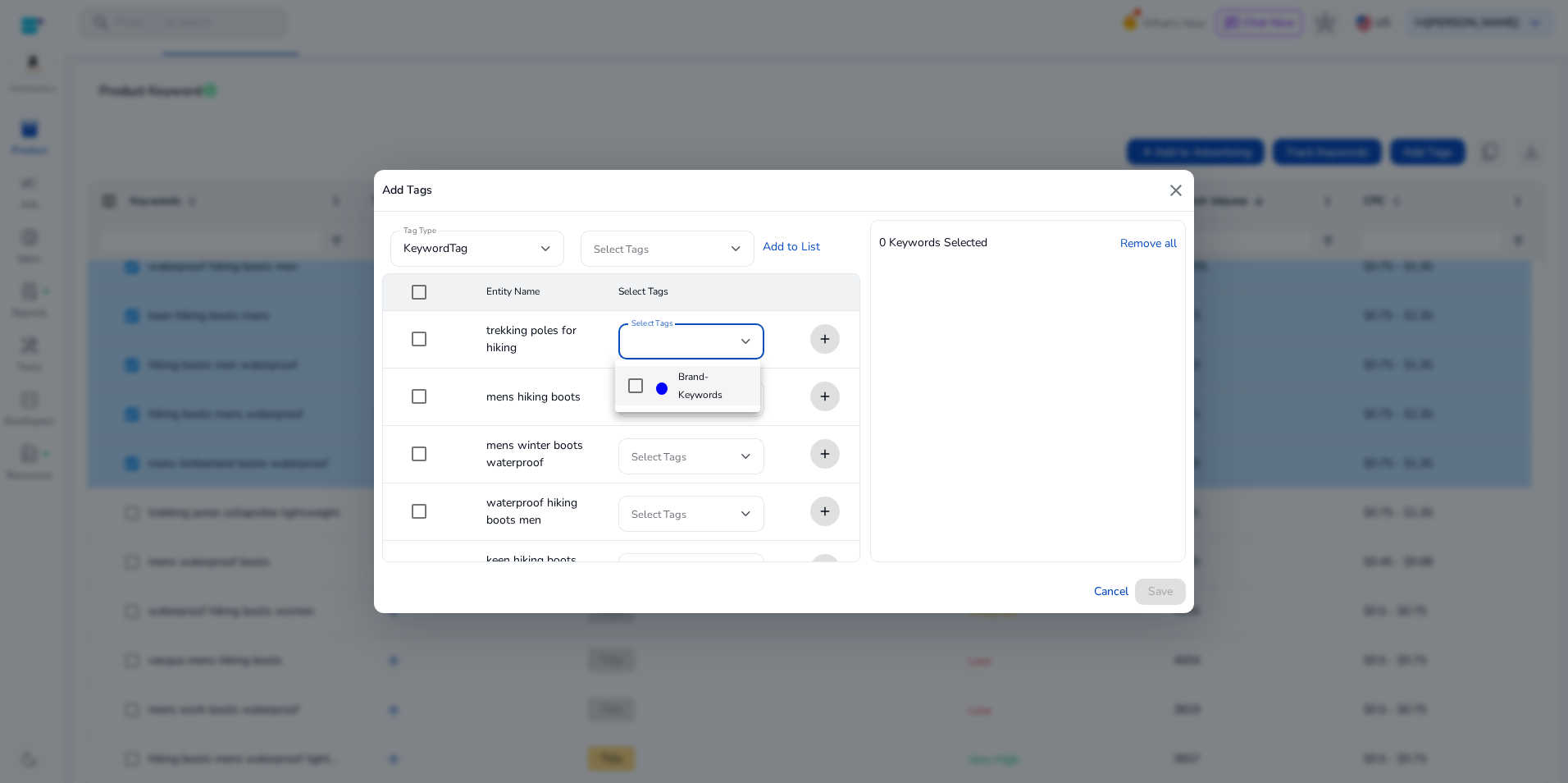
click at [786, 291] on div at bounding box center [784, 392] width 1568 height 783
click at [723, 249] on span at bounding box center [663, 249] width 137 height 18
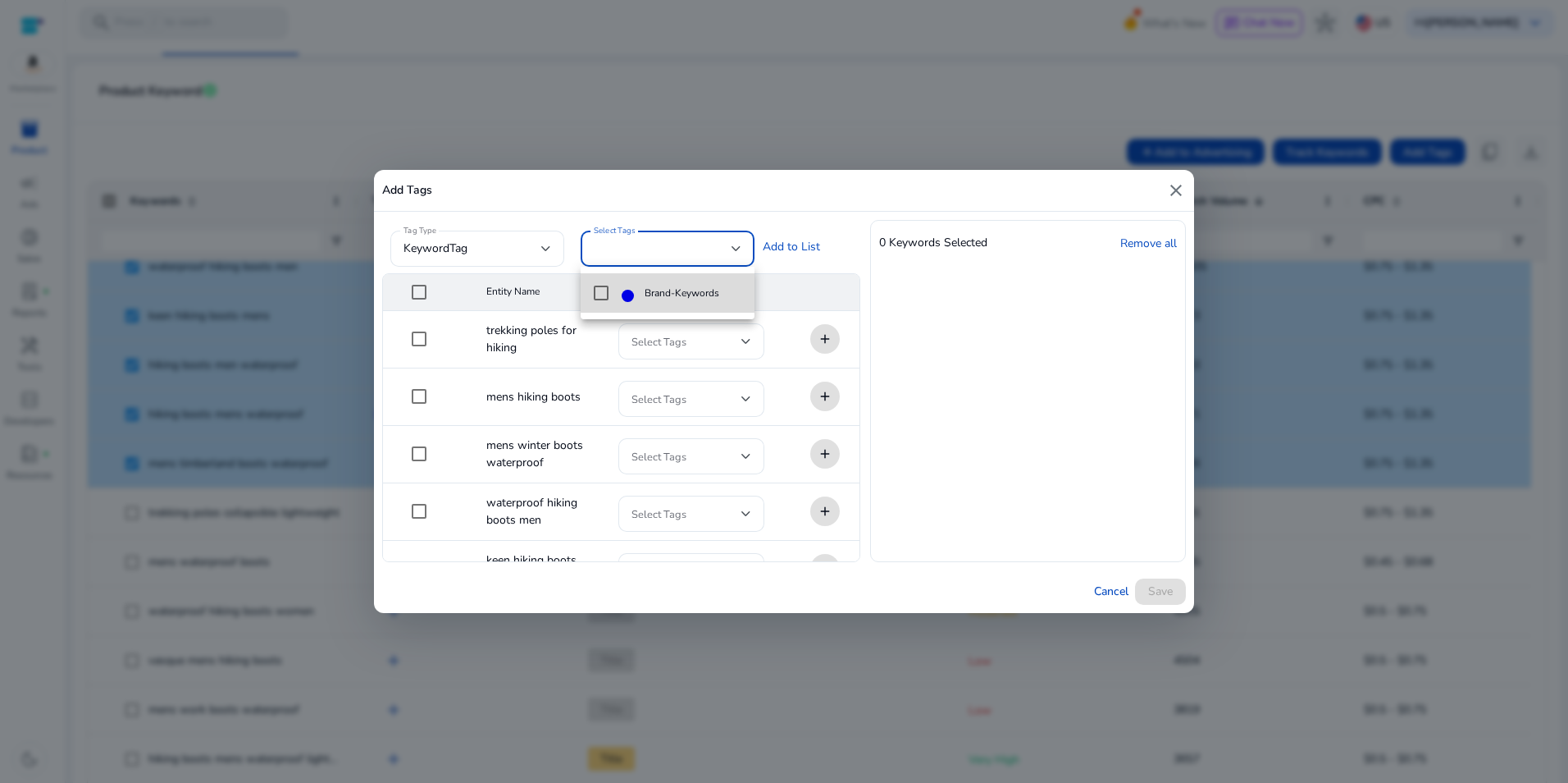
click at [612, 299] on mat-option "Brand-Keywords" at bounding box center [667, 292] width 174 height 39
drag, startPoint x: 766, startPoint y: 207, endPoint x: 786, endPoint y: 249, distance: 46.5
click at [766, 208] on div at bounding box center [784, 392] width 1568 height 783
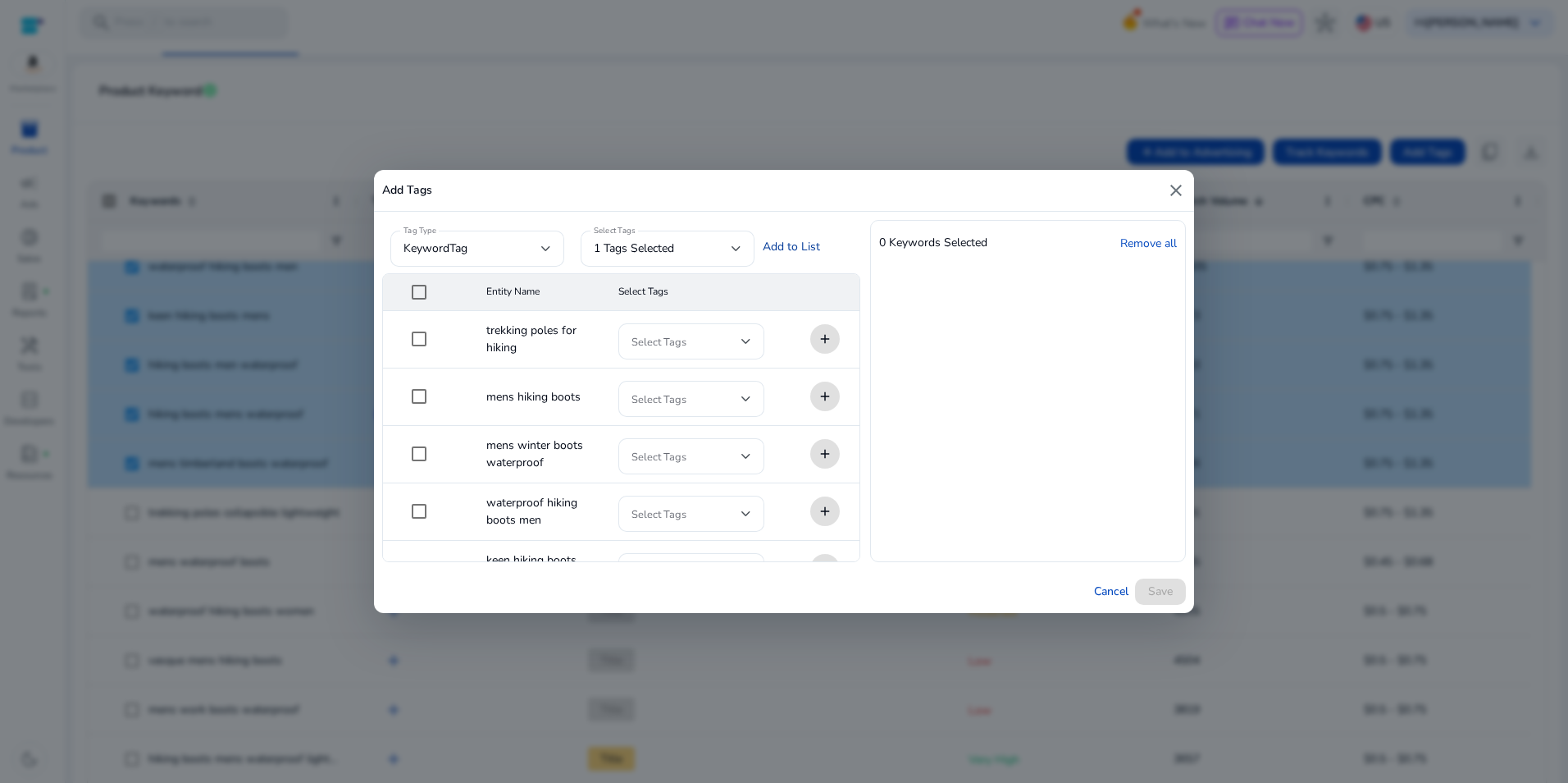
click at [788, 249] on link "Add to List" at bounding box center [791, 246] width 57 height 17
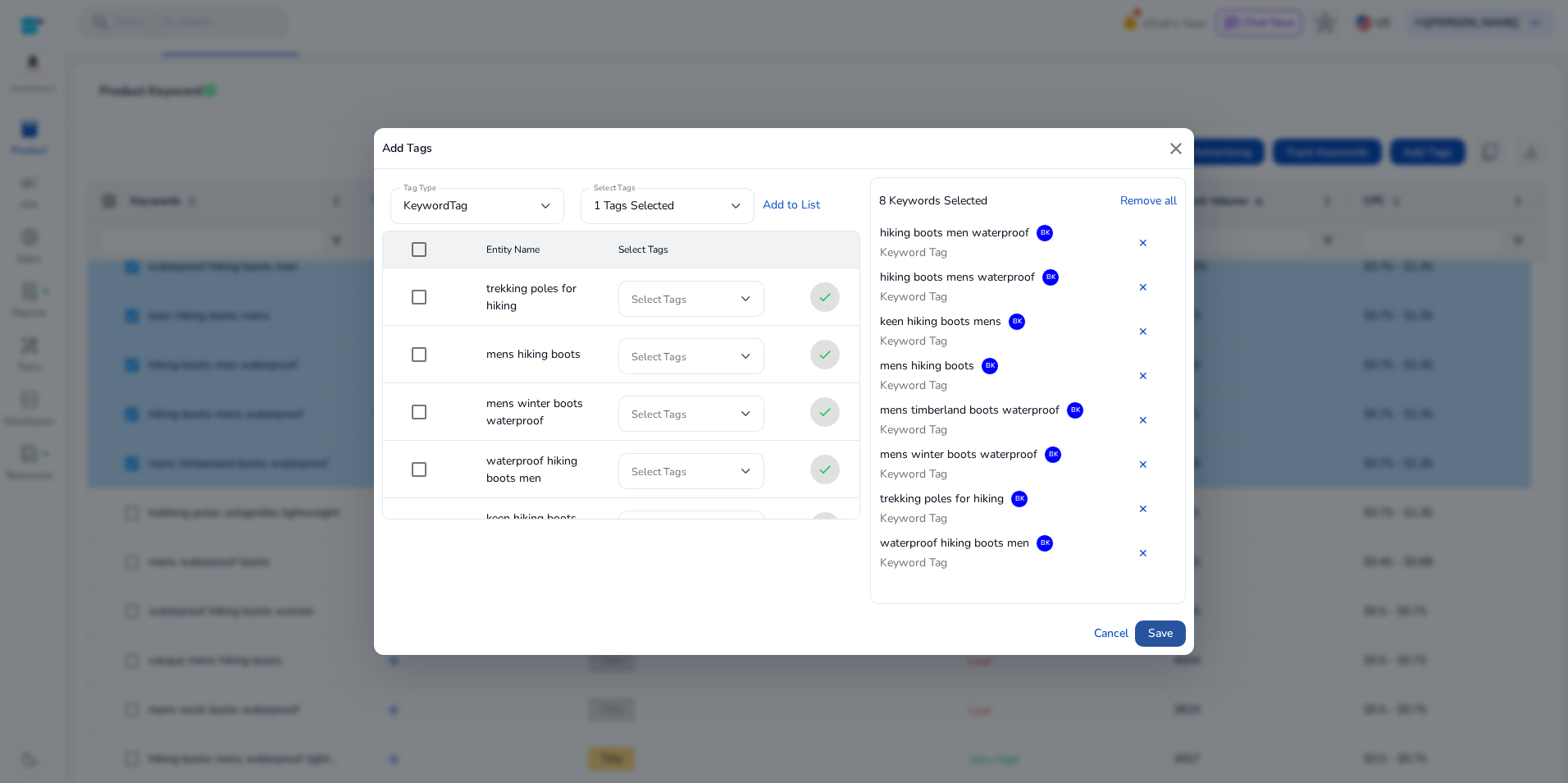
click at [1158, 628] on span "Save" at bounding box center [1160, 633] width 25 height 17
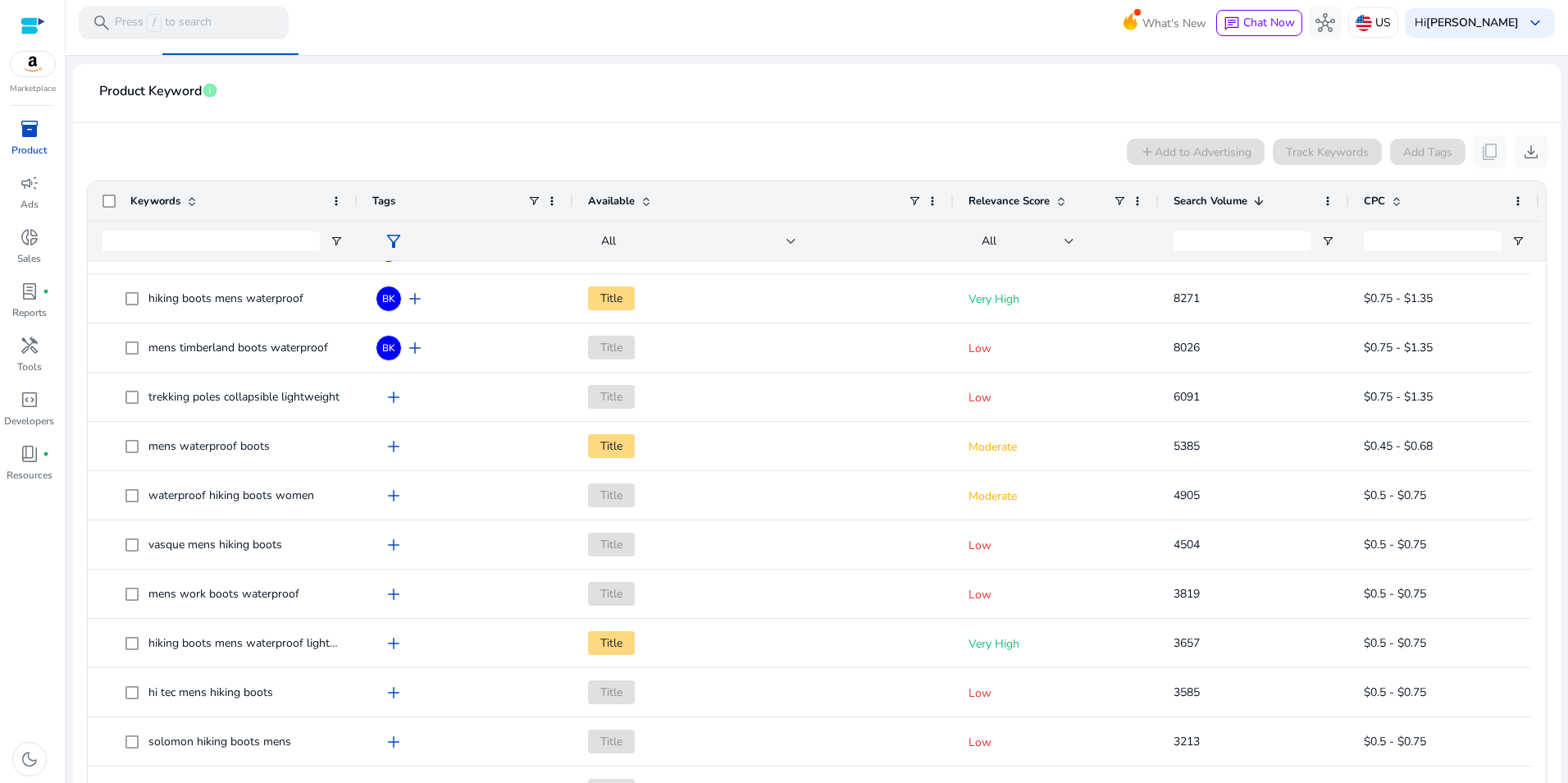
scroll to position [305, 0]
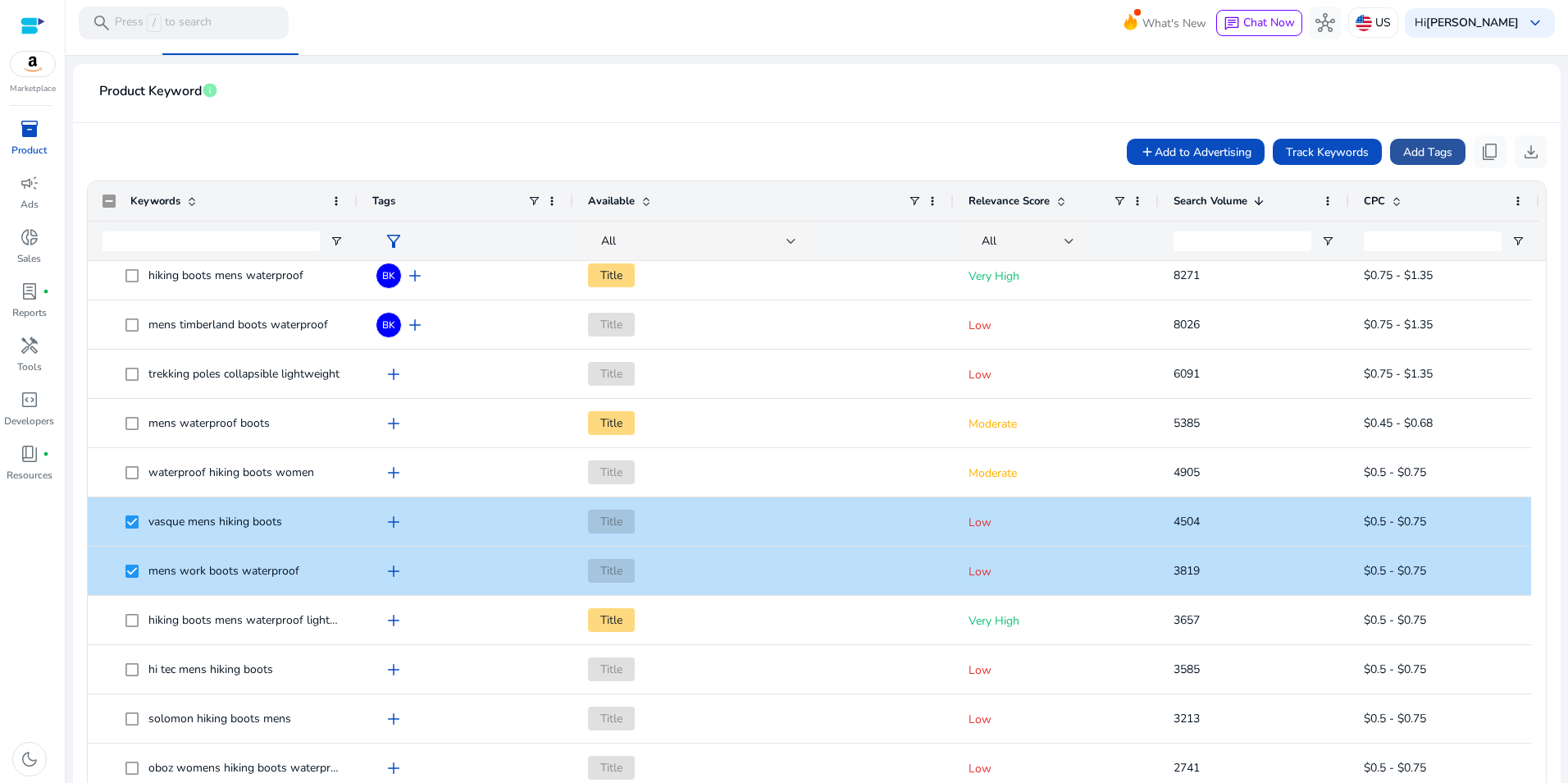
click at [1416, 154] on span "Add Tags" at bounding box center [1428, 152] width 49 height 17
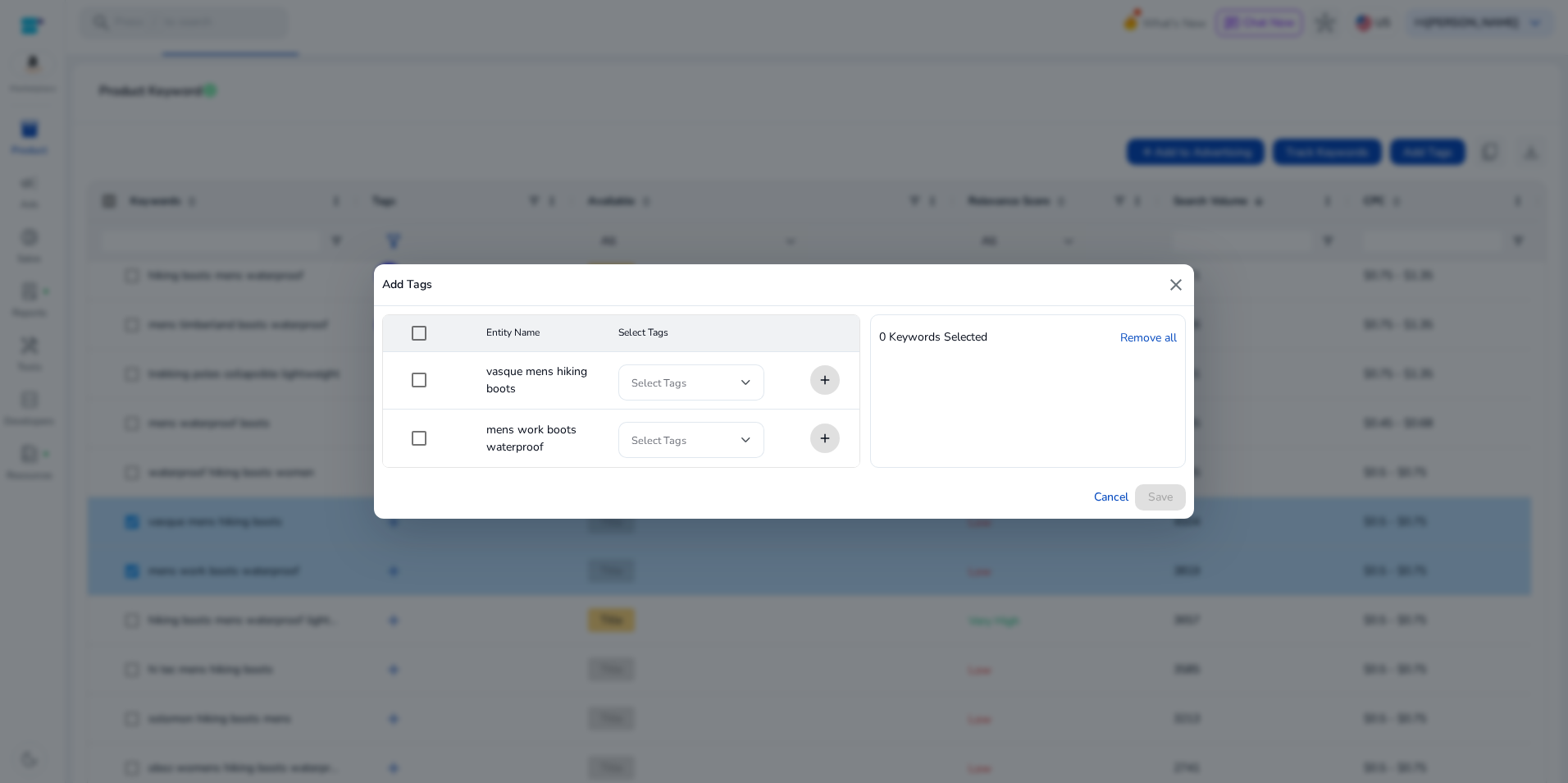
click at [821, 379] on mat-cell "add" at bounding box center [819, 381] width 82 height 57
click at [825, 380] on mat-cell "add" at bounding box center [819, 381] width 82 height 57
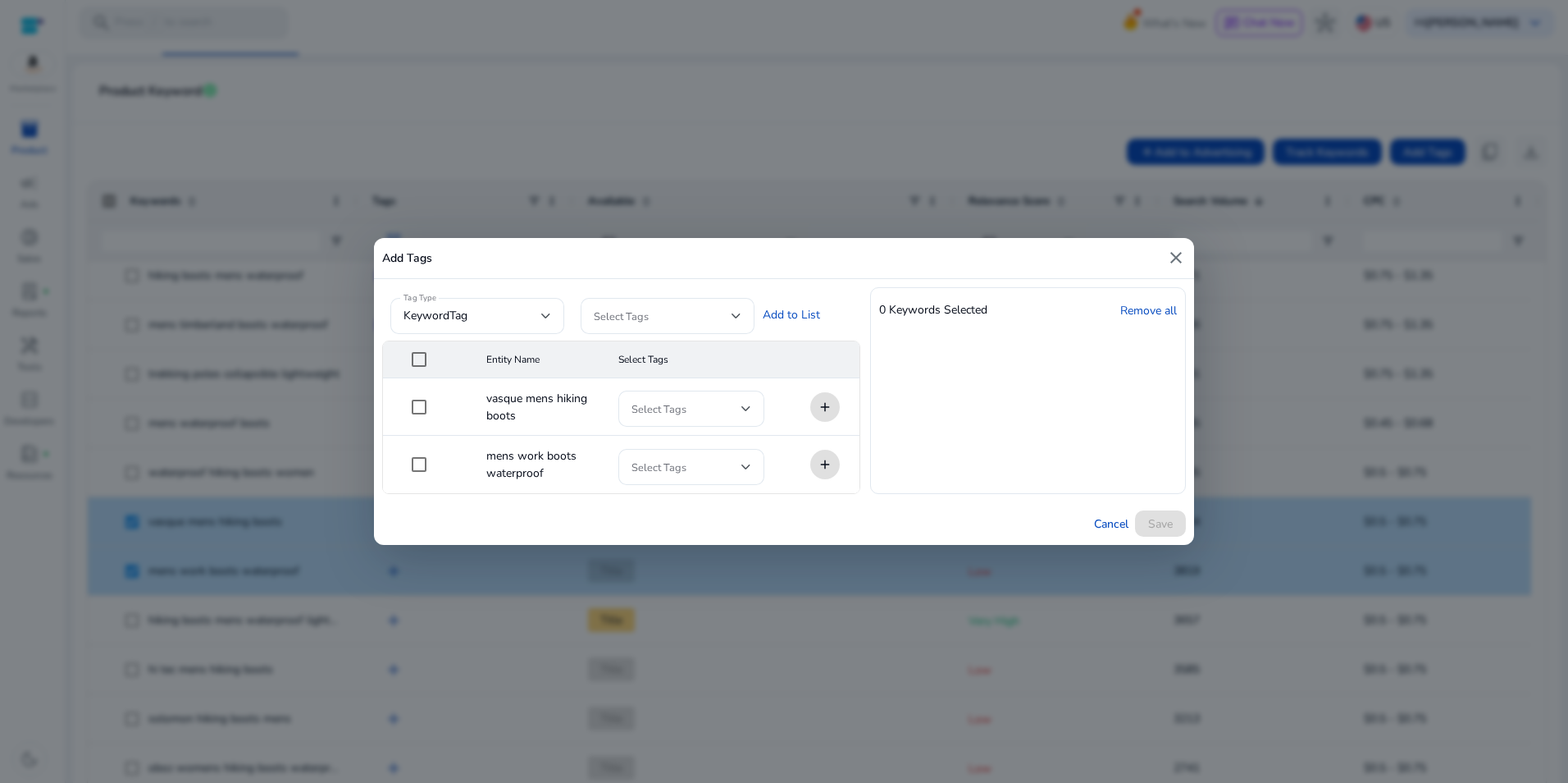
click at [826, 409] on mat-cell "add" at bounding box center [819, 407] width 82 height 57
click at [756, 412] on div "Select Tags" at bounding box center [692, 409] width 146 height 36
click at [799, 370] on div at bounding box center [784, 392] width 1568 height 783
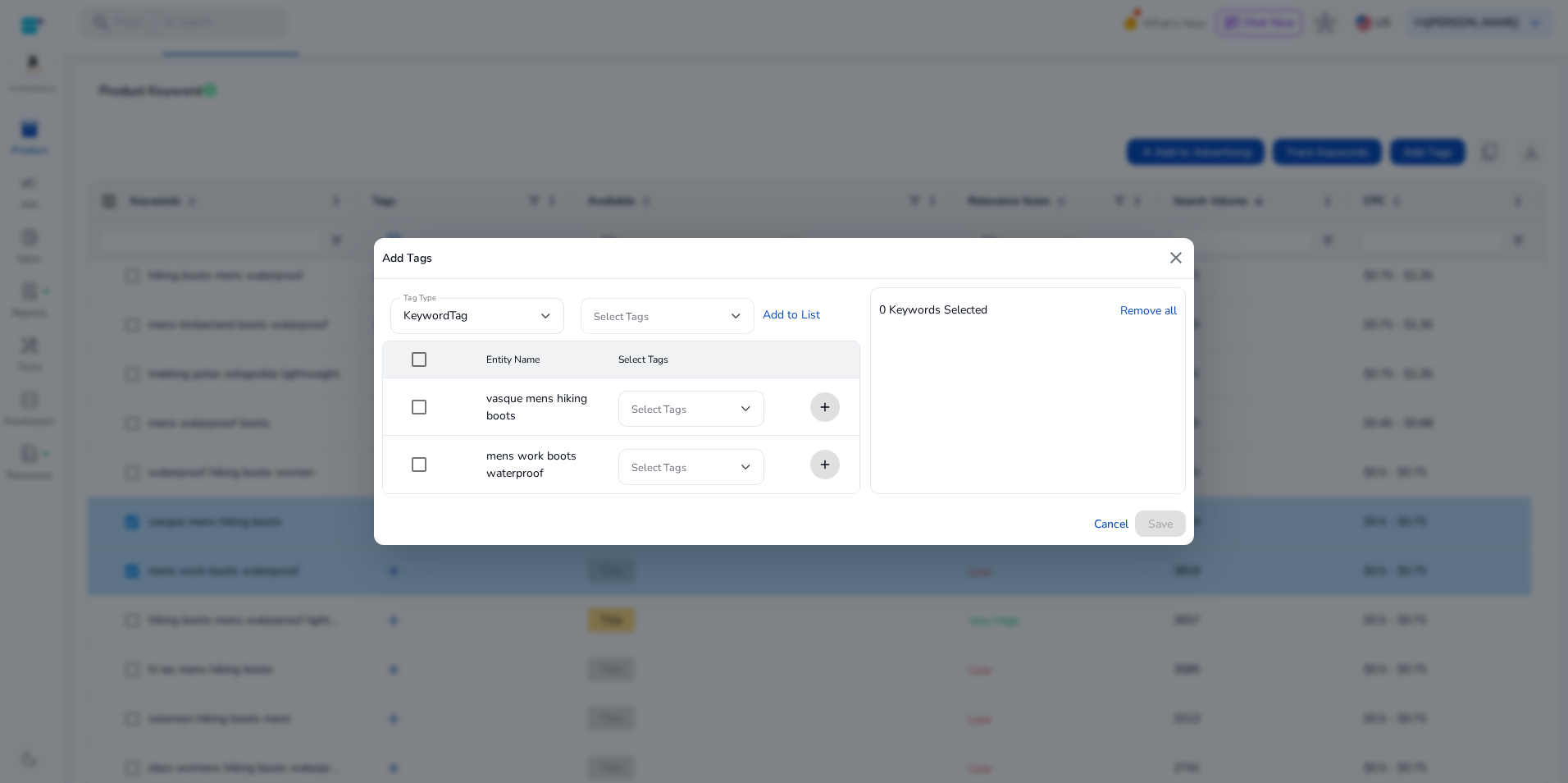
click at [744, 315] on div "Select Tags" at bounding box center [667, 316] width 174 height 36
click at [533, 312] on div at bounding box center [784, 392] width 1568 height 783
click at [544, 313] on div at bounding box center [546, 315] width 10 height 6
click at [544, 313] on div at bounding box center [784, 392] width 1568 height 783
click at [1180, 261] on mat-icon "close" at bounding box center [1177, 258] width 20 height 20
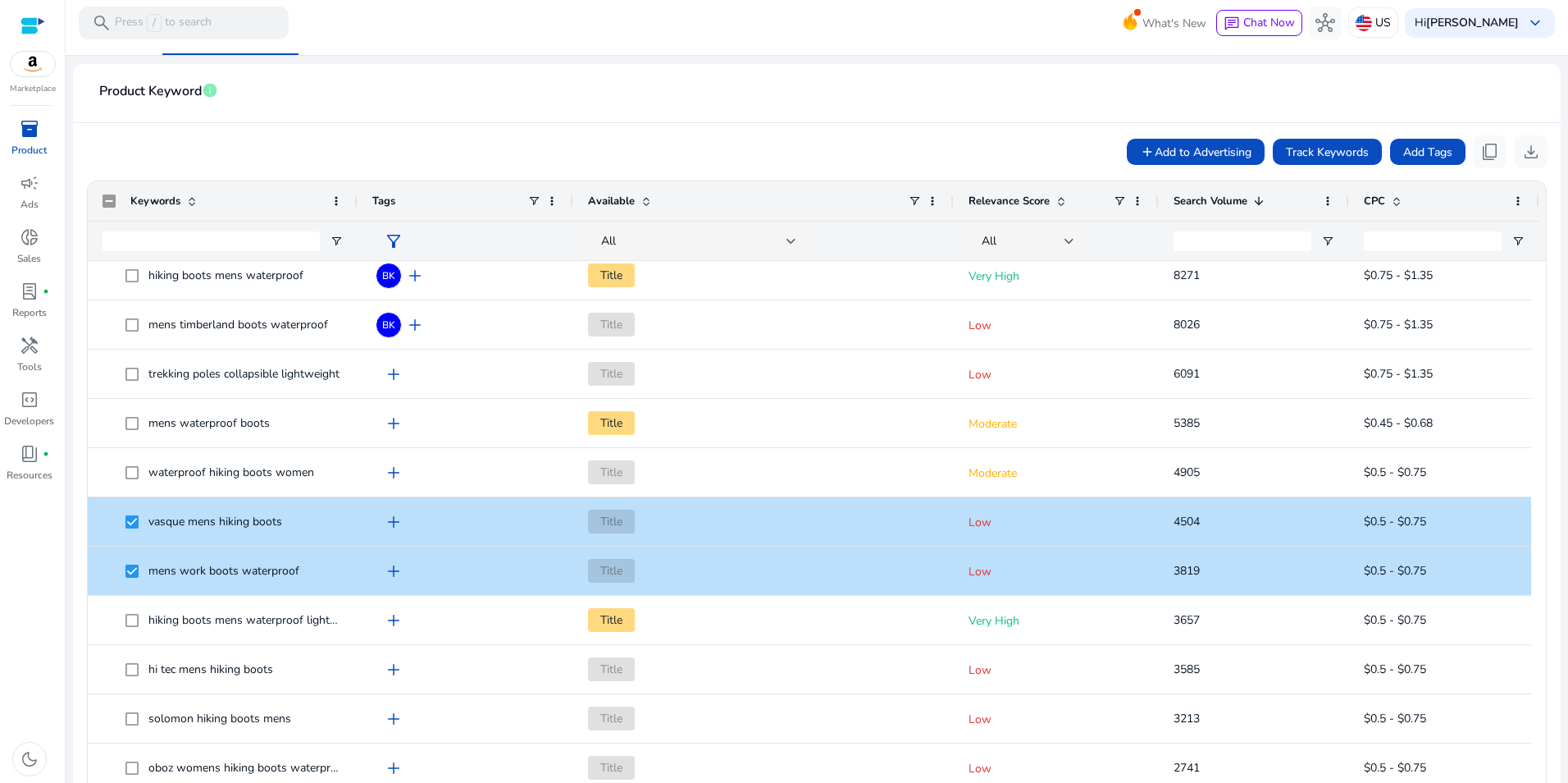
click at [800, 104] on mat-card-header "Product Keyword info" at bounding box center [817, 100] width 1462 height 46
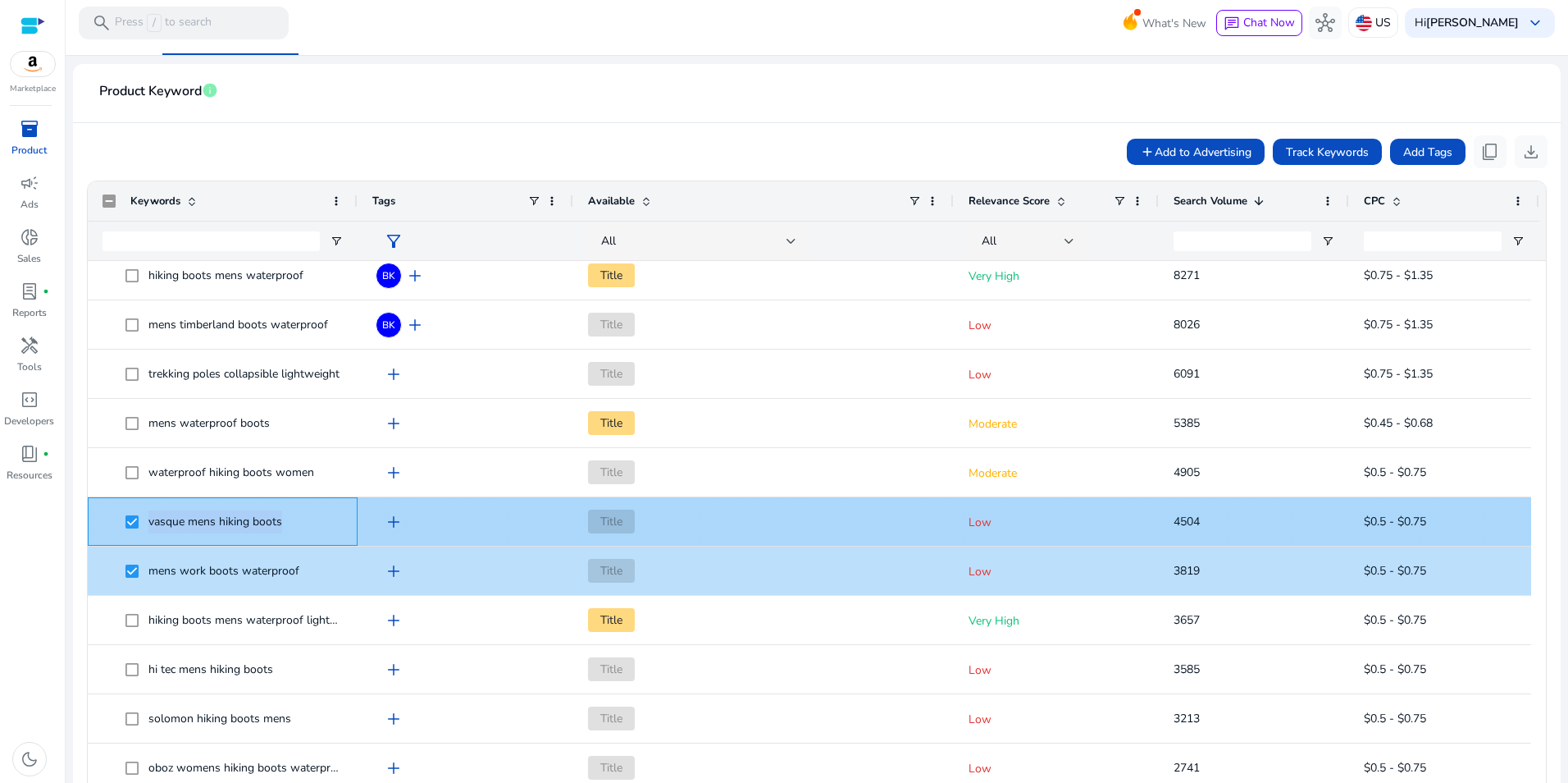
drag, startPoint x: 287, startPoint y: 521, endPoint x: 151, endPoint y: 529, distance: 136.2
click at [151, 529] on span "vasque mens hiking boots" at bounding box center [234, 521] width 217 height 34
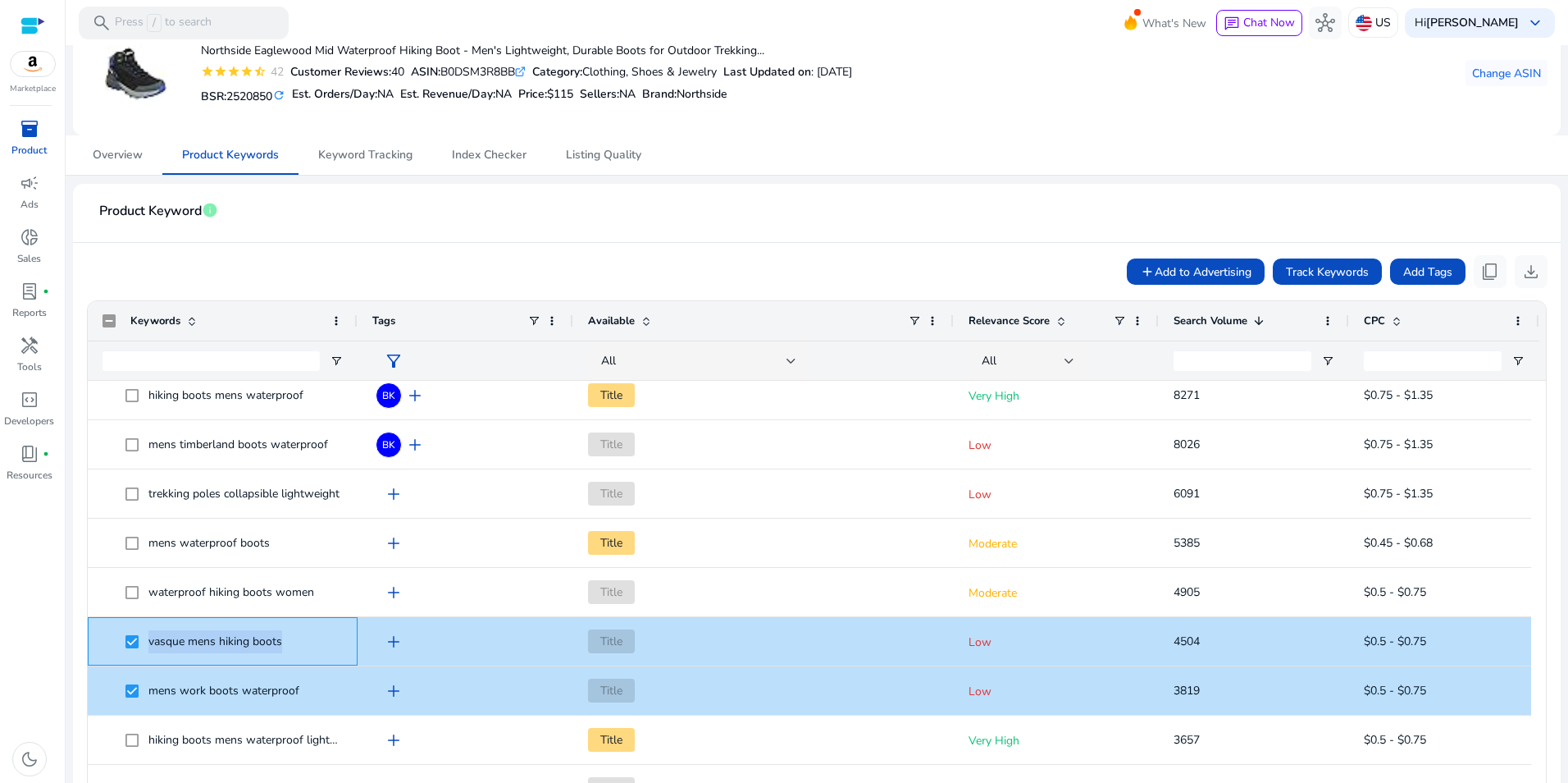
scroll to position [0, 0]
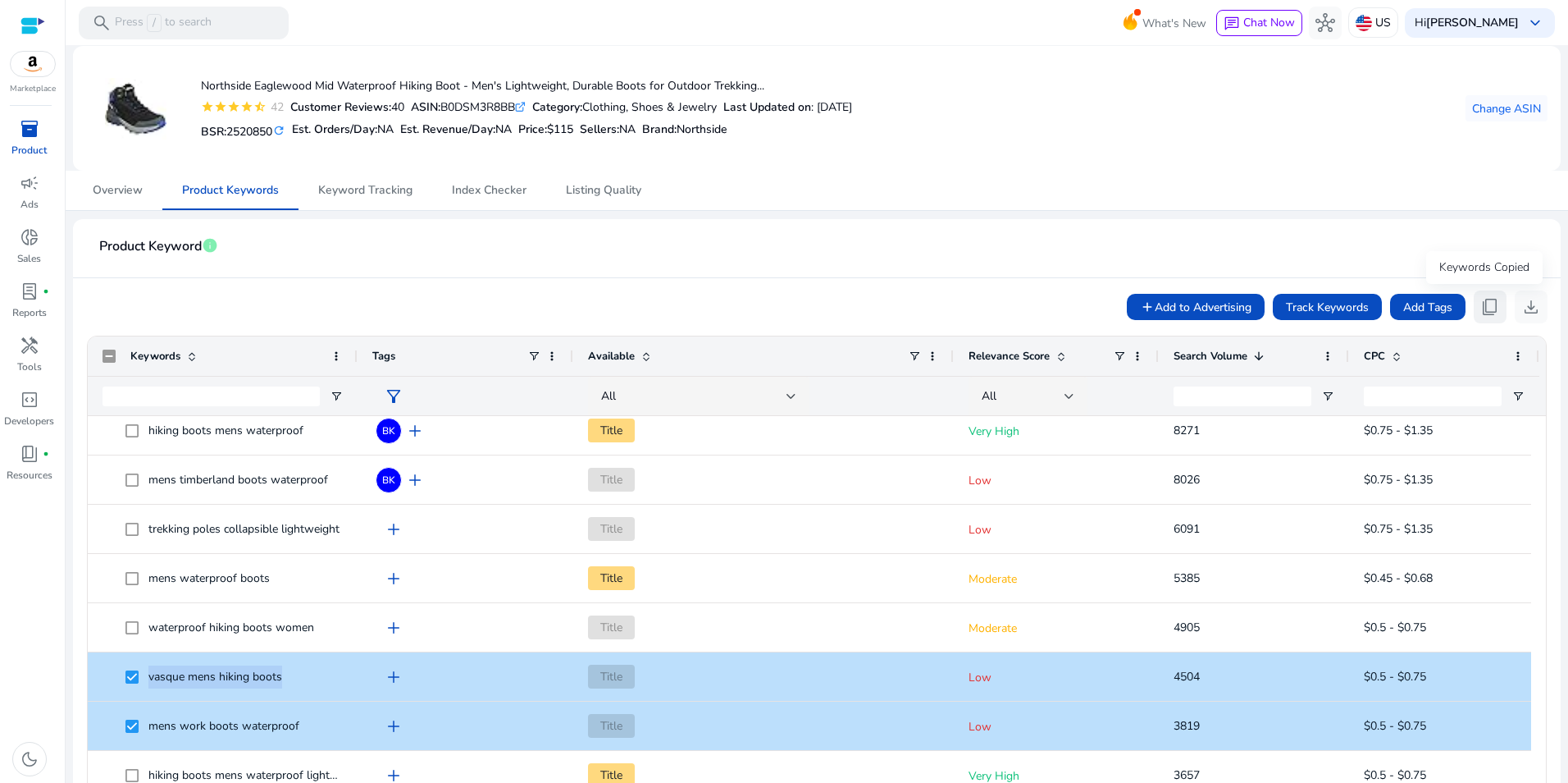
click at [1481, 300] on span "content_copy" at bounding box center [1491, 307] width 20 height 20
copy span "vasque mens hiking boots"
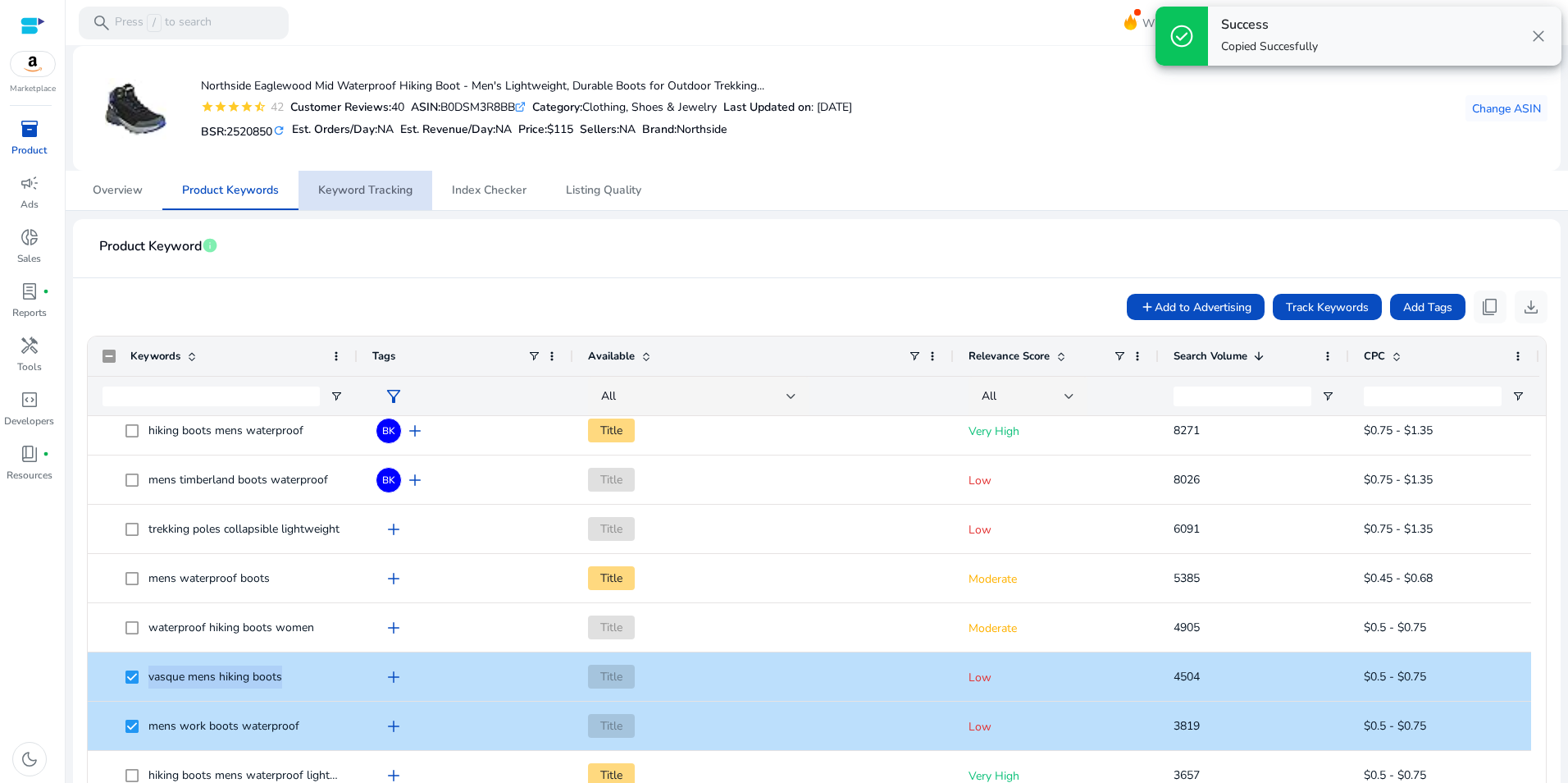
click at [378, 185] on span "Keyword Tracking" at bounding box center [366, 190] width 95 height 12
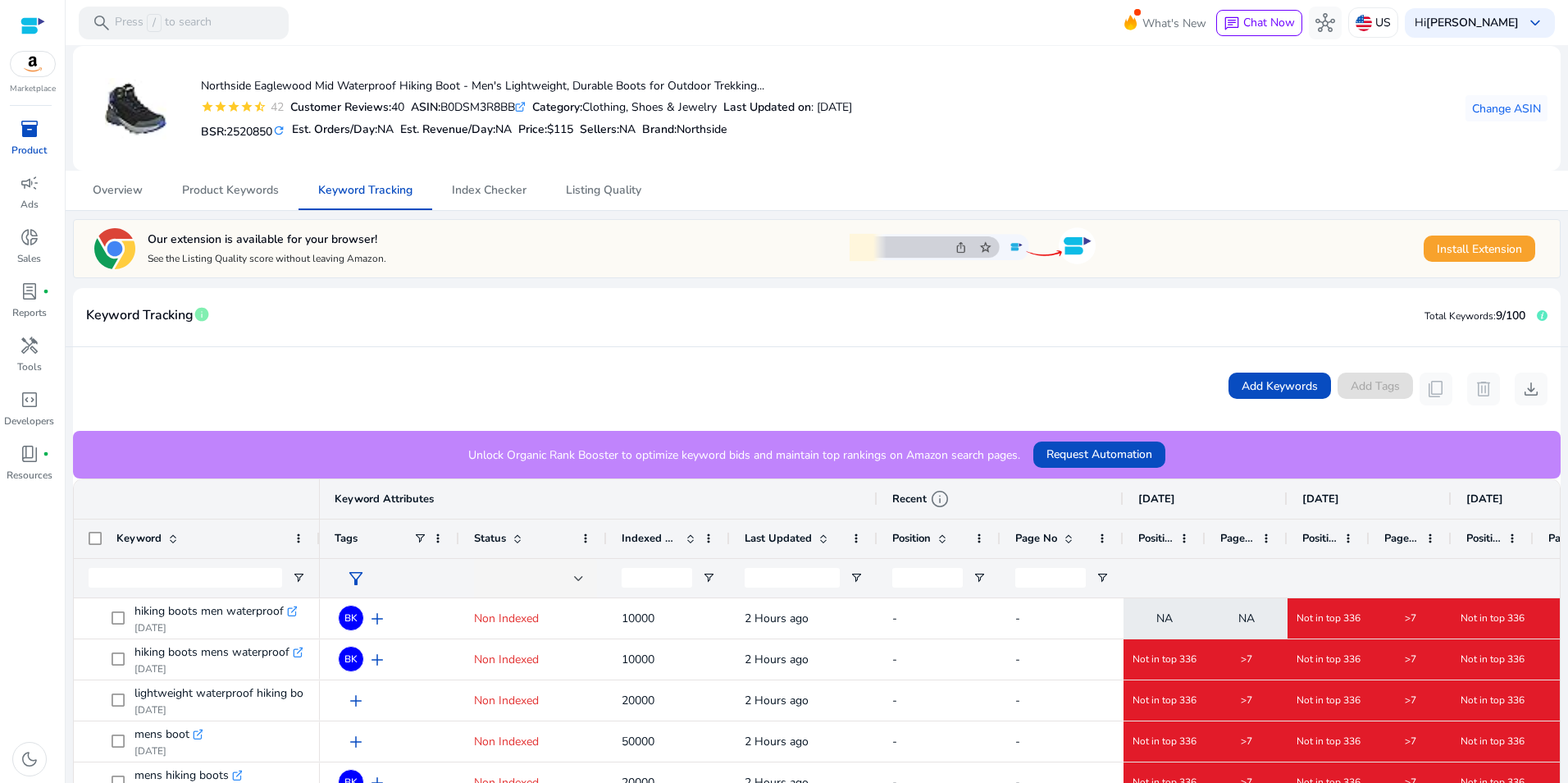
click at [1186, 321] on mat-card-header "Keyword Tracking info Total Keywords: 9/100" at bounding box center [816, 324] width 1488 height 46
click at [1063, 447] on span "Request Automation" at bounding box center [1099, 453] width 106 height 17
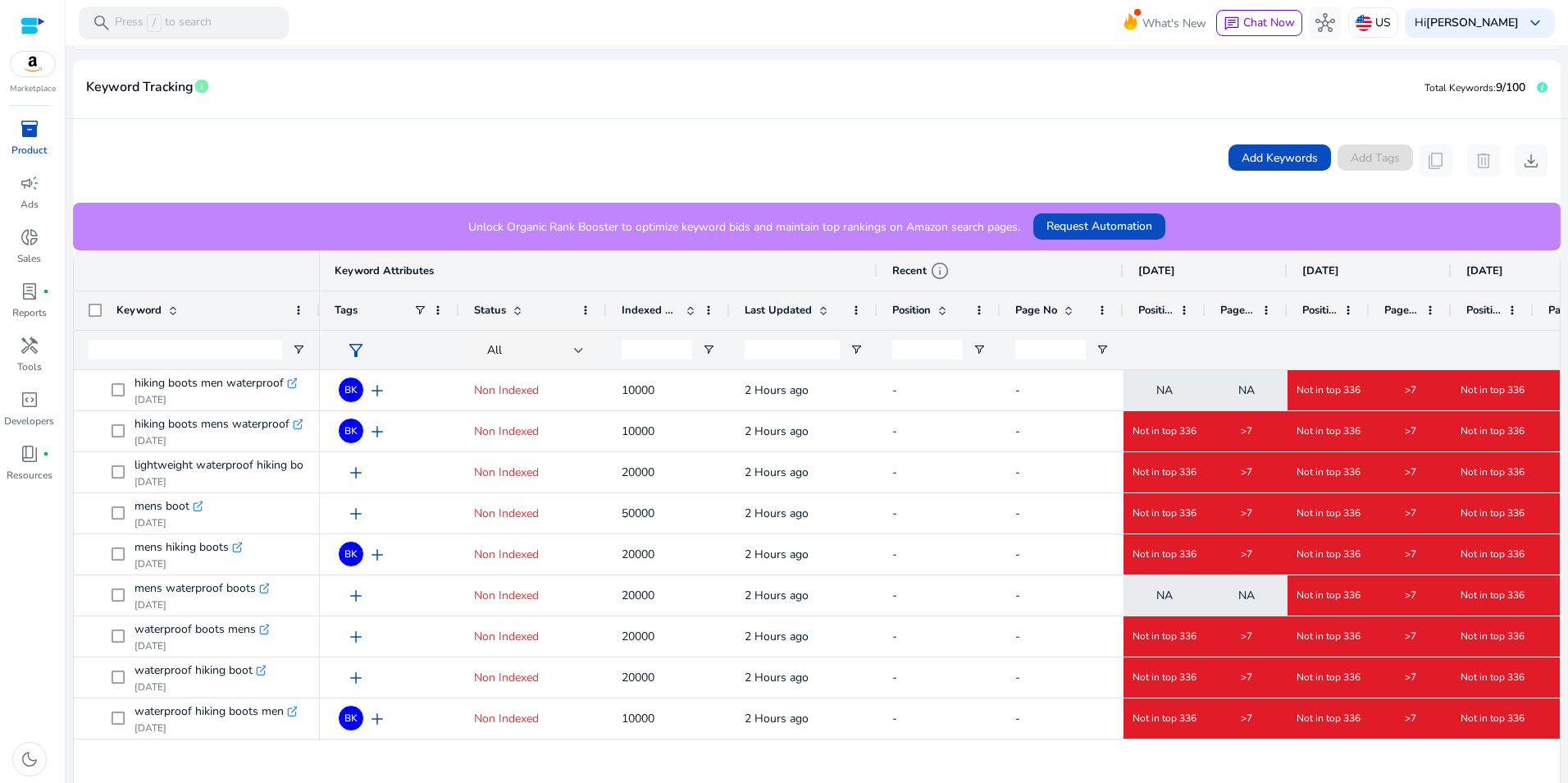
scroll to position [239, 0]
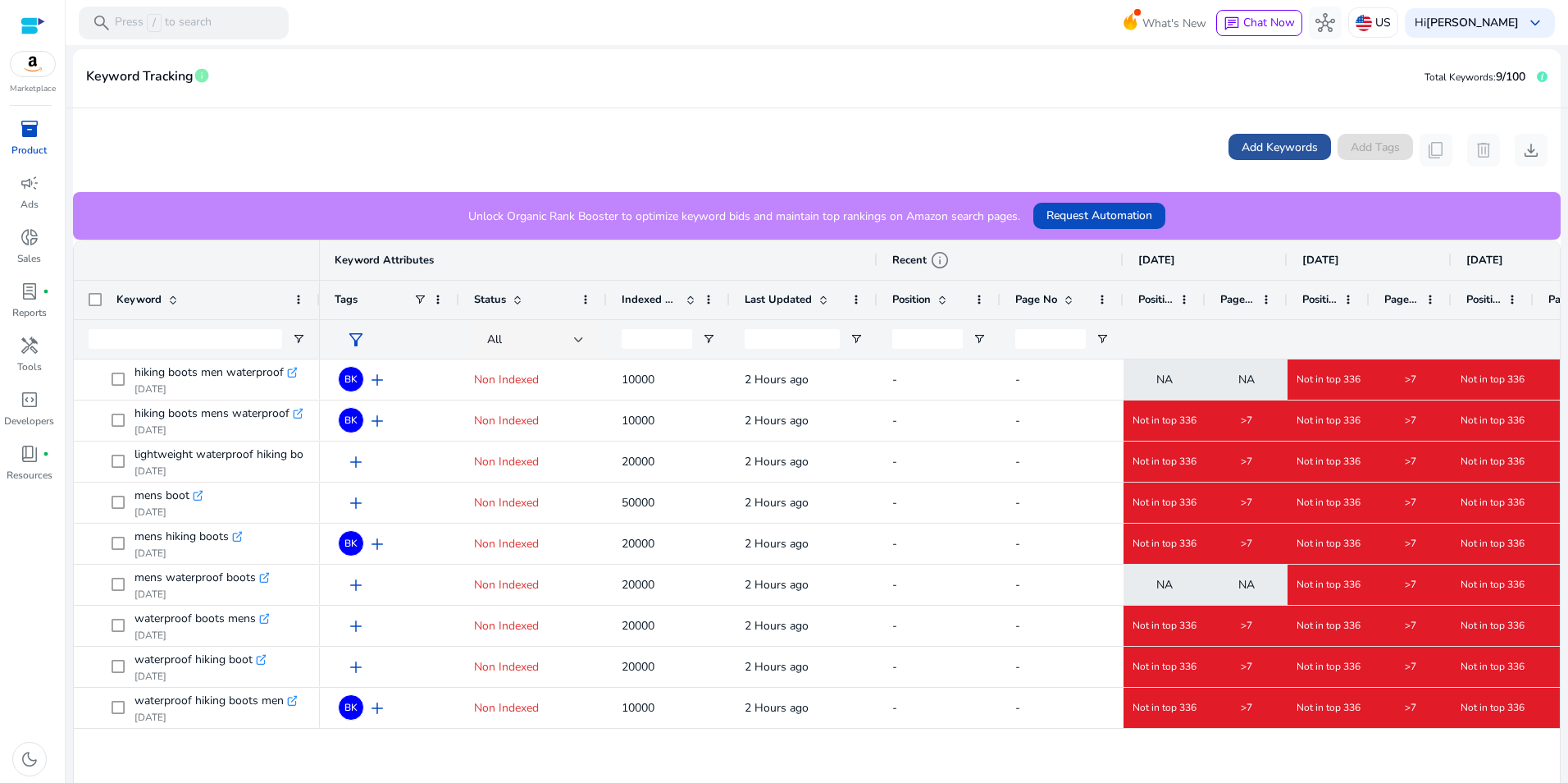
click at [1266, 148] on span "Add Keywords" at bounding box center [1280, 147] width 76 height 17
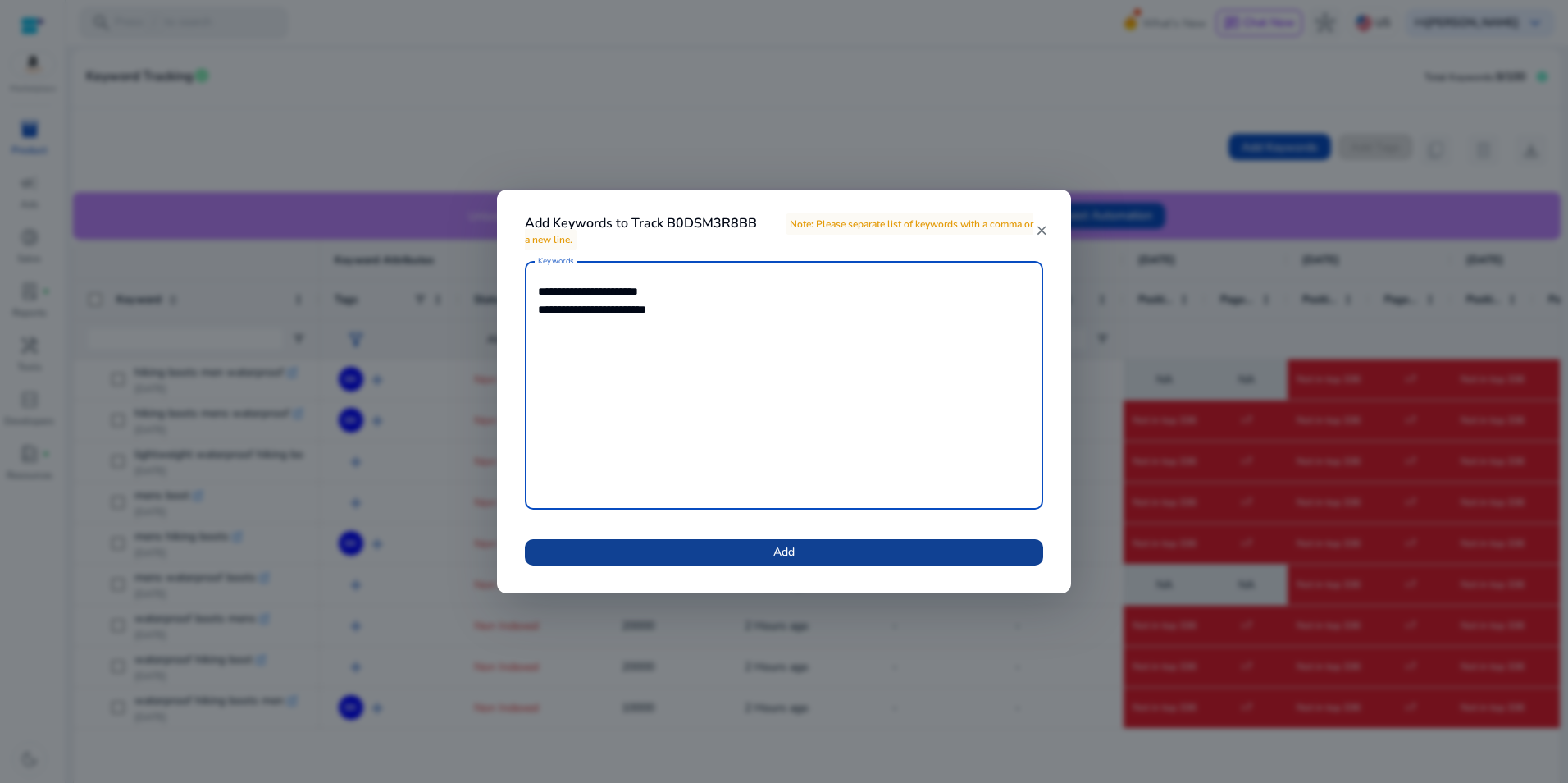
type textarea "**********"
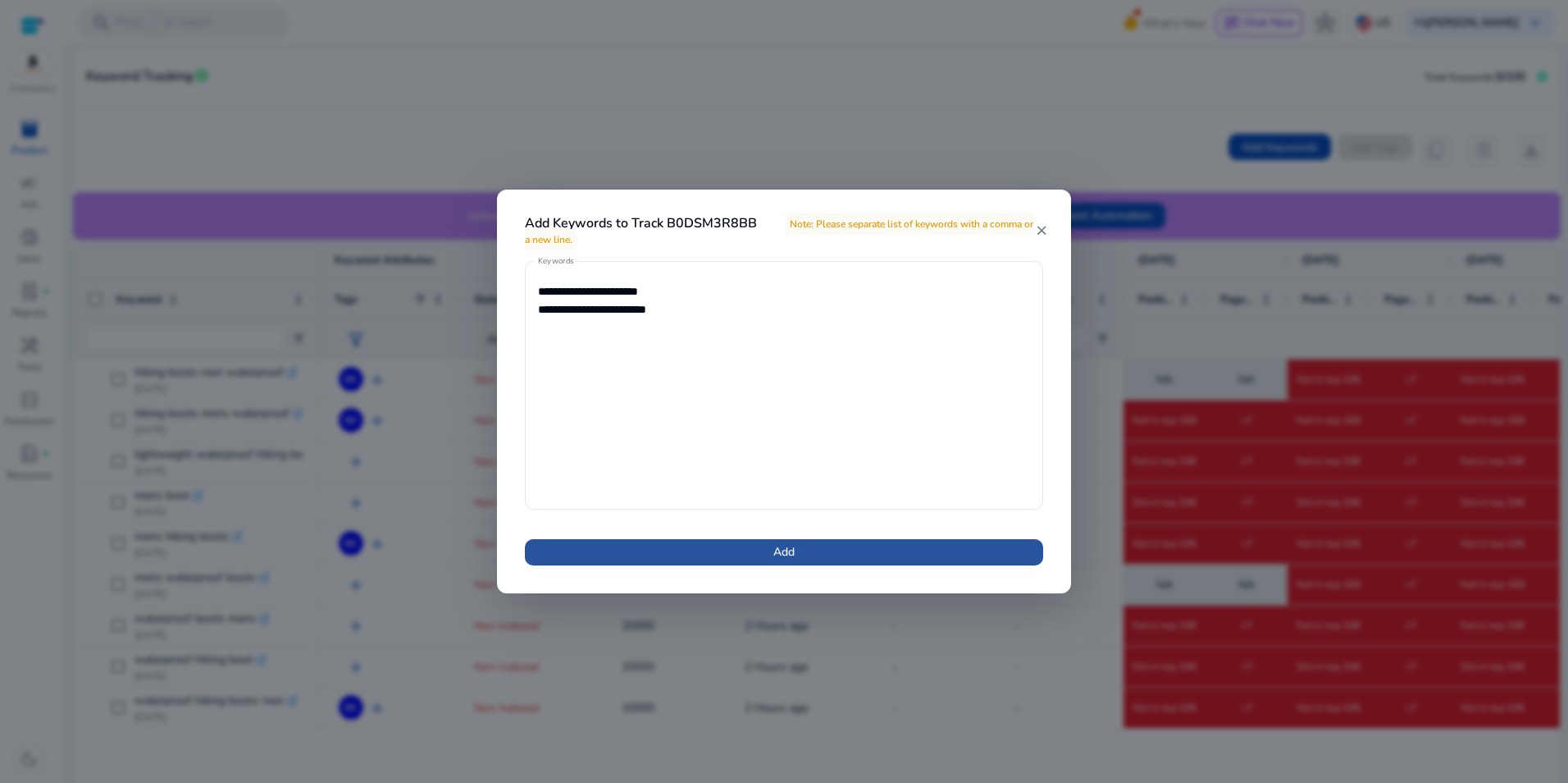
click at [783, 545] on span "Add" at bounding box center [784, 552] width 21 height 17
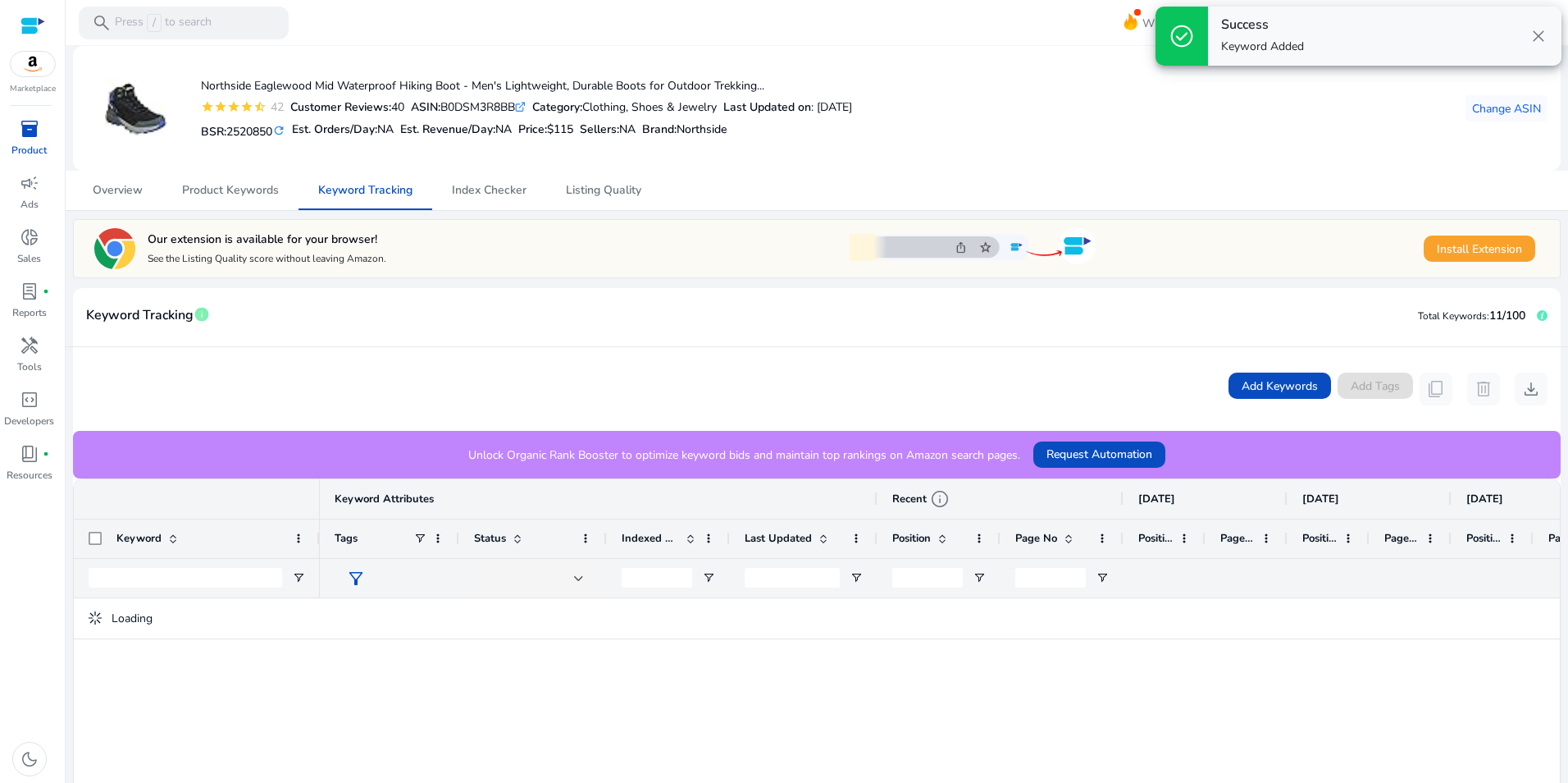
click at [1541, 32] on span "close" at bounding box center [1539, 36] width 20 height 20
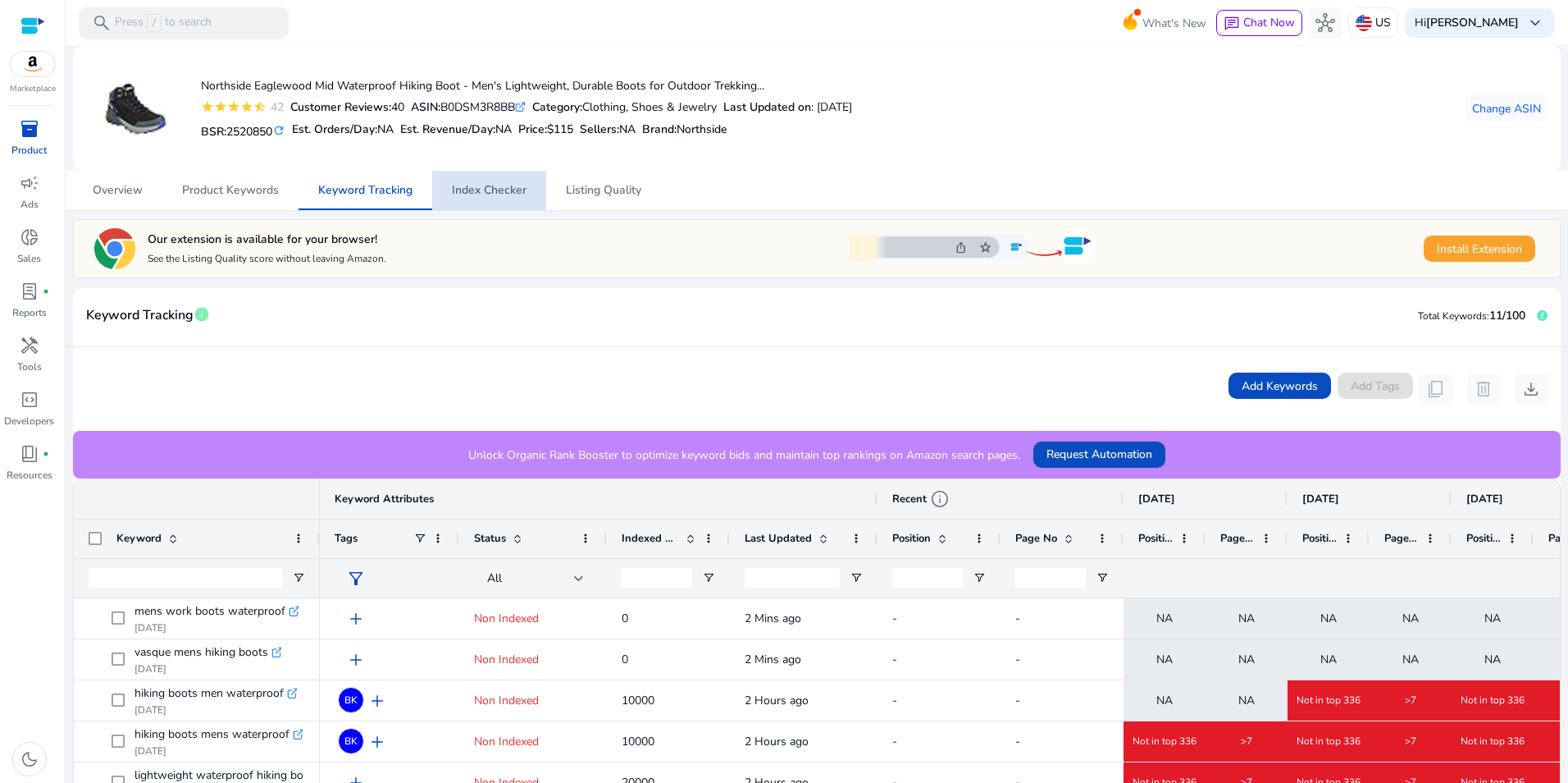
click at [494, 195] on span "Index Checker" at bounding box center [490, 190] width 75 height 12
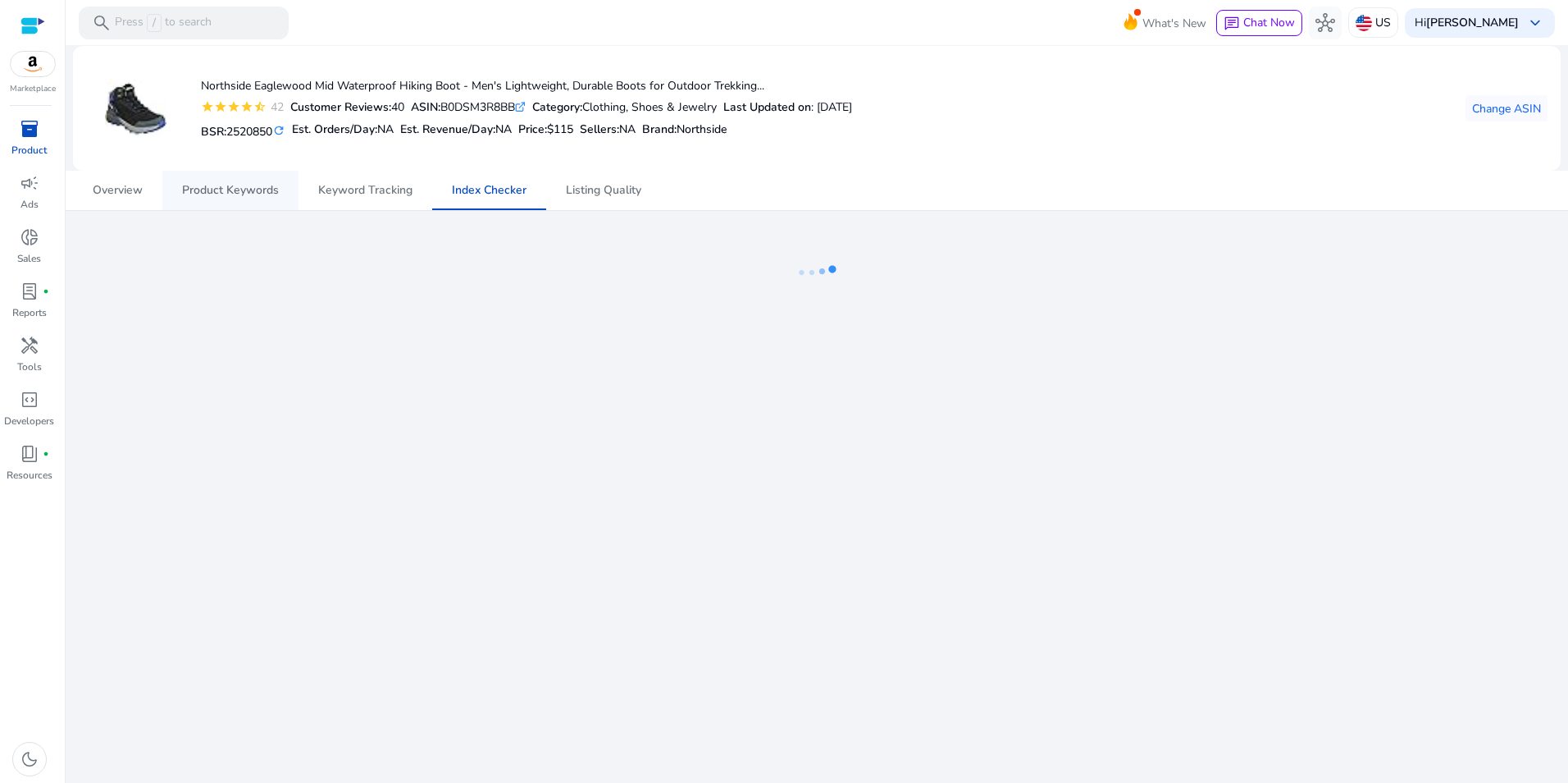
click at [239, 187] on span "Product Keywords" at bounding box center [230, 190] width 96 height 12
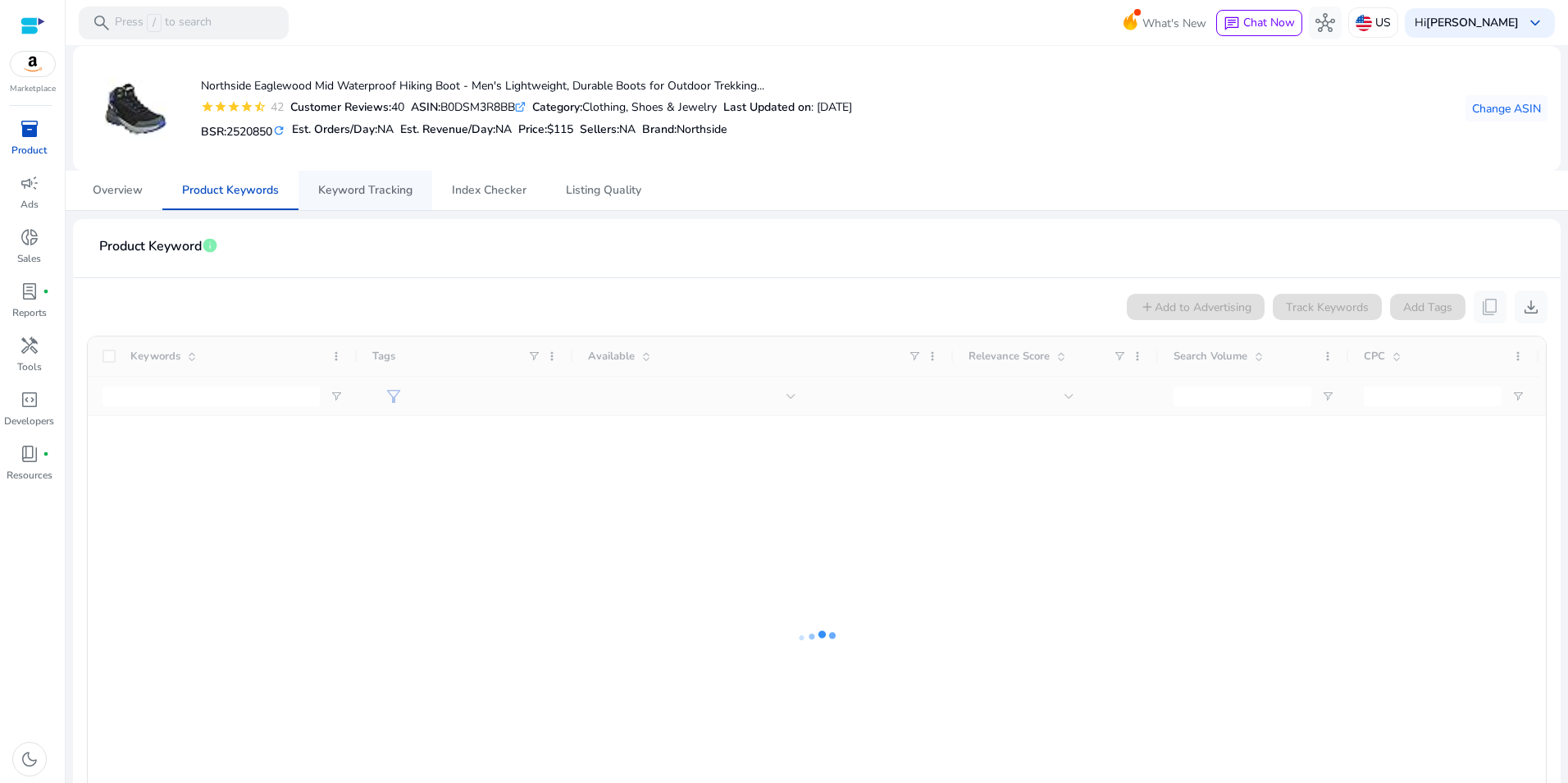
click at [343, 185] on span "Keyword Tracking" at bounding box center [366, 190] width 95 height 12
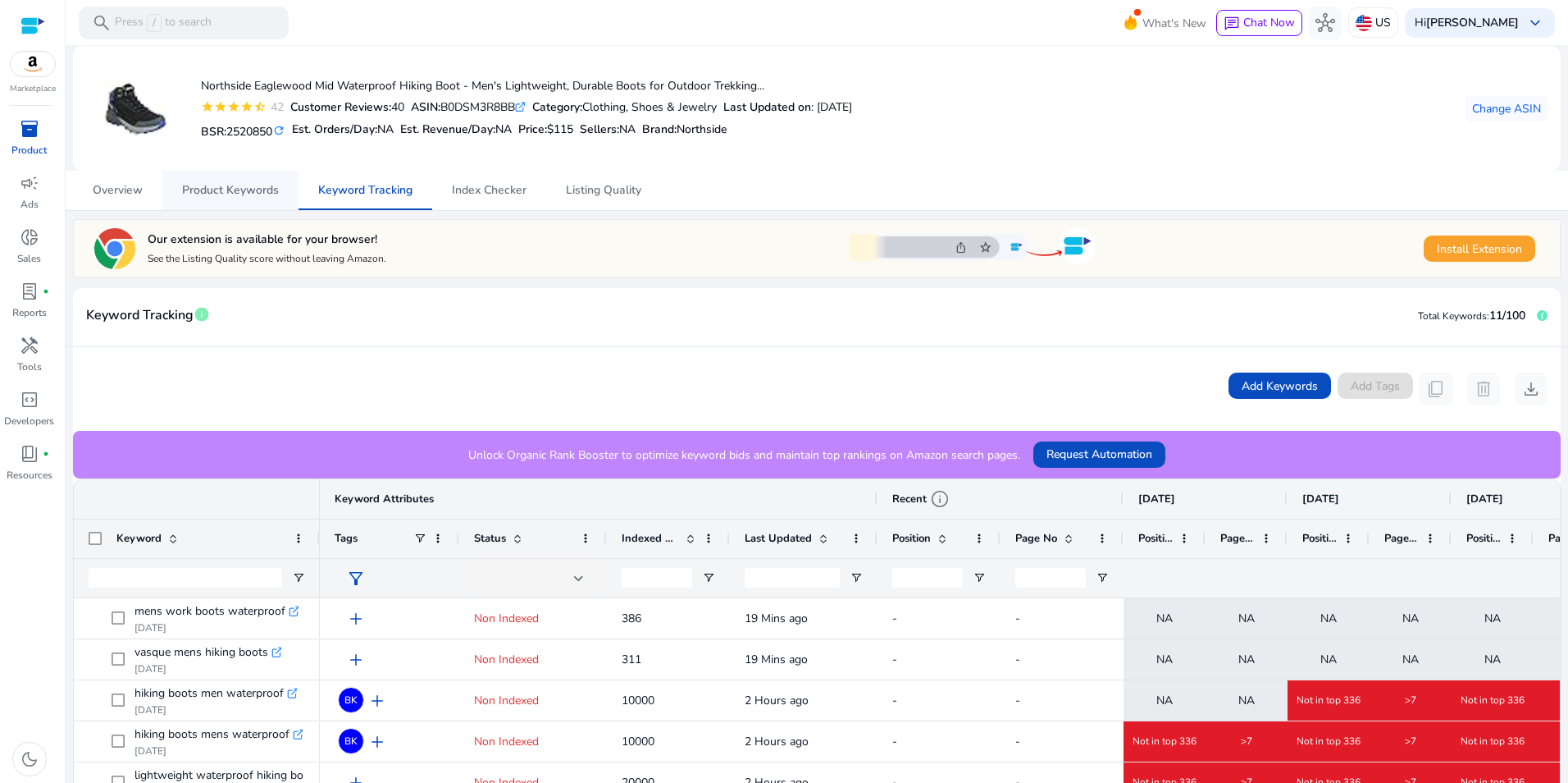
click at [258, 189] on span "Product Keywords" at bounding box center [230, 190] width 96 height 12
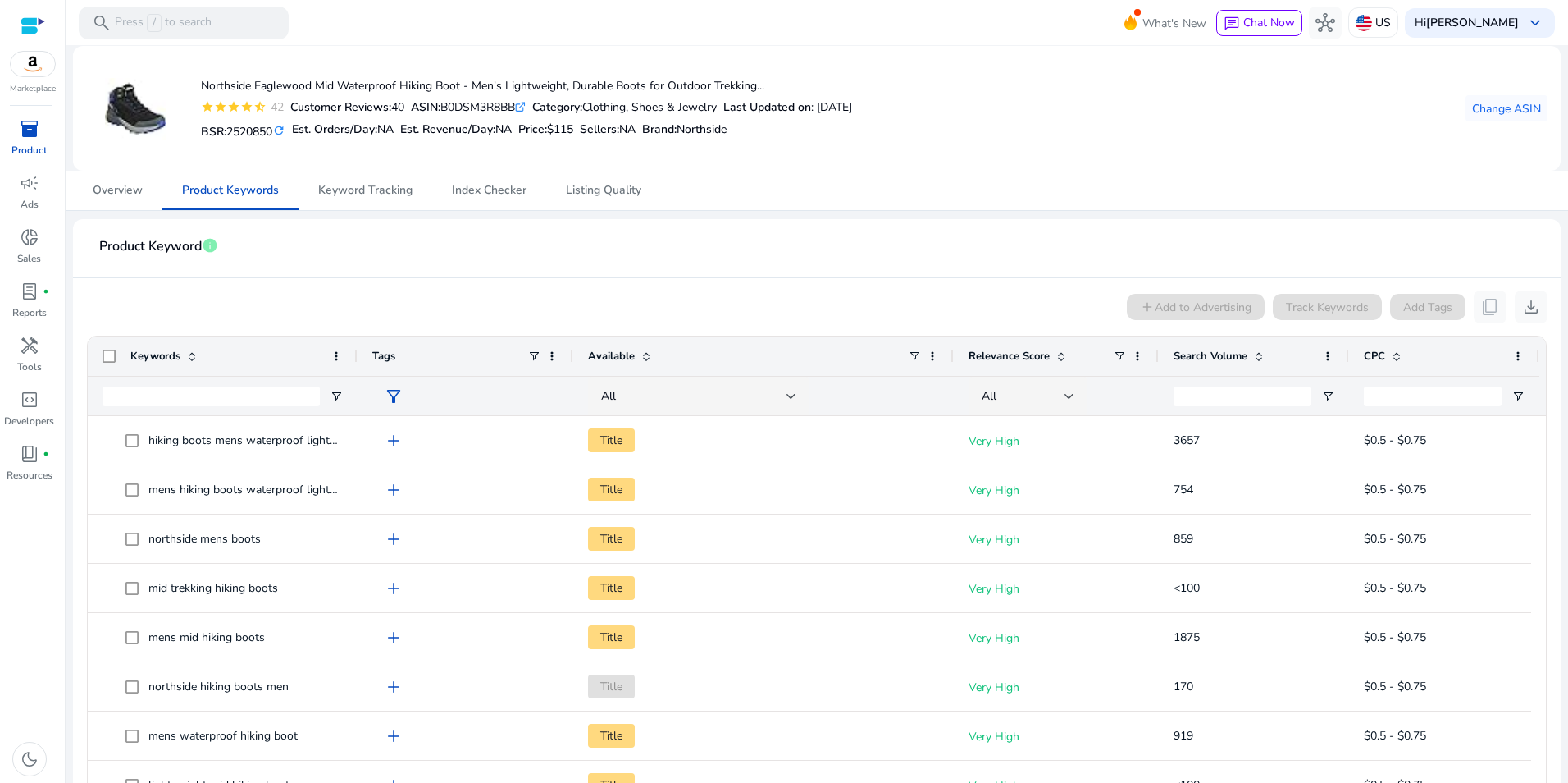
click at [24, 140] on div "inventory_2" at bounding box center [29, 128] width 46 height 26
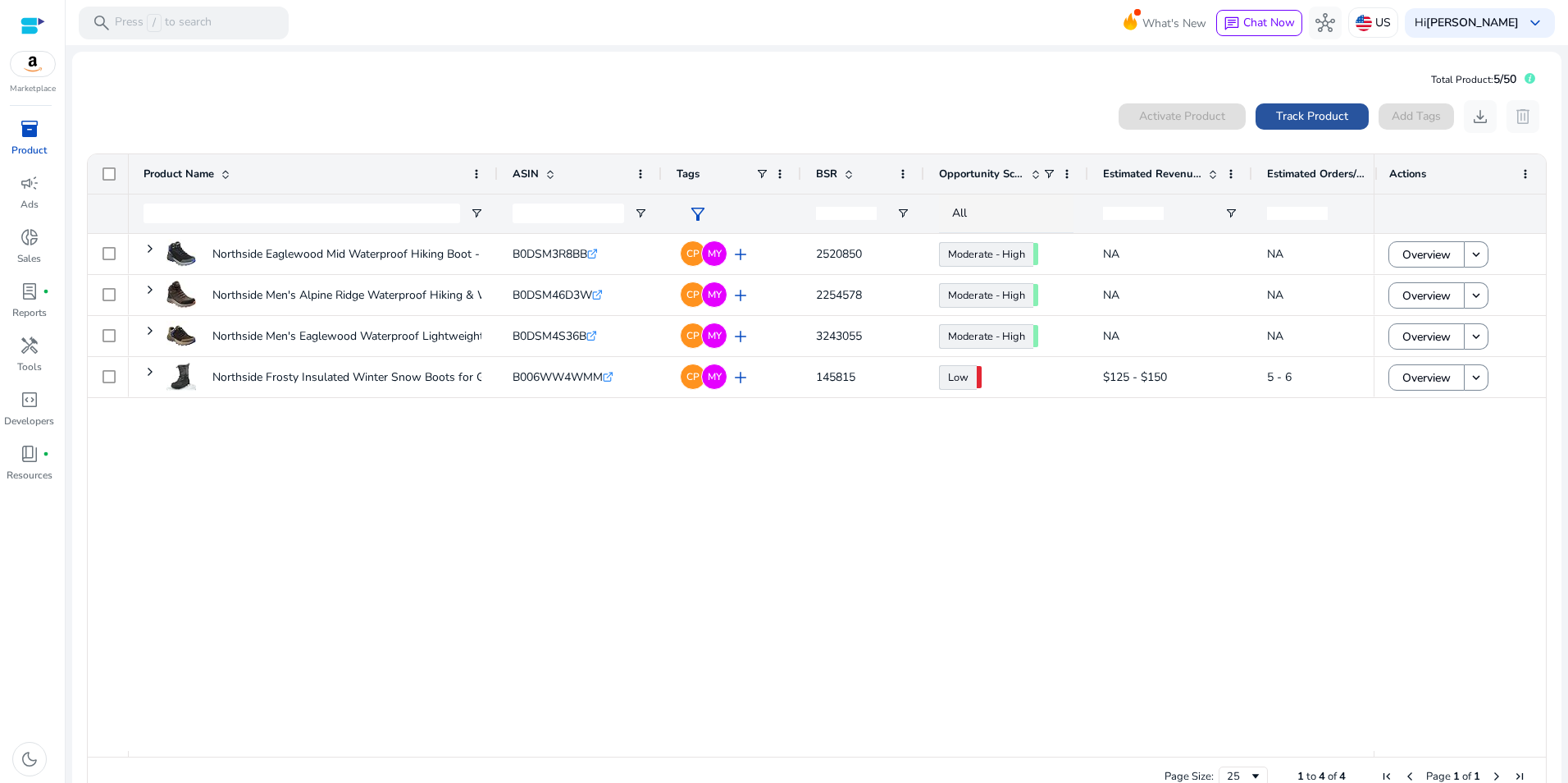
click at [1312, 116] on span "Track Product" at bounding box center [1312, 116] width 72 height 17
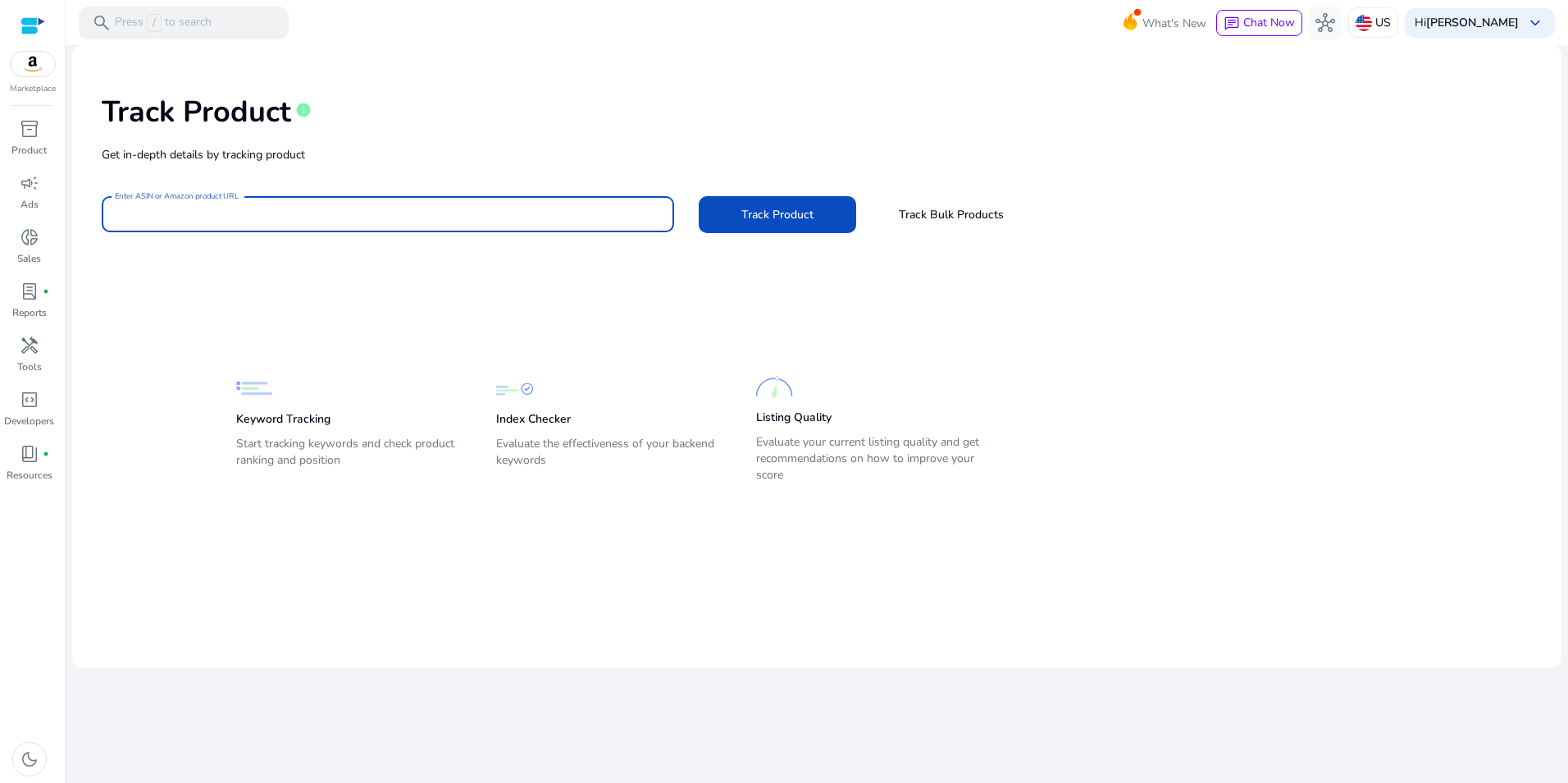
click at [420, 212] on input "Enter ASIN or Amazon product URL" at bounding box center [388, 214] width 546 height 18
paste input "**********"
type input "**********"
click at [777, 208] on span "Track Product" at bounding box center [777, 214] width 72 height 17
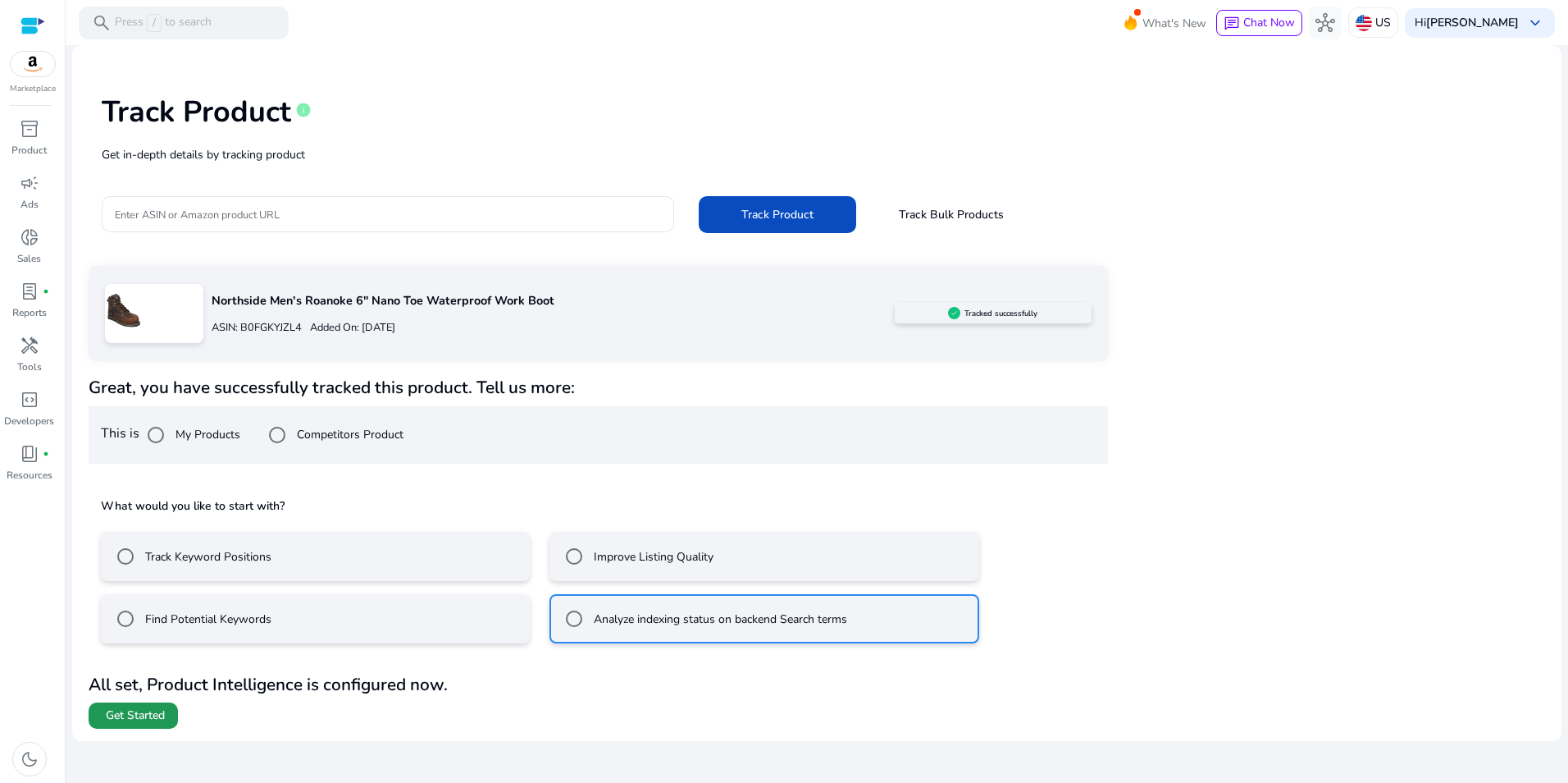
click at [117, 707] on span "Get Started" at bounding box center [135, 716] width 59 height 16
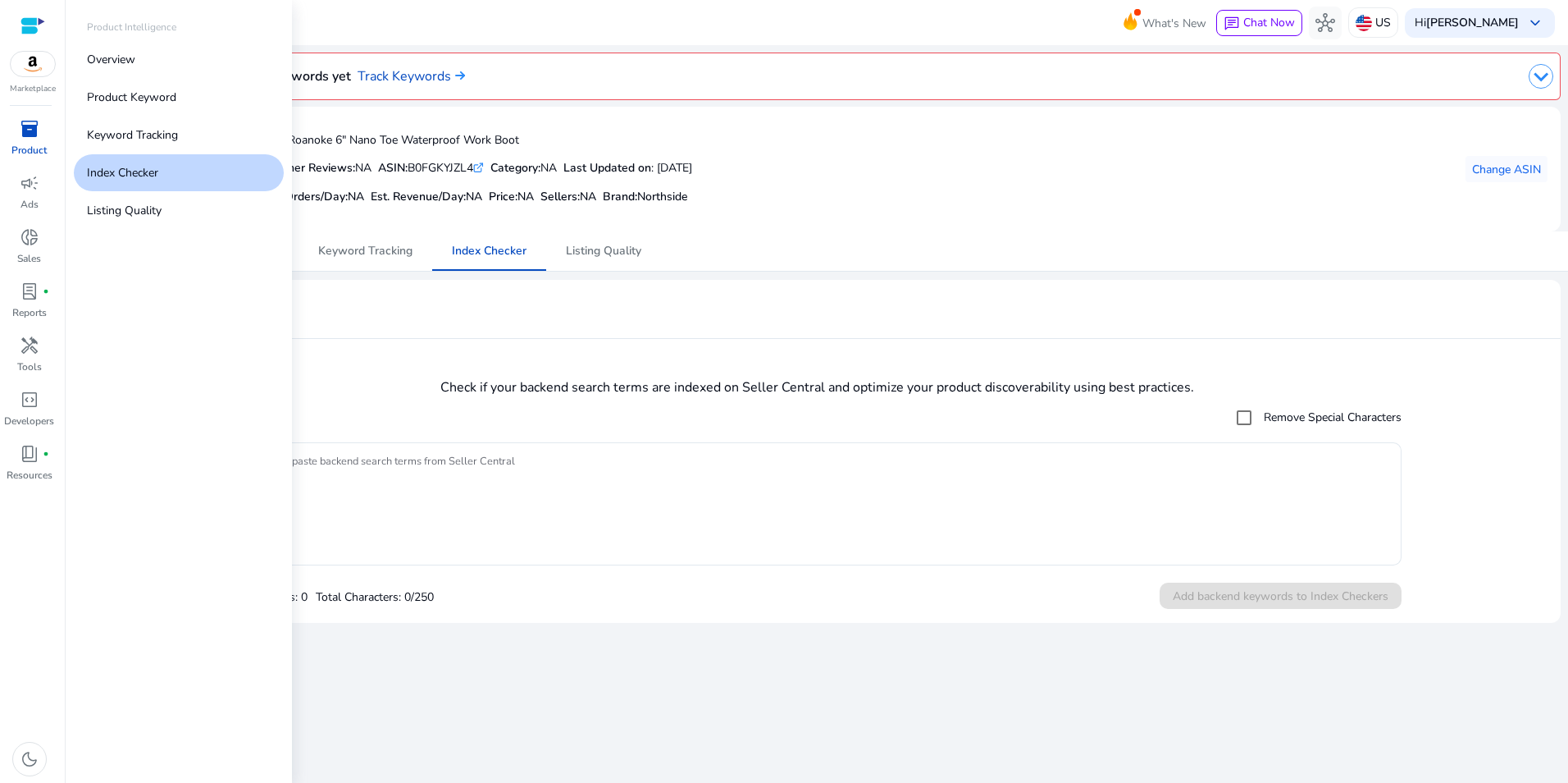
click at [32, 136] on span "inventory_2" at bounding box center [30, 129] width 20 height 20
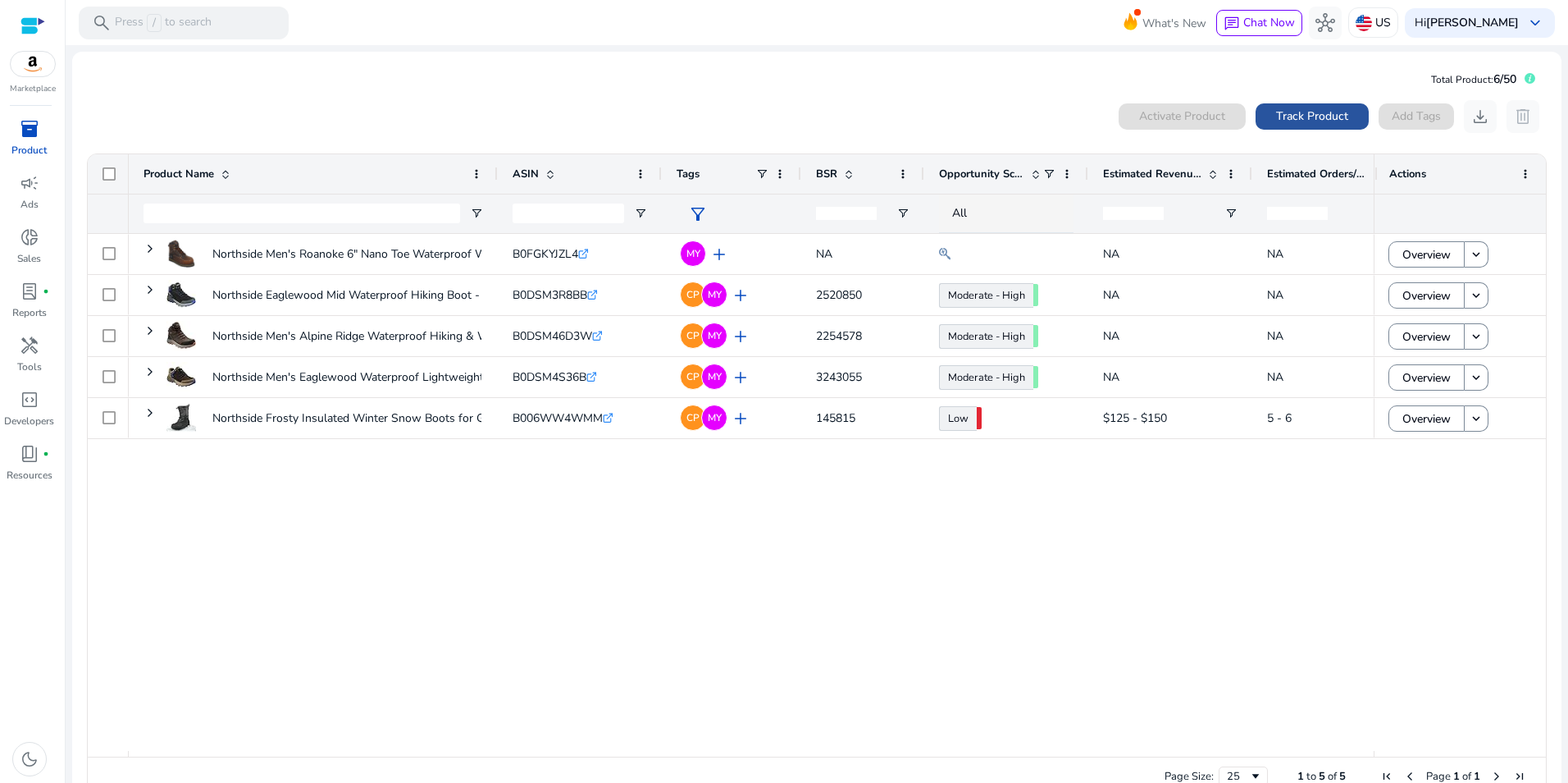
click at [1300, 118] on span "Track Product" at bounding box center [1312, 116] width 72 height 17
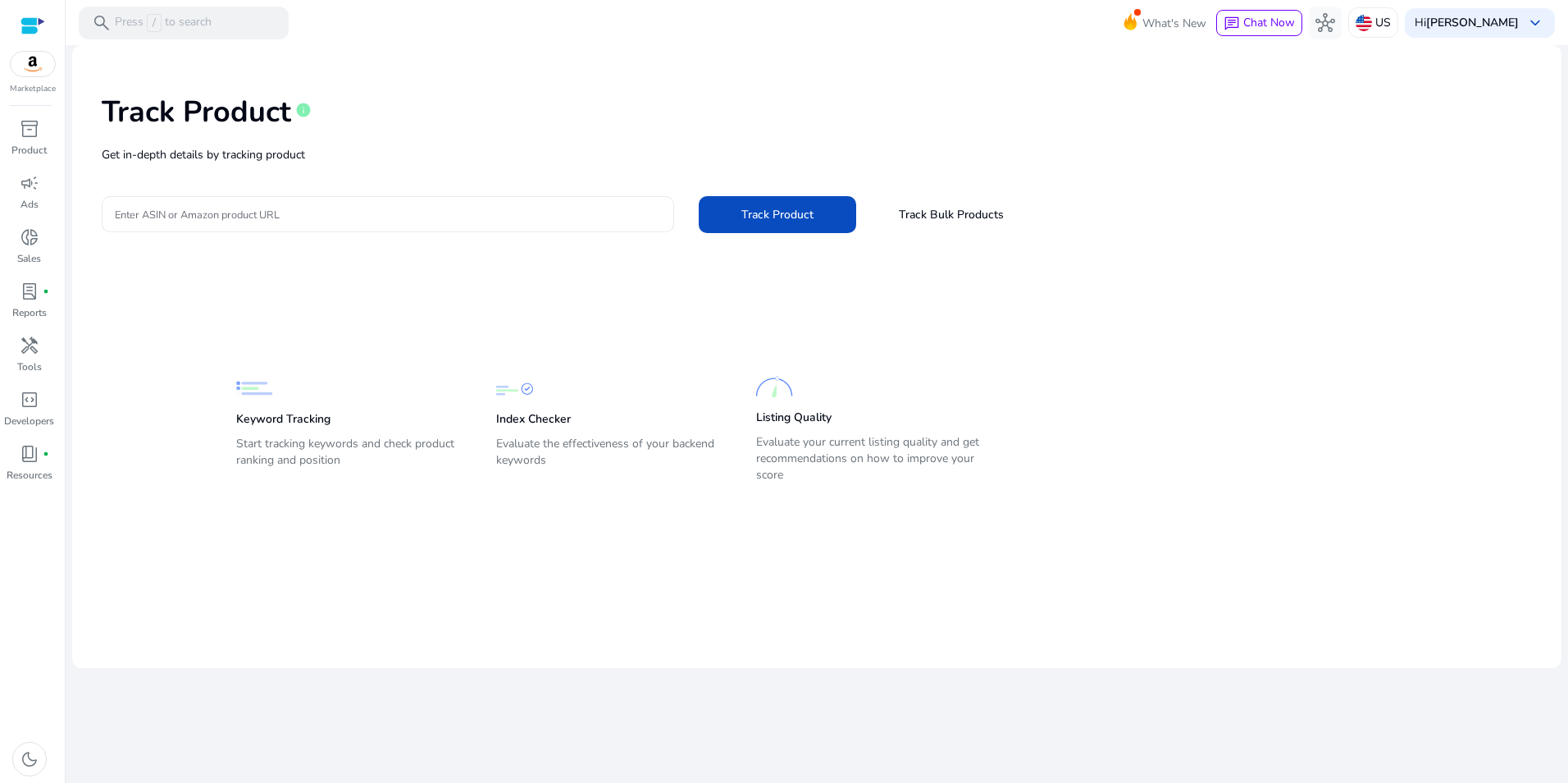
click at [286, 211] on input "Enter ASIN or Amazon product URL" at bounding box center [388, 214] width 546 height 18
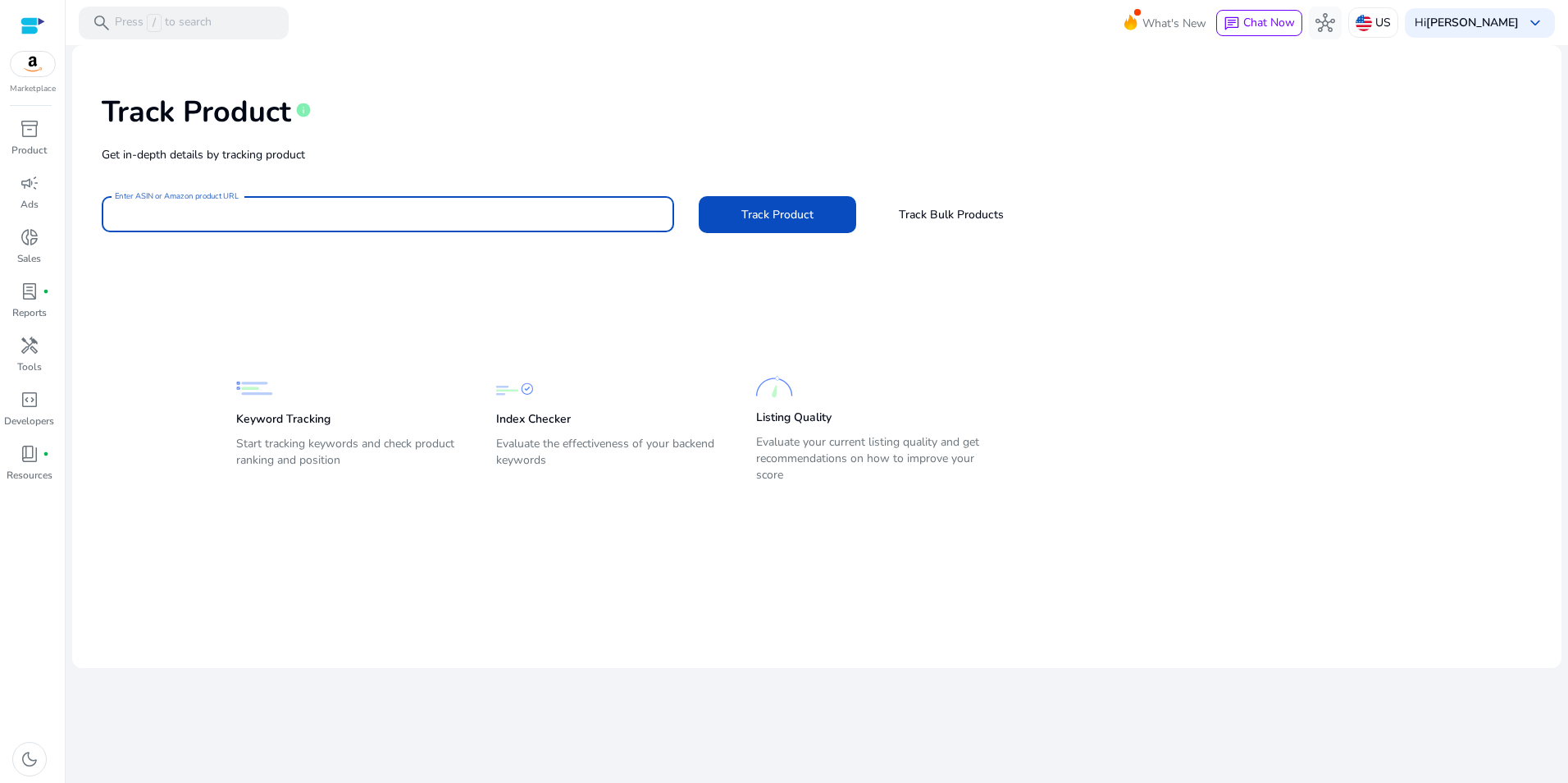
paste input "**********"
type input "**********"
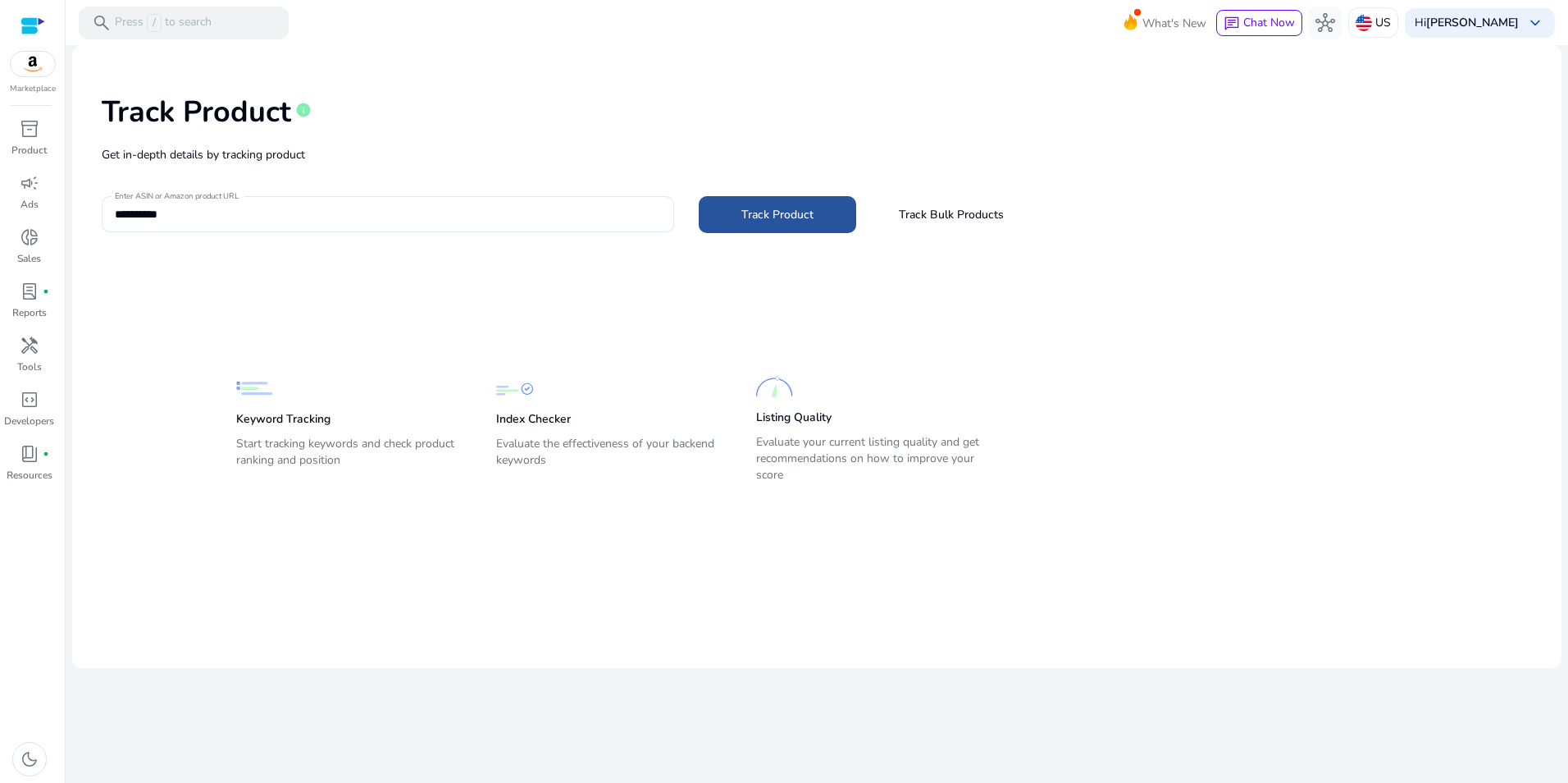
click at [749, 216] on span "Track Product" at bounding box center [777, 214] width 72 height 17
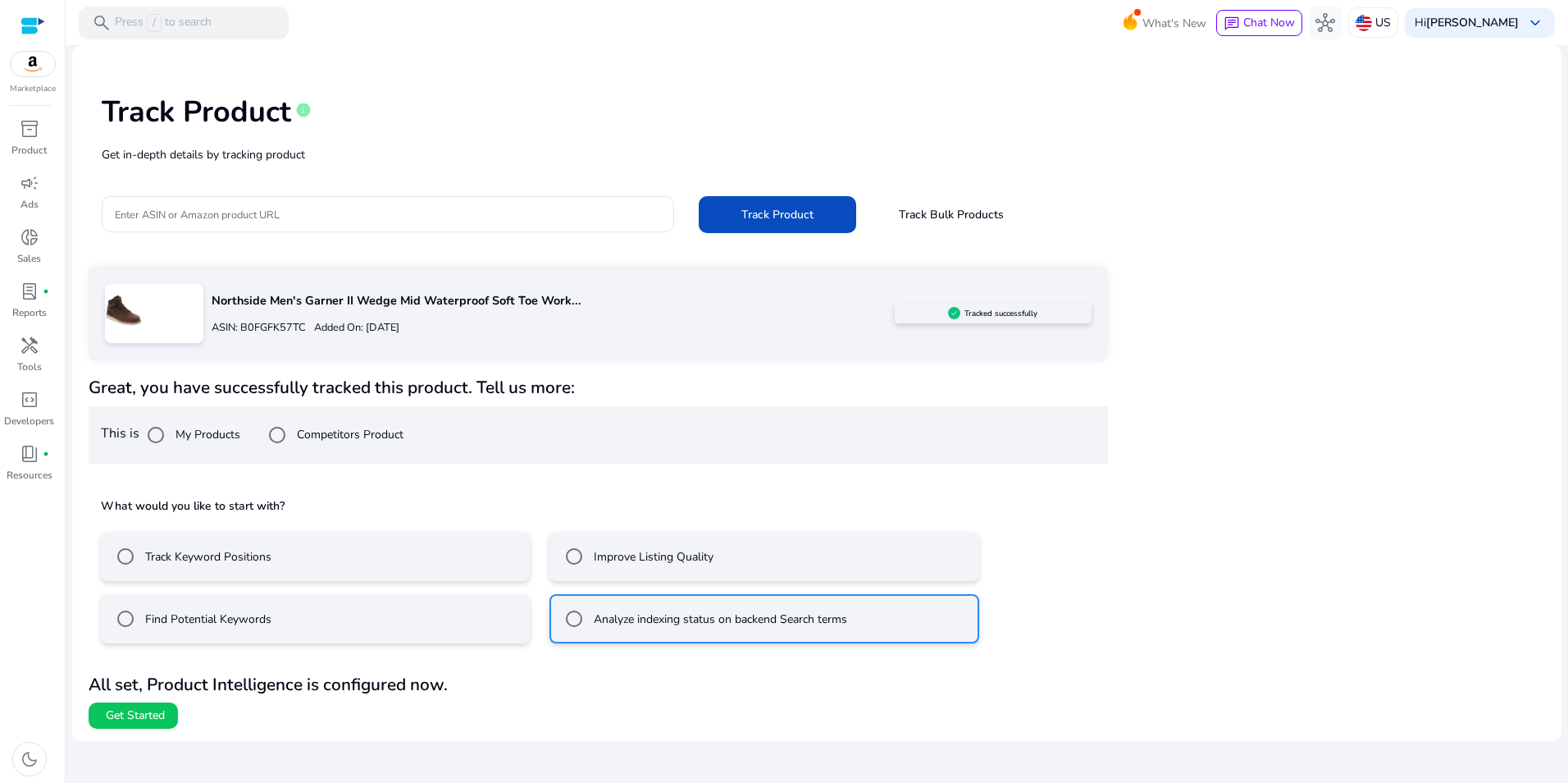
drag, startPoint x: 156, startPoint y: 718, endPoint x: 408, endPoint y: 696, distance: 253.0
click at [408, 696] on div "All set, Product Intelligence is configured now. Get Started" at bounding box center [598, 700] width 1019 height 56
click at [129, 714] on span "Get Started" at bounding box center [135, 716] width 59 height 16
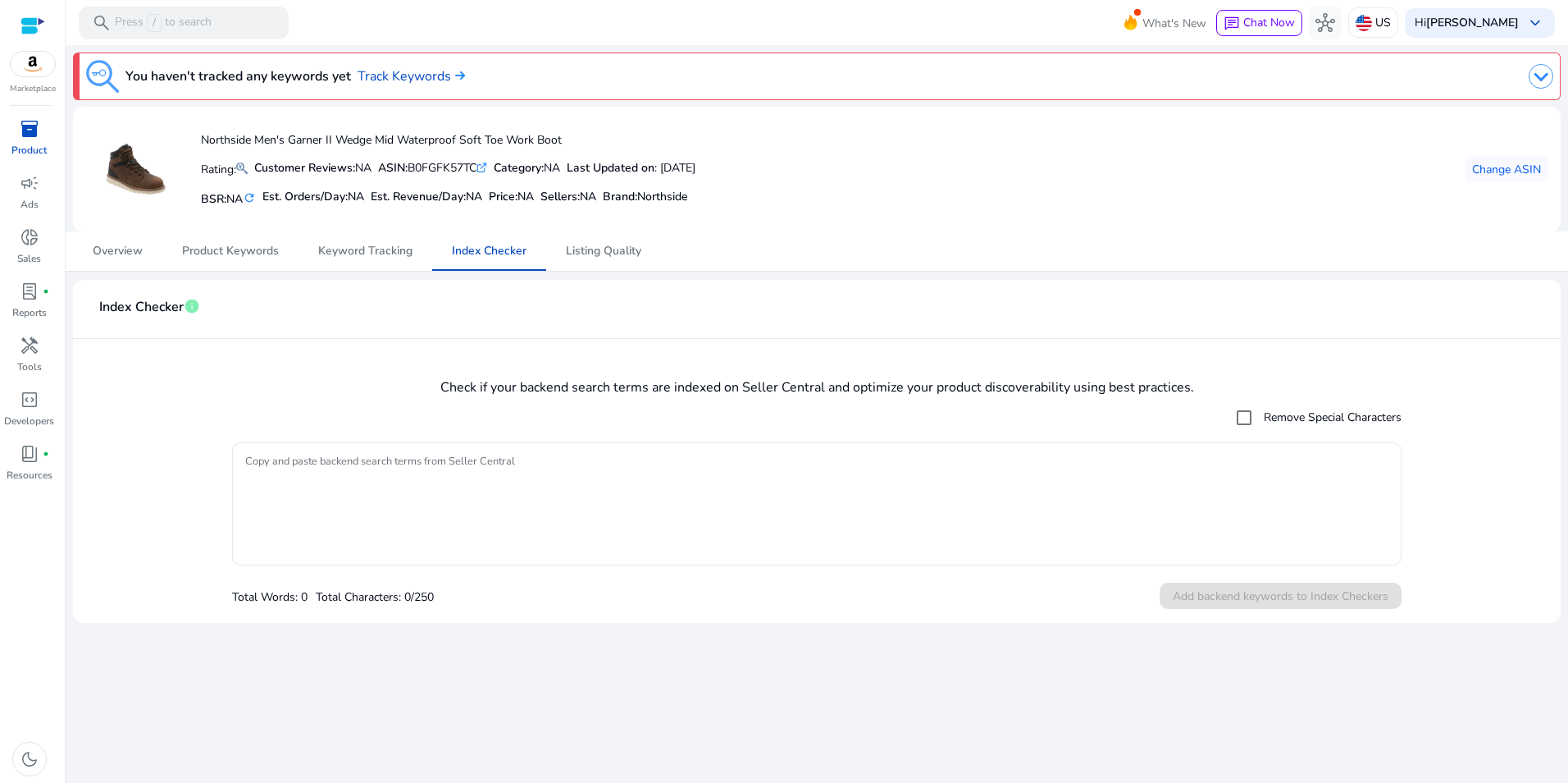
click at [17, 132] on div "inventory_2" at bounding box center [29, 128] width 46 height 26
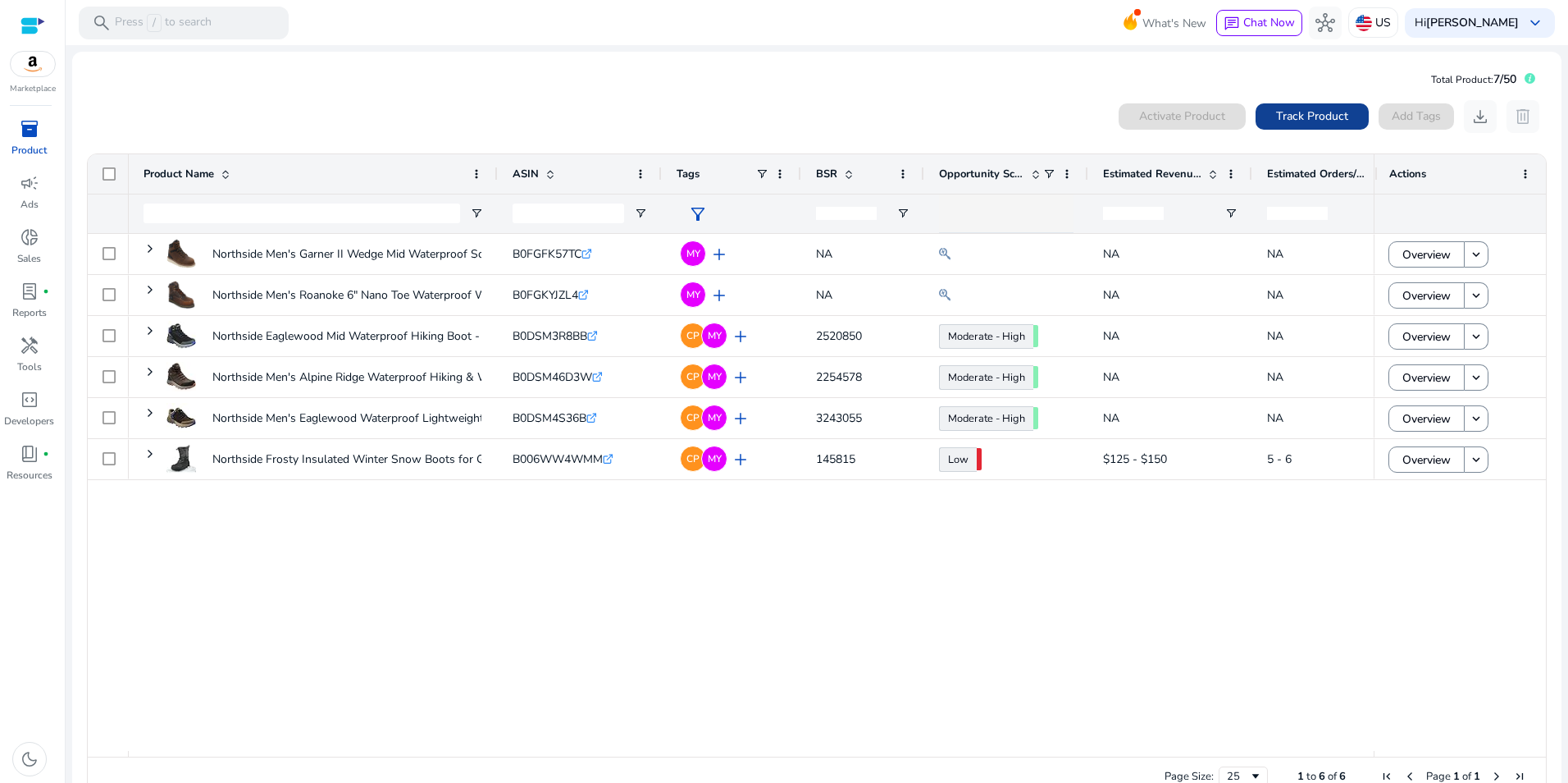
click at [1342, 126] on span at bounding box center [1312, 116] width 113 height 39
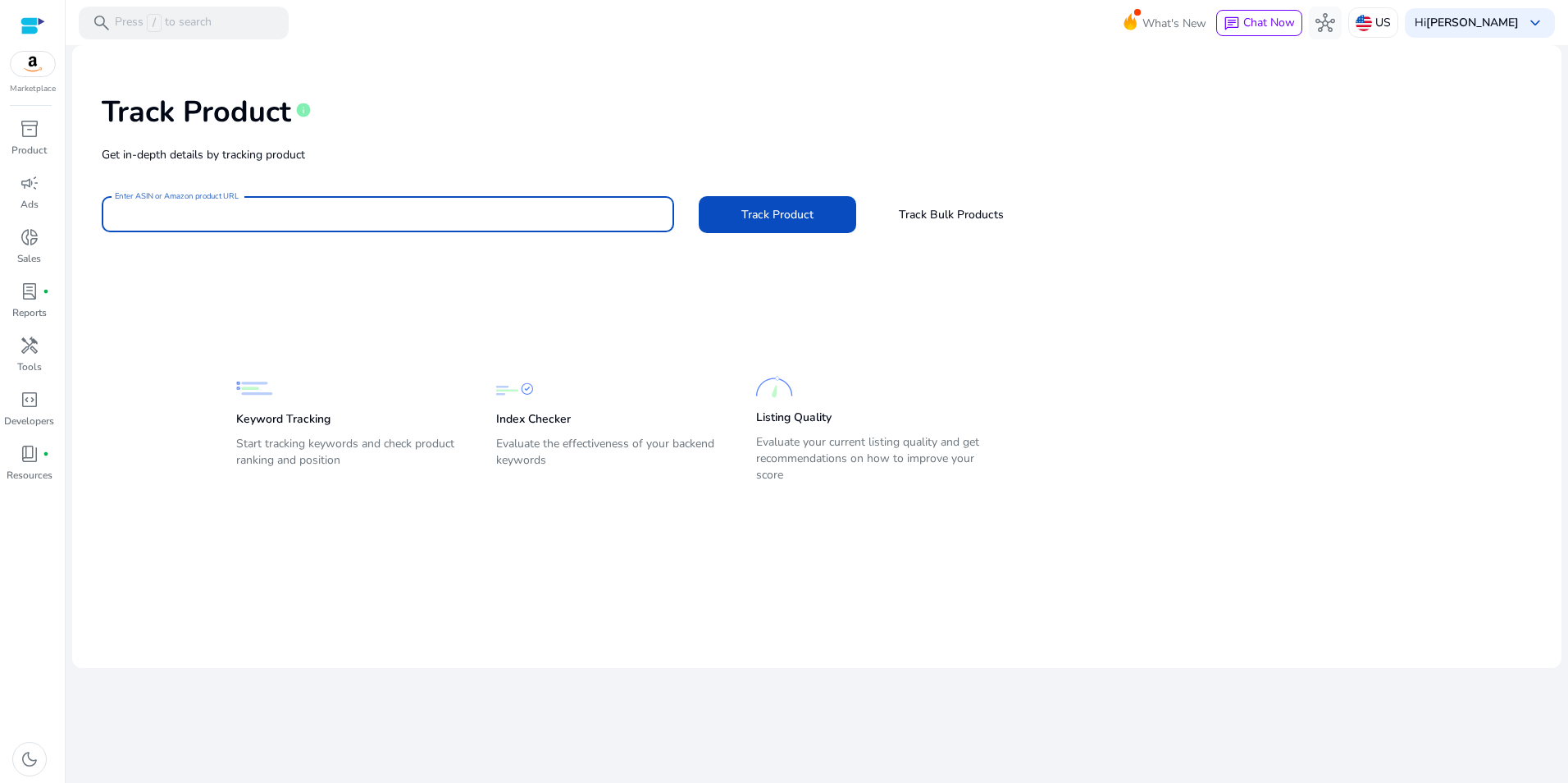
click at [496, 220] on input "Enter ASIN or Amazon product URL" at bounding box center [388, 214] width 546 height 18
paste input "**********"
click at [752, 199] on span at bounding box center [777, 214] width 157 height 39
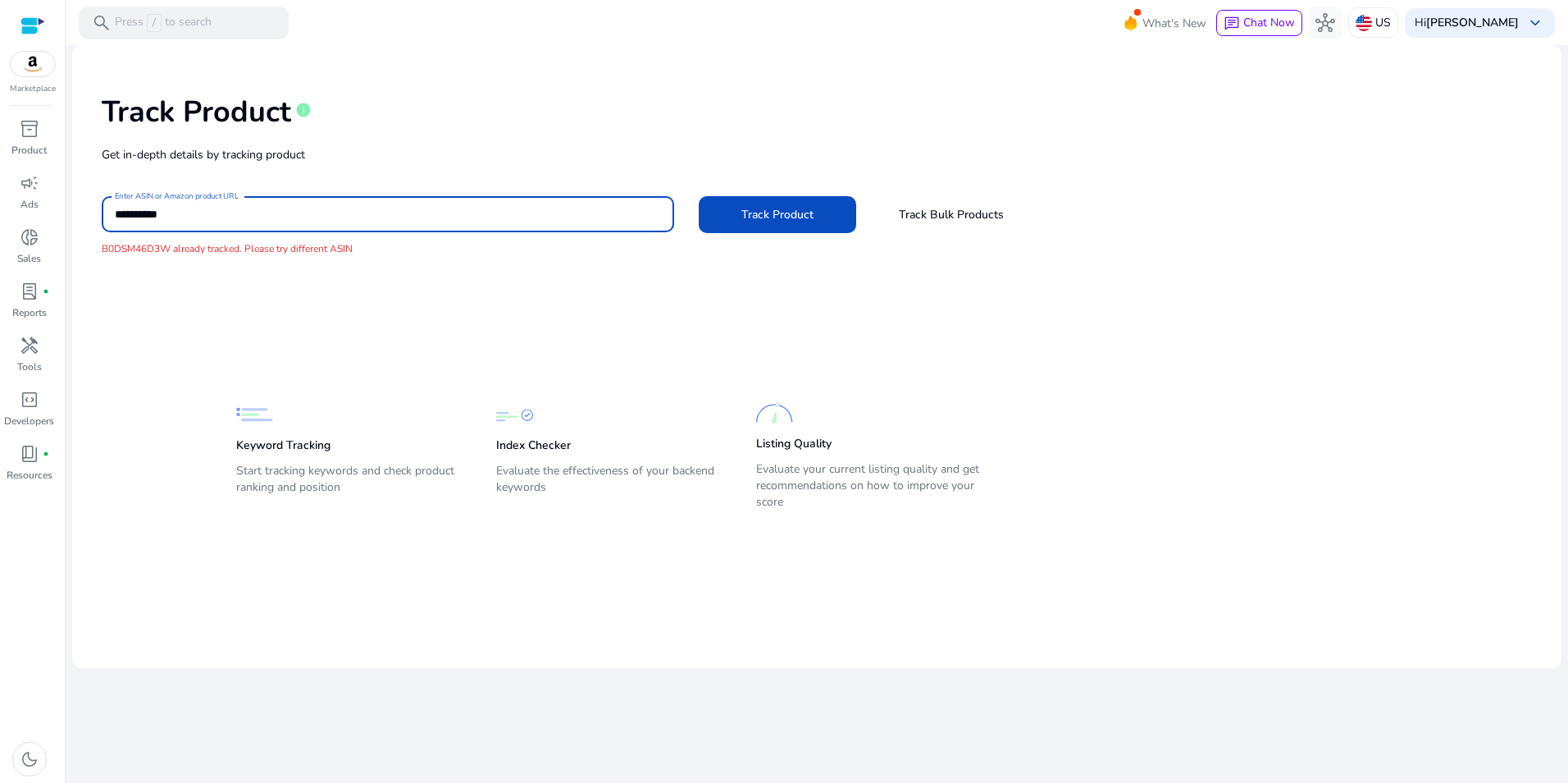
click at [248, 207] on input "**********" at bounding box center [388, 214] width 546 height 18
click at [336, 213] on input "**********" at bounding box center [388, 214] width 546 height 18
paste input
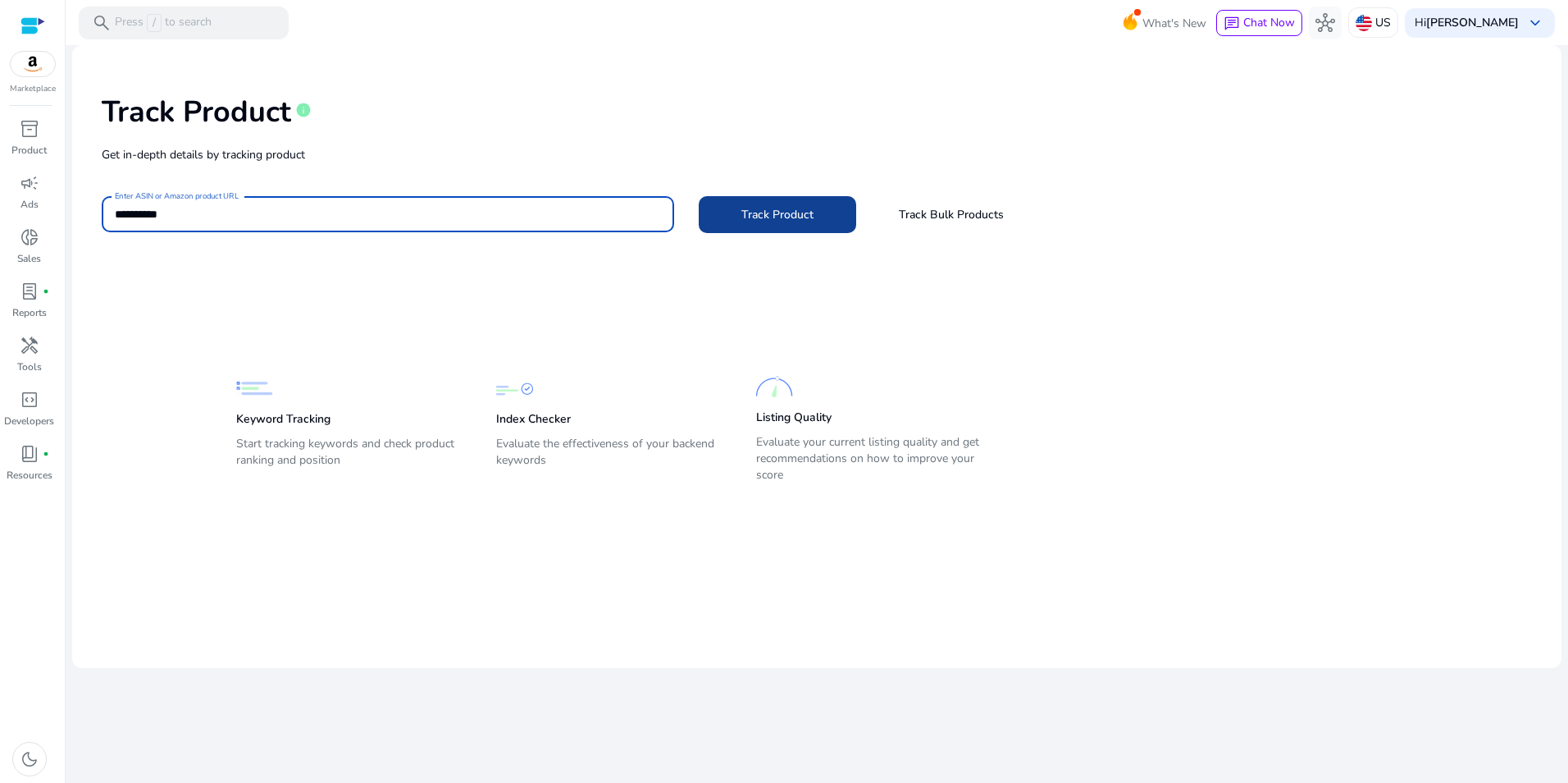
type input "**********"
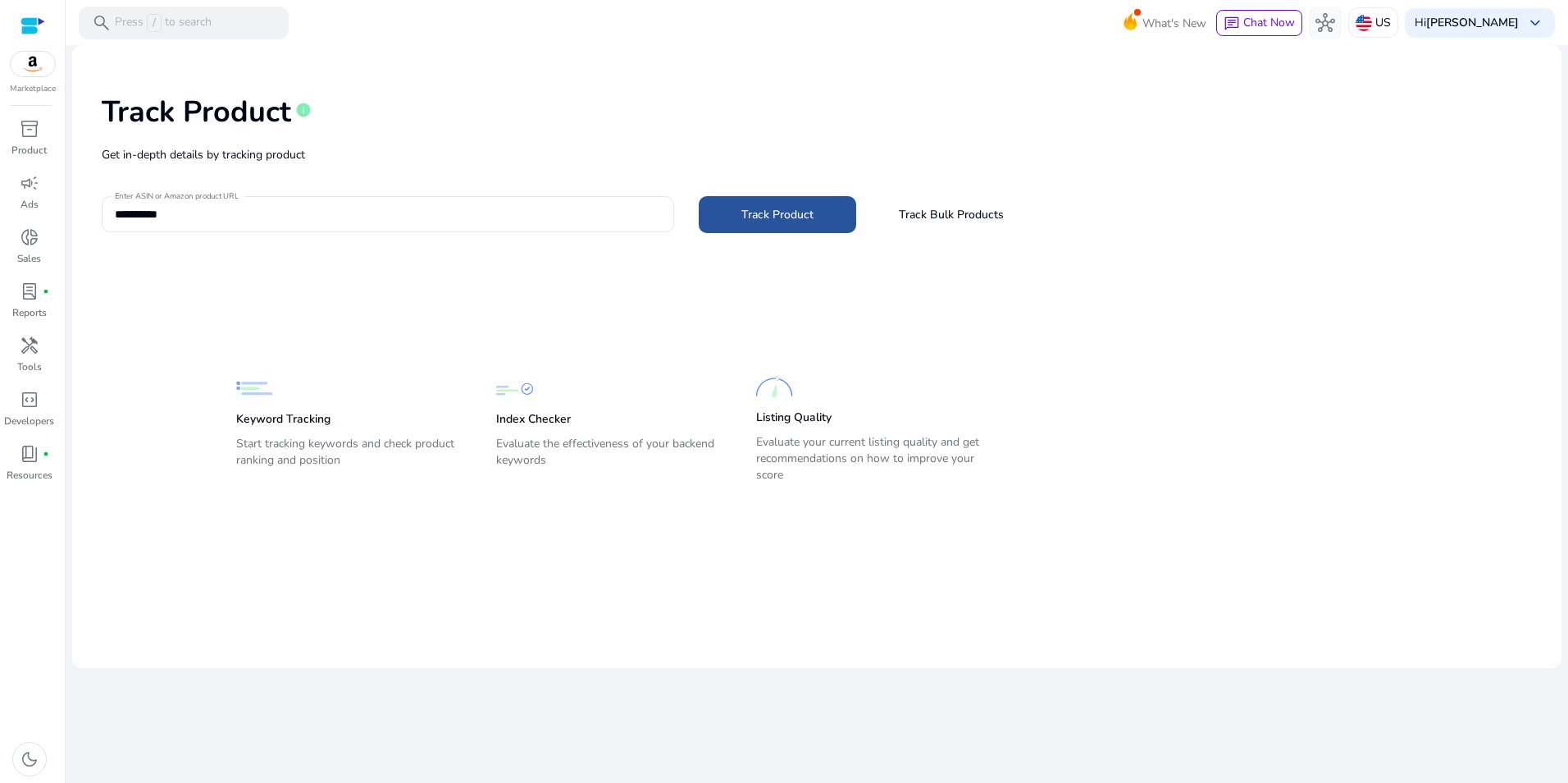
click at [815, 208] on span at bounding box center [777, 214] width 157 height 39
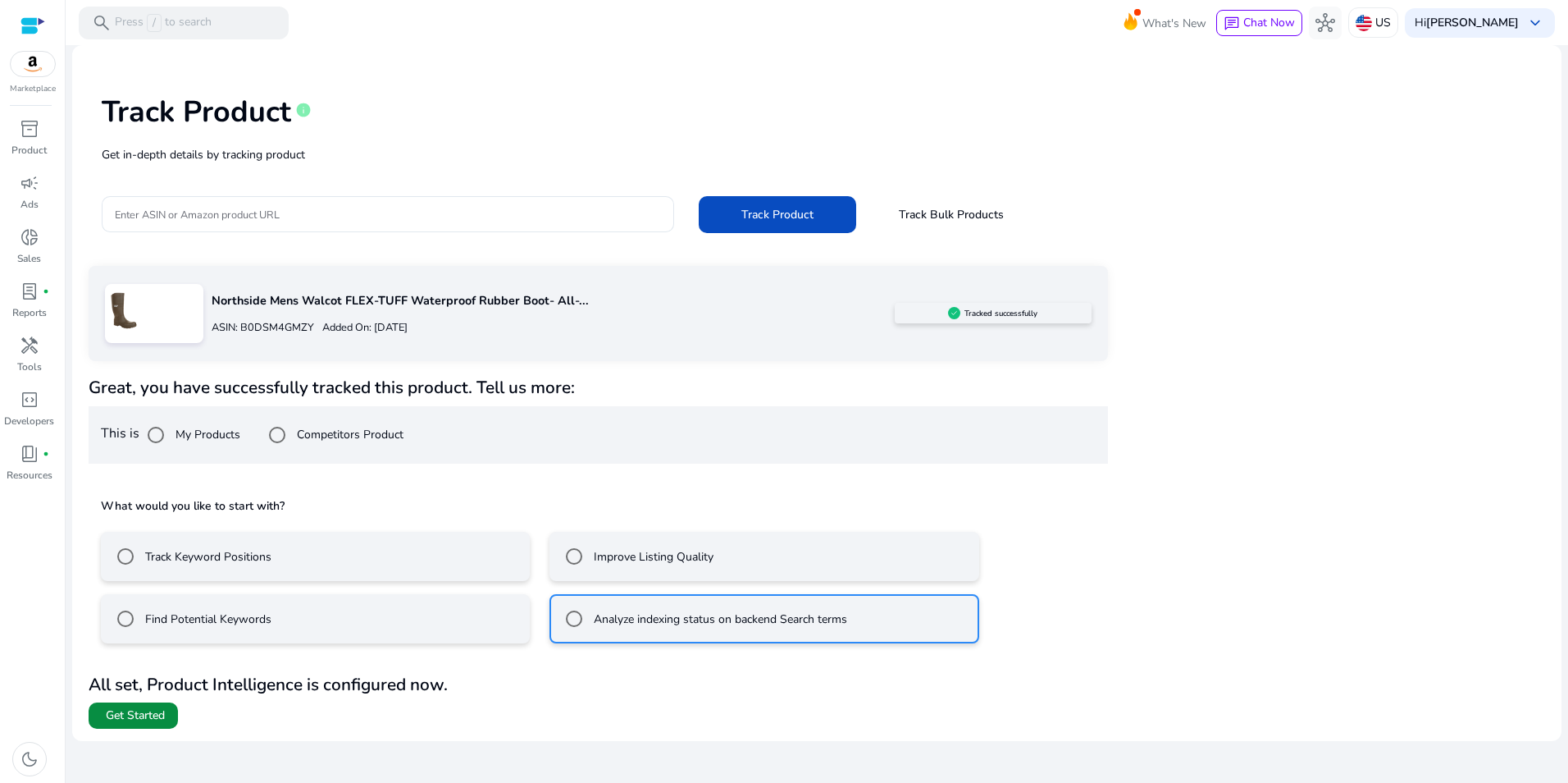
click at [155, 717] on span "Get Started" at bounding box center [135, 716] width 59 height 16
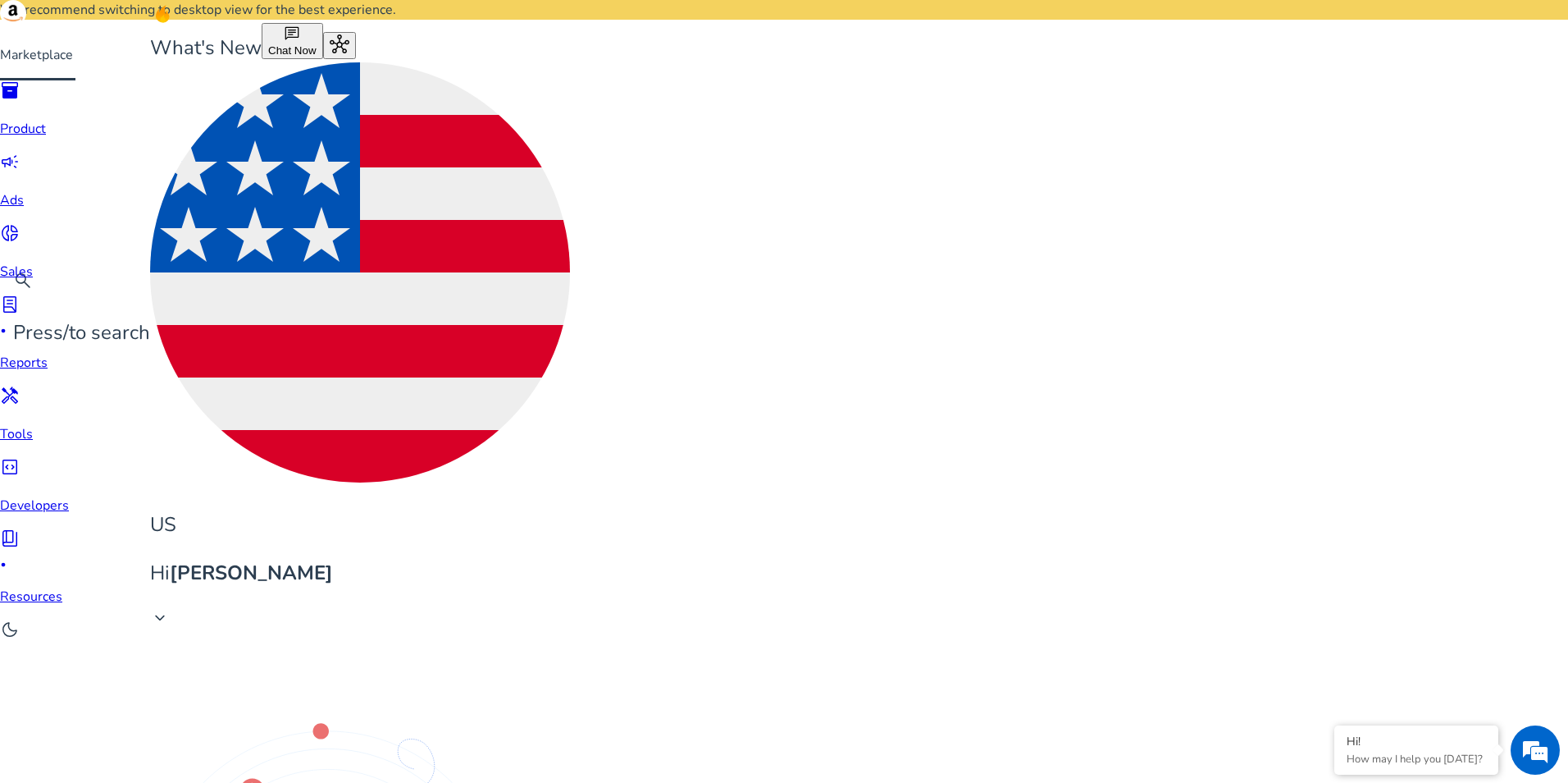
paste input "**********"
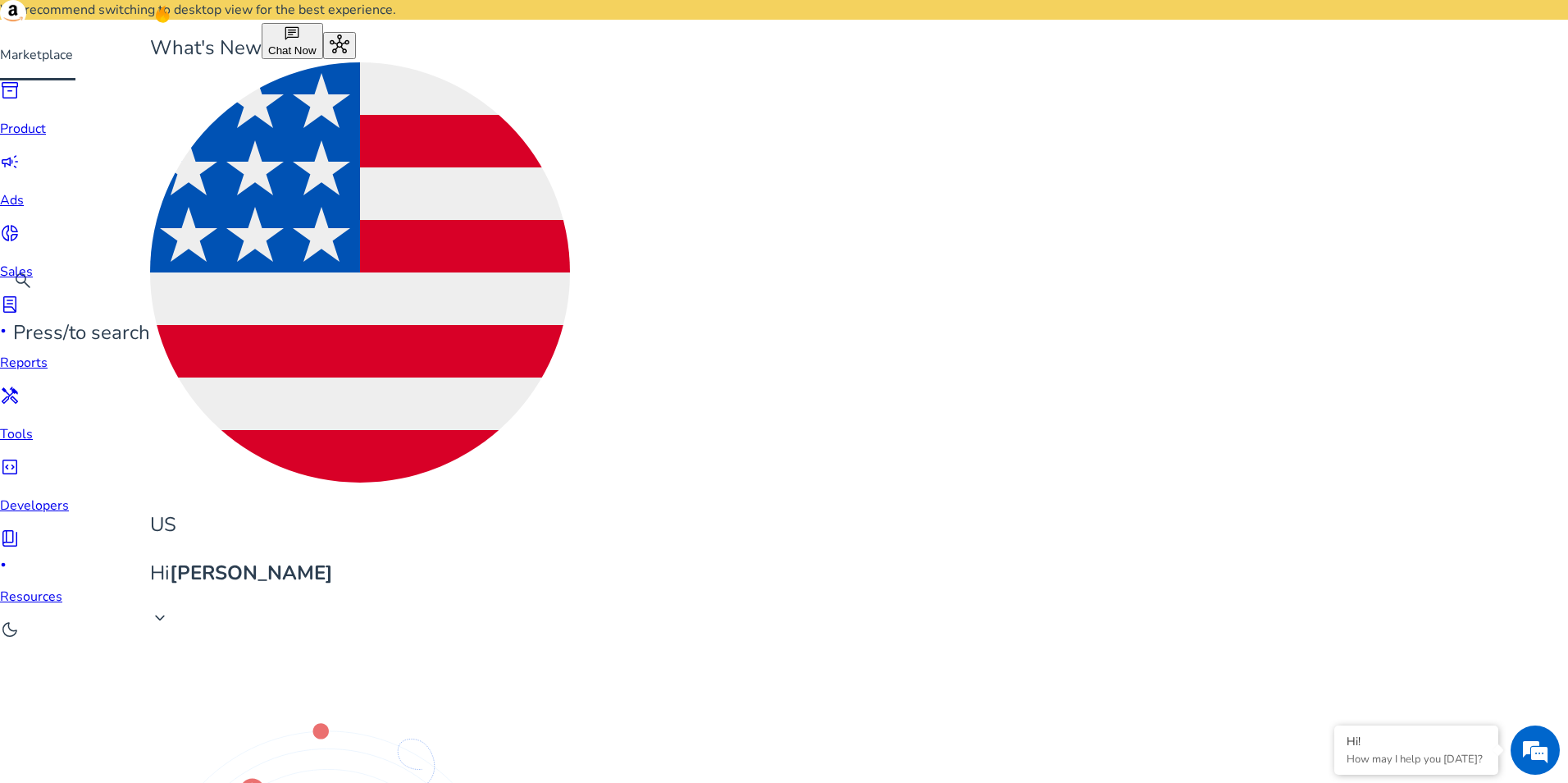
type input "**********"
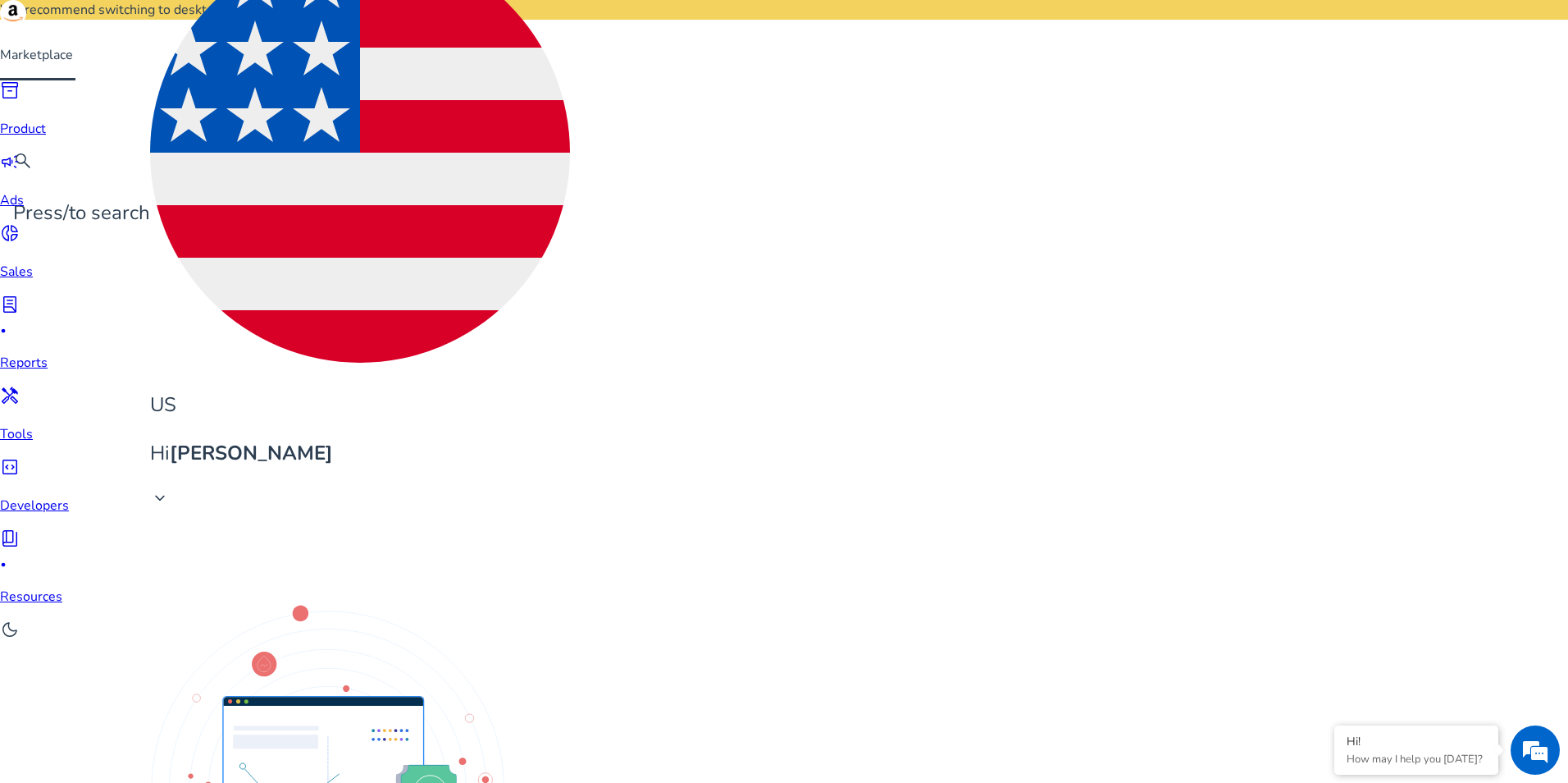
drag, startPoint x: 106, startPoint y: 226, endPoint x: 1139, endPoint y: 707, distance: 1139.5
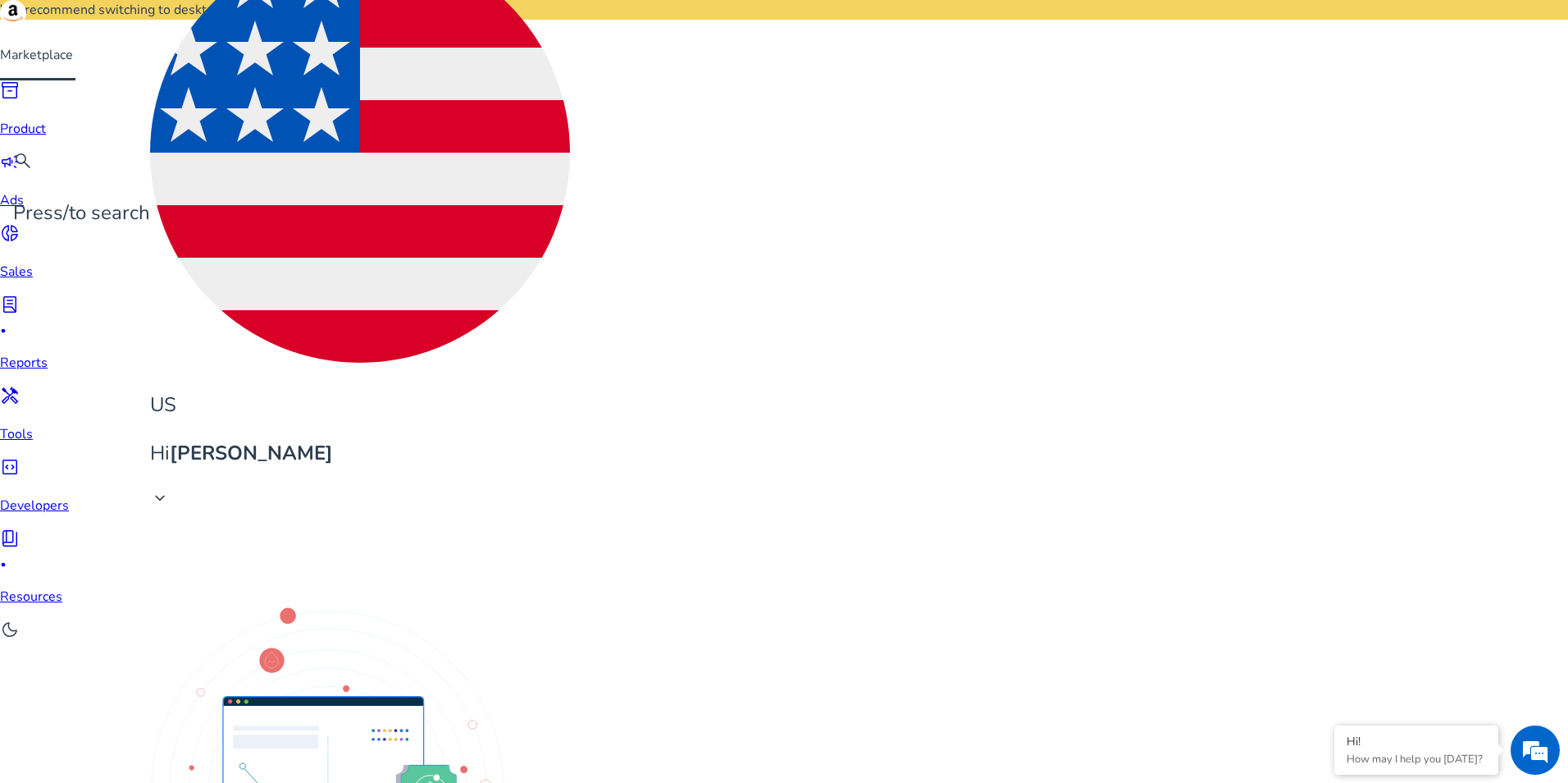
scroll to position [0, 0]
copy div "flex insole .st0{fill:#2c8af8} mens combat boot .st0{fill:#2c8af8} mens ski boo…"
